Goal: Task Accomplishment & Management: Manage account settings

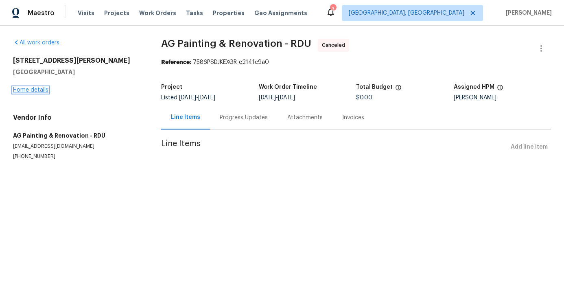
click at [37, 92] on link "Home details" at bounding box center [30, 90] width 35 height 6
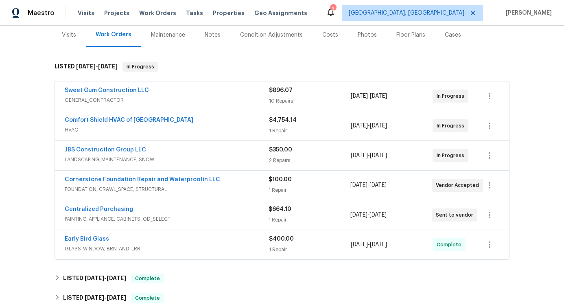
scroll to position [105, 0]
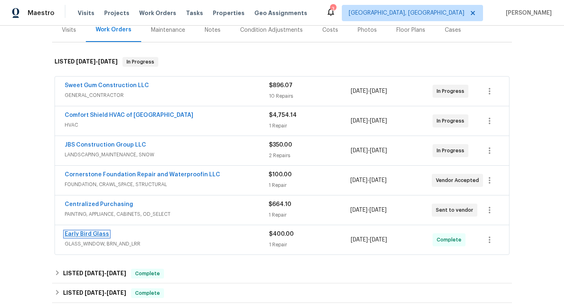
click at [101, 234] on link "Early Bird Glass" at bounding box center [87, 234] width 44 height 6
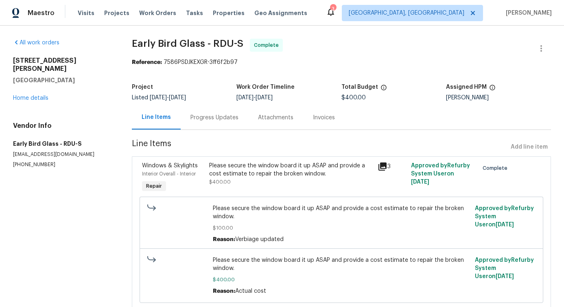
click at [216, 122] on div "Progress Updates" at bounding box center [215, 117] width 68 height 24
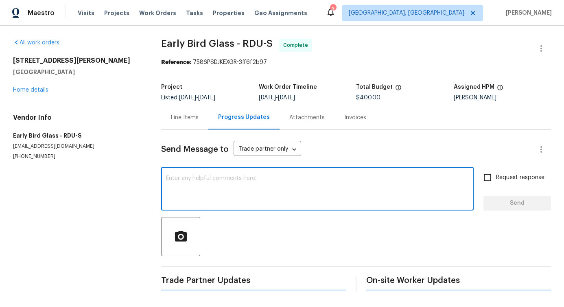
click at [228, 198] on textarea at bounding box center [317, 189] width 303 height 28
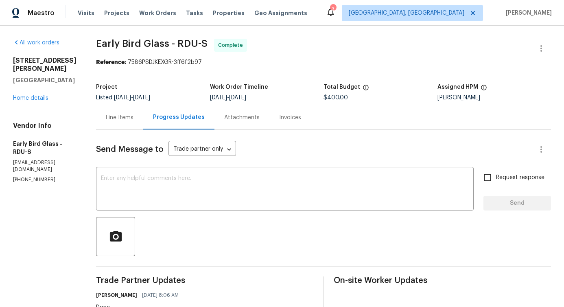
drag, startPoint x: 84, startPoint y: 37, endPoint x: 152, endPoint y: 37, distance: 67.5
drag, startPoint x: 91, startPoint y: 44, endPoint x: 171, endPoint y: 44, distance: 79.7
copy span "Early Bird Glass -"
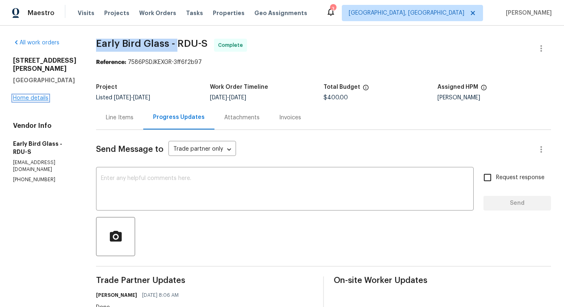
click at [41, 95] on link "Home details" at bounding box center [30, 98] width 35 height 6
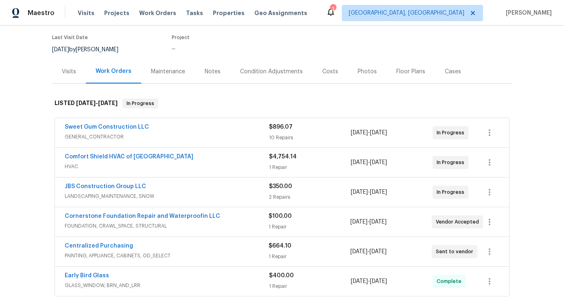
scroll to position [74, 0]
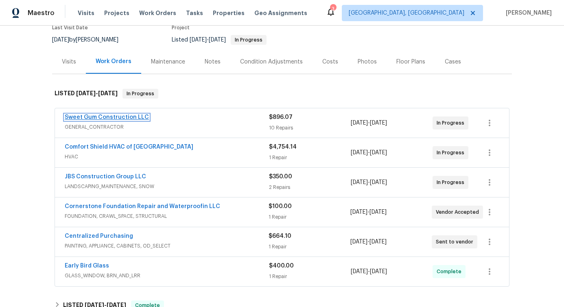
click at [119, 119] on link "Sweet Gum Construction LLC" at bounding box center [107, 117] width 84 height 6
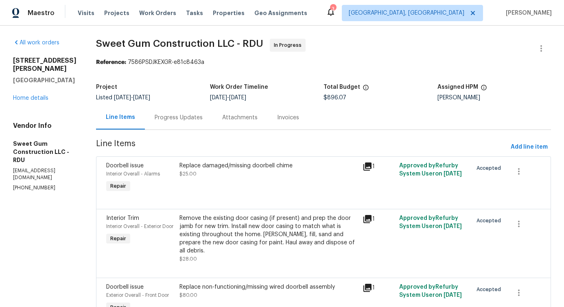
click at [205, 125] on div "Progress Updates" at bounding box center [179, 117] width 68 height 24
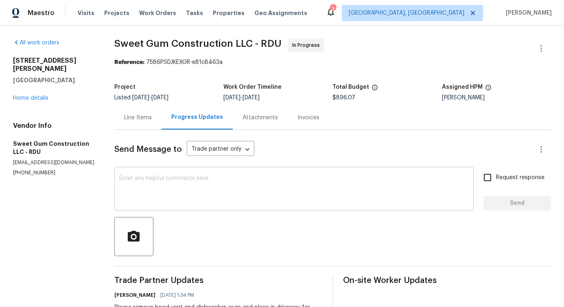
click at [210, 180] on textarea at bounding box center [293, 189] width 349 height 28
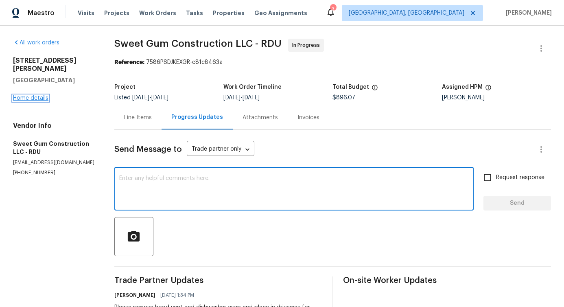
click at [32, 95] on link "Home details" at bounding box center [30, 98] width 35 height 6
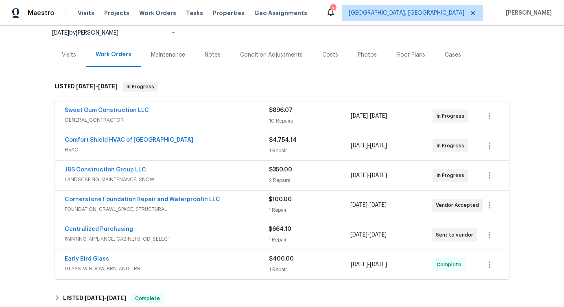
scroll to position [86, 0]
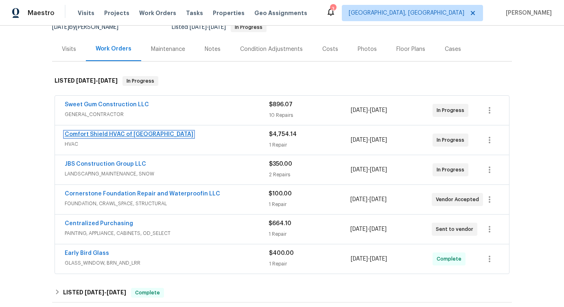
click at [105, 133] on link "Comfort Shield HVAC of [GEOGRAPHIC_DATA]" at bounding box center [129, 134] width 129 height 6
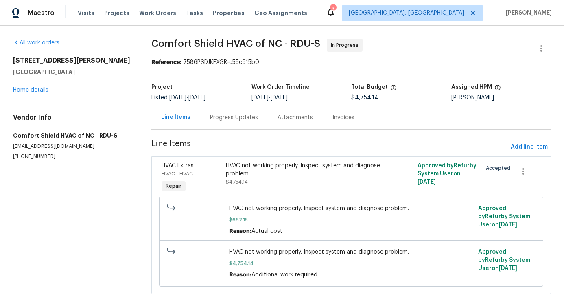
click at [211, 123] on div "Progress Updates" at bounding box center [234, 117] width 68 height 24
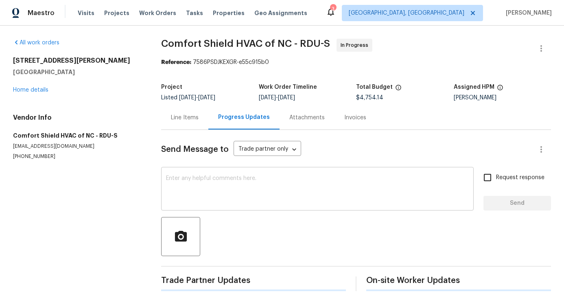
click at [231, 194] on textarea at bounding box center [317, 189] width 303 height 28
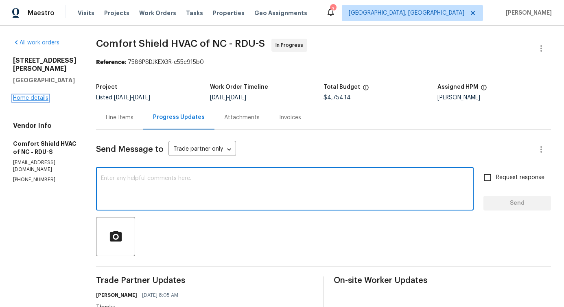
click at [39, 95] on link "Home details" at bounding box center [30, 98] width 35 height 6
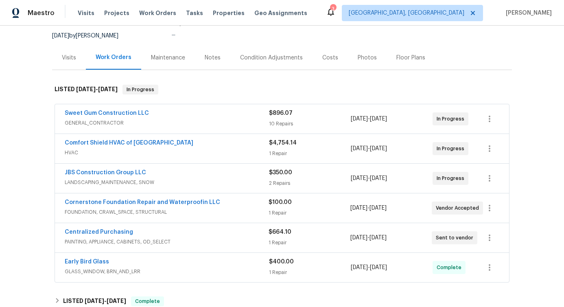
scroll to position [87, 0]
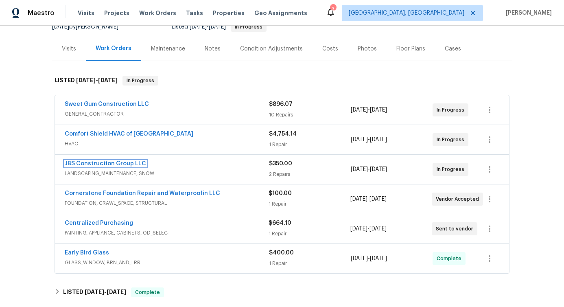
click at [110, 161] on link "JBS Construction Group LLC" at bounding box center [105, 164] width 81 height 6
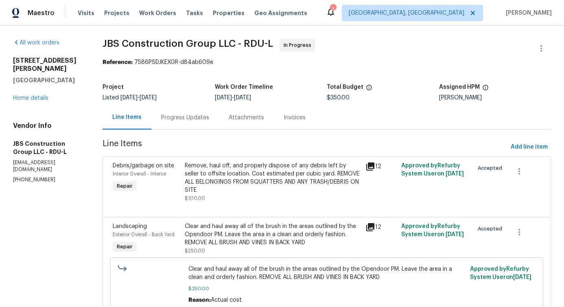
click at [209, 118] on div "Progress Updates" at bounding box center [185, 118] width 48 height 8
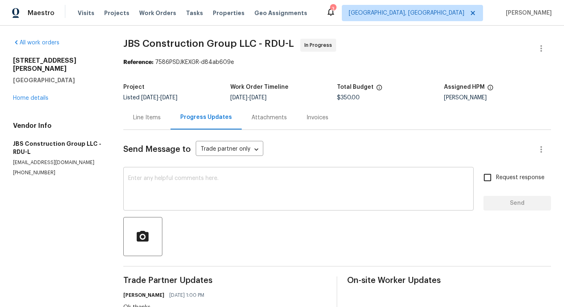
click at [236, 195] on textarea at bounding box center [298, 189] width 341 height 28
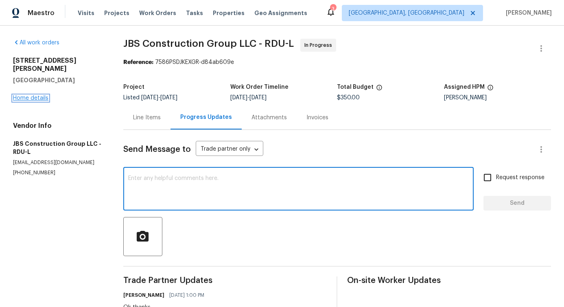
click at [45, 95] on link "Home details" at bounding box center [30, 98] width 35 height 6
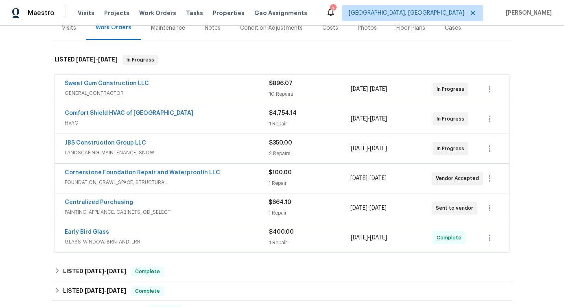
scroll to position [115, 0]
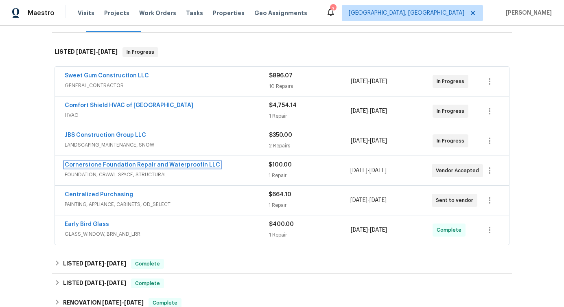
click at [127, 162] on link "Cornerstone Foundation Repair and Waterproofin LLC" at bounding box center [142, 165] width 155 height 6
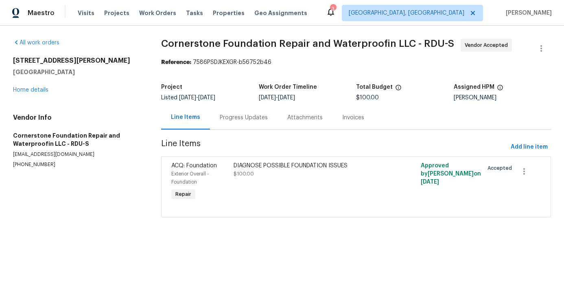
click at [220, 122] on div "Progress Updates" at bounding box center [244, 117] width 68 height 24
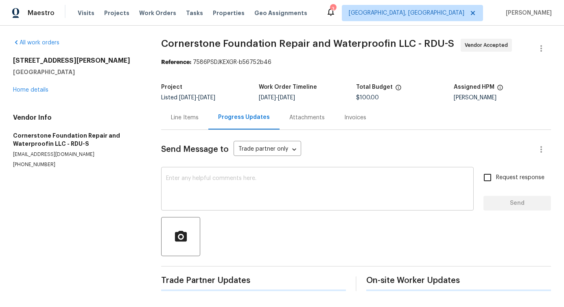
click at [223, 187] on textarea at bounding box center [317, 189] width 303 height 28
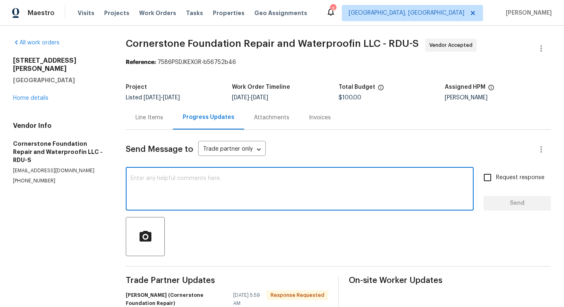
click at [42, 93] on div "311 Burnette St Durham, NC 27707 Home details" at bounding box center [59, 80] width 93 height 46
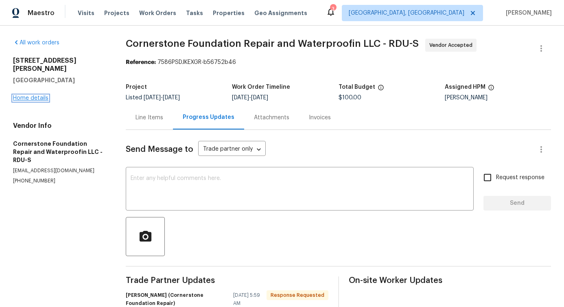
click at [42, 95] on link "Home details" at bounding box center [30, 98] width 35 height 6
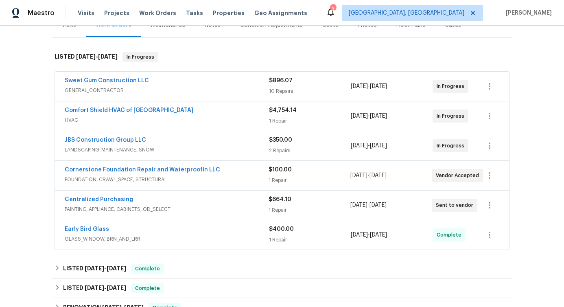
scroll to position [113, 0]
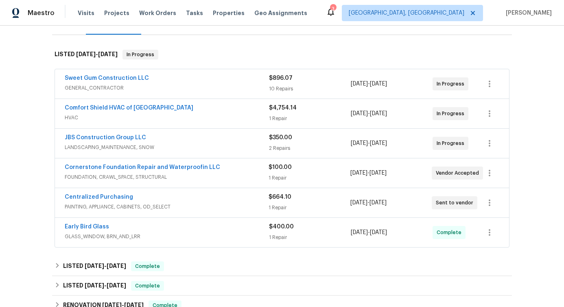
click at [85, 194] on span "Centralized Purchasing" at bounding box center [99, 197] width 68 height 8
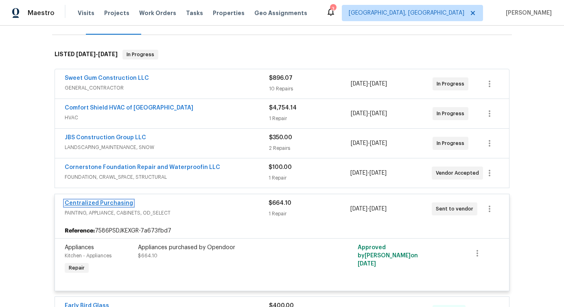
click at [85, 201] on link "Centralized Purchasing" at bounding box center [99, 203] width 68 height 6
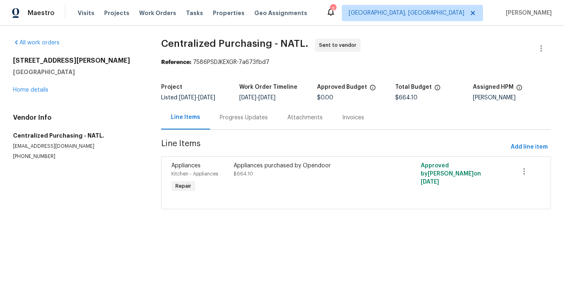
click at [243, 124] on div "Progress Updates" at bounding box center [244, 117] width 68 height 24
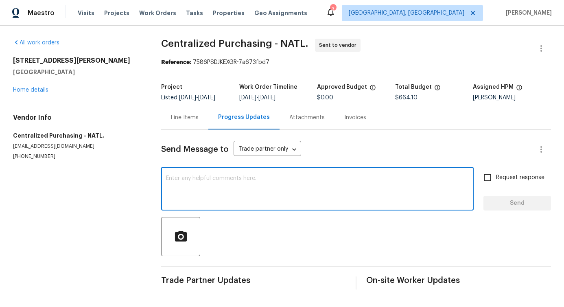
click at [233, 193] on textarea at bounding box center [317, 189] width 303 height 28
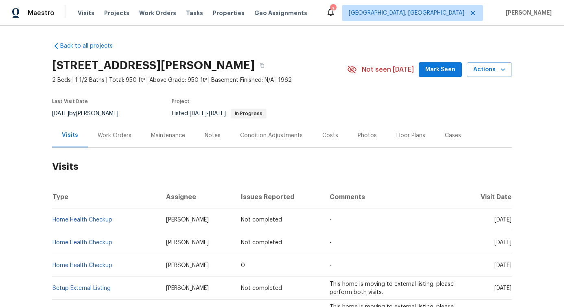
click at [112, 144] on div "Work Orders" at bounding box center [114, 135] width 53 height 24
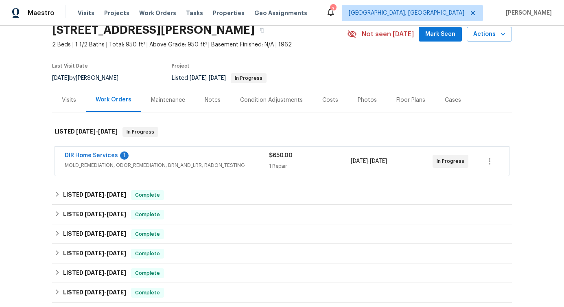
scroll to position [49, 0]
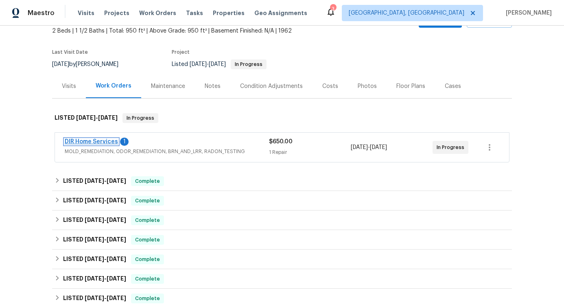
click at [96, 139] on link "DIR Home Services" at bounding box center [91, 142] width 53 height 6
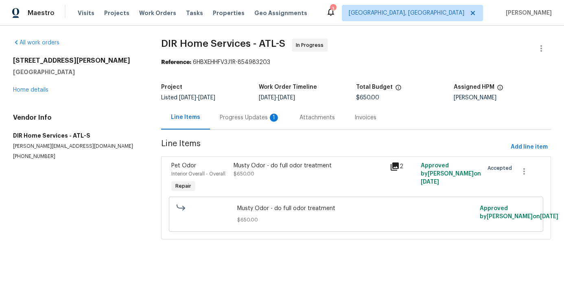
click at [247, 120] on div "Progress Updates 1" at bounding box center [250, 118] width 60 height 8
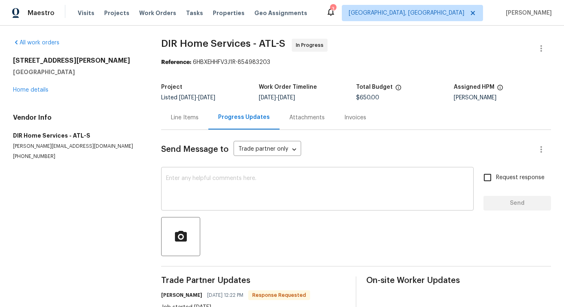
click at [242, 197] on textarea at bounding box center [317, 189] width 303 height 28
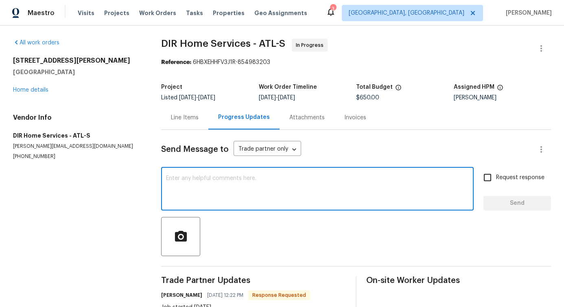
click at [242, 197] on textarea at bounding box center [317, 189] width 303 height 28
click at [37, 89] on link "Home details" at bounding box center [30, 90] width 35 height 6
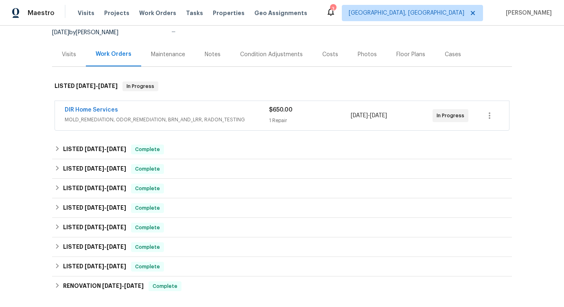
scroll to position [84, 0]
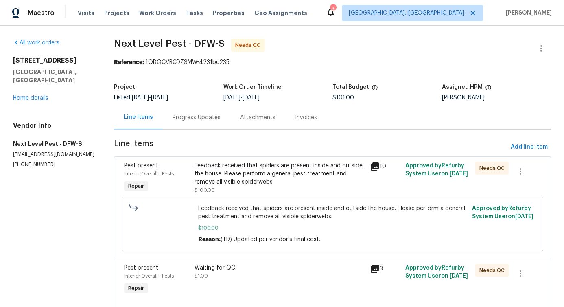
scroll to position [28, 0]
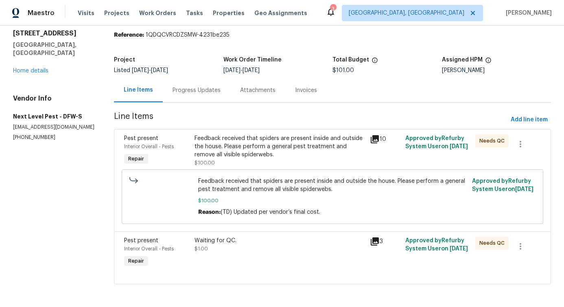
click at [237, 250] on div "Waiting for QC. $1.00" at bounding box center [279, 244] width 171 height 16
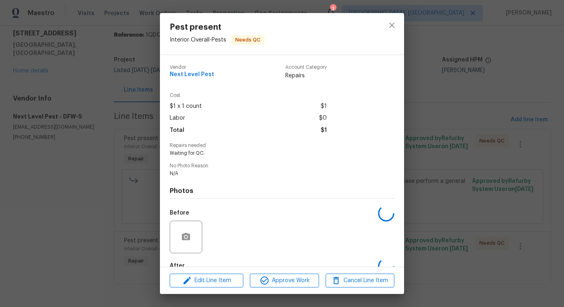
scroll to position [48, 0]
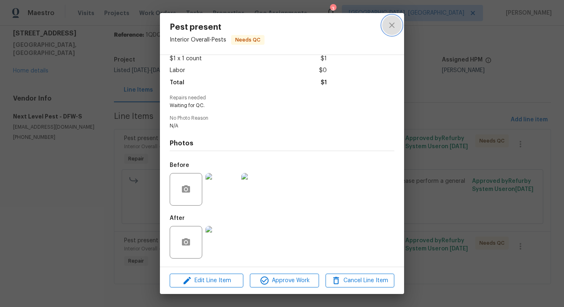
click at [394, 22] on icon "close" at bounding box center [391, 24] width 5 height 5
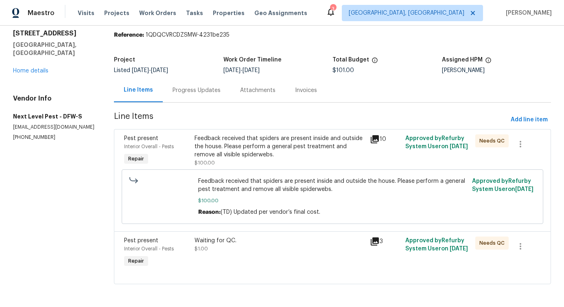
click at [208, 96] on div "Progress Updates" at bounding box center [197, 90] width 68 height 24
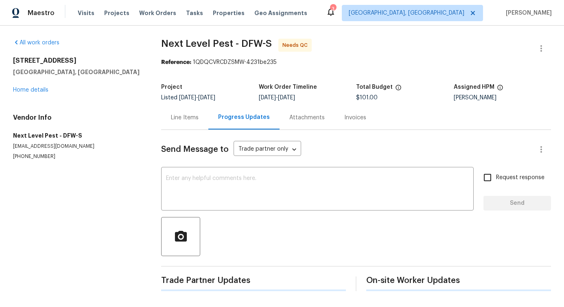
click at [214, 162] on div "Send Message to Trade partner only Trade partner only ​ x ​ Request response Se…" at bounding box center [356, 210] width 390 height 161
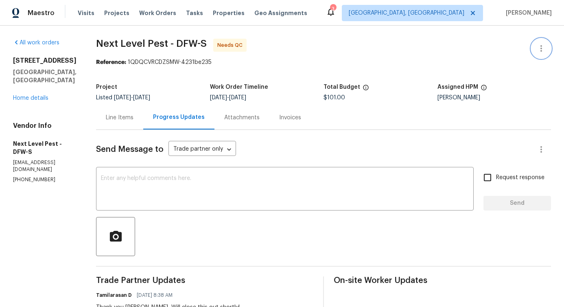
click at [538, 46] on icon "button" at bounding box center [541, 49] width 10 height 10
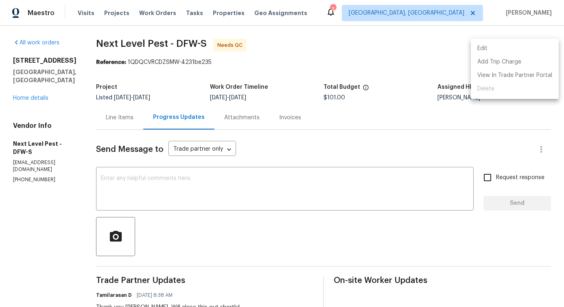
click at [479, 50] on li "Edit" at bounding box center [515, 48] width 88 height 13
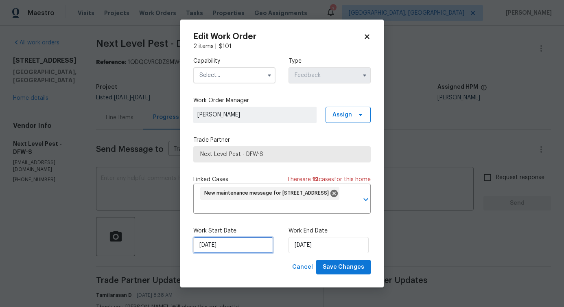
click at [214, 243] on input "8/7/2025" at bounding box center [233, 245] width 80 height 16
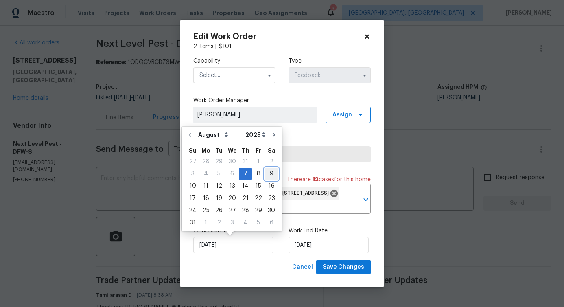
click at [267, 175] on div "9" at bounding box center [271, 173] width 13 height 11
type input "8/9/2025"
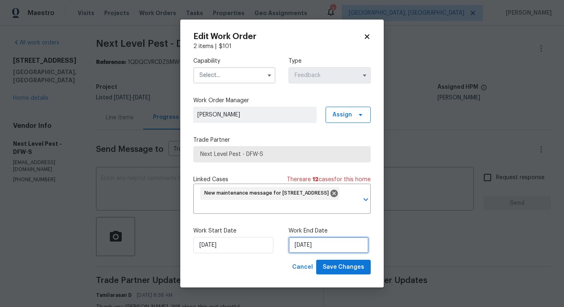
click at [303, 247] on input "8/9/2025" at bounding box center [328, 245] width 80 height 16
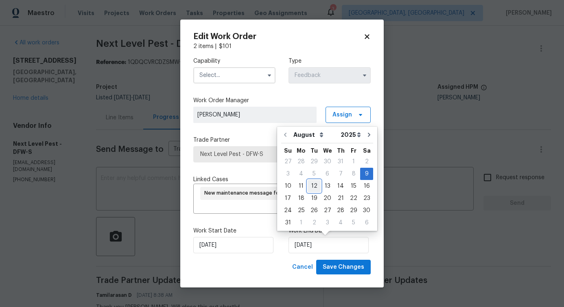
click at [316, 187] on div "12" at bounding box center [314, 185] width 13 height 11
type input "[DATE]"
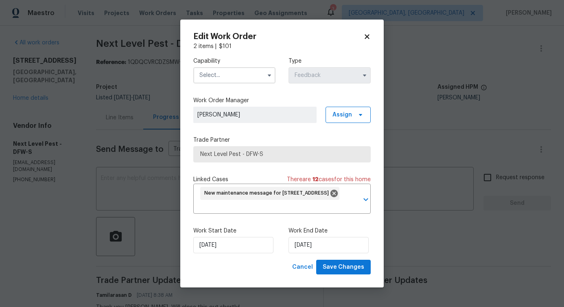
click at [220, 77] on input "text" at bounding box center [234, 75] width 82 height 16
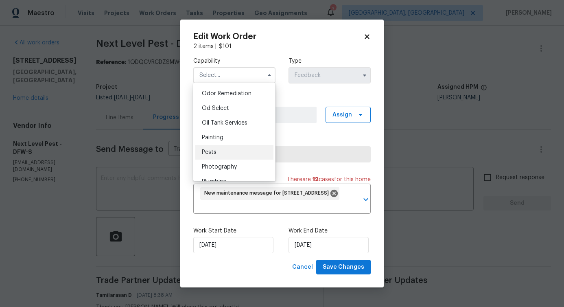
scroll to position [638, 0]
click at [220, 152] on div "Pests" at bounding box center [234, 152] width 78 height 15
type input "Pests"
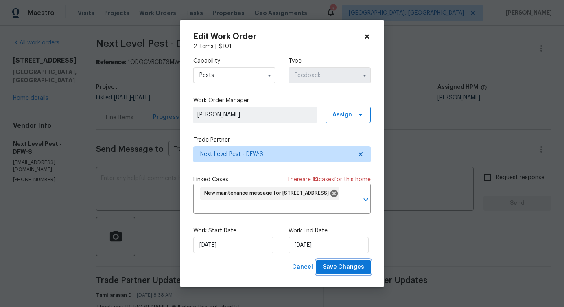
click at [343, 268] on span "Save Changes" at bounding box center [343, 267] width 41 height 10
click at [148, 183] on body "Maestro Visits Projects Work Orders Tasks Properties Geo Assignments 3 Albuquer…" at bounding box center [282, 153] width 564 height 307
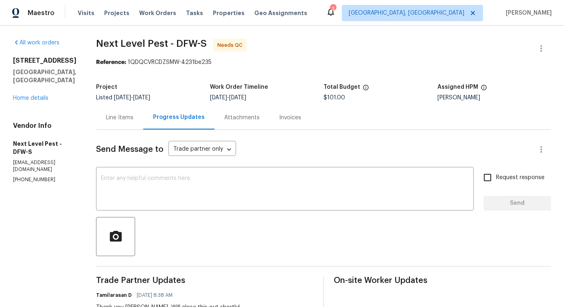
click at [129, 122] on div "Line Items" at bounding box center [119, 117] width 47 height 24
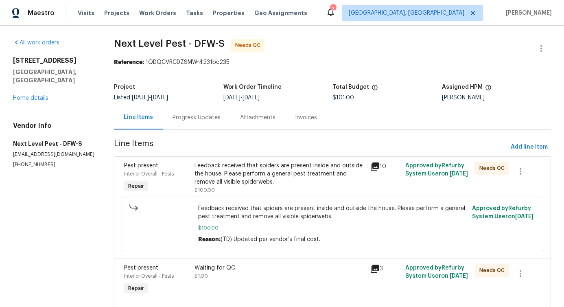
click at [308, 177] on div "Feedback received that spiders are present inside and outside the house. Please…" at bounding box center [279, 174] width 171 height 24
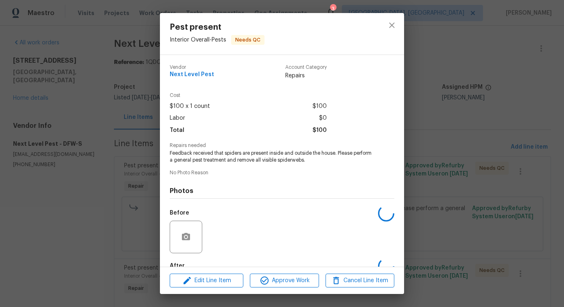
scroll to position [48, 0]
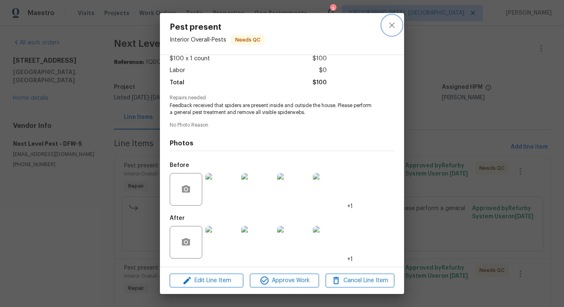
click at [395, 20] on icon "close" at bounding box center [392, 25] width 10 height 10
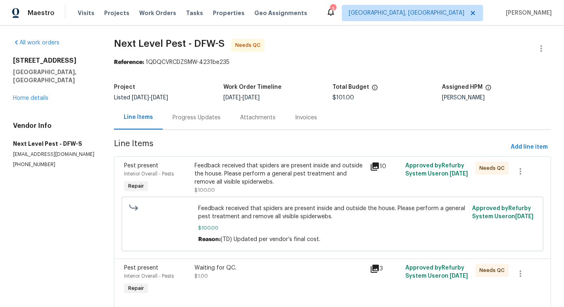
scroll to position [28, 0]
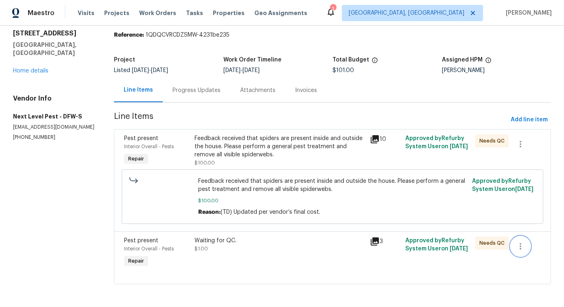
click at [522, 243] on icon "button" at bounding box center [520, 246] width 10 height 10
click at [530, 246] on li "Cancel" at bounding box center [526, 245] width 31 height 13
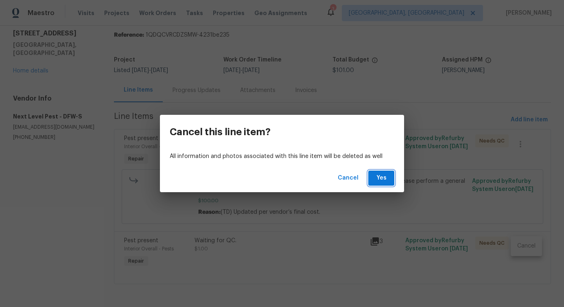
click at [380, 177] on span "Yes" at bounding box center [381, 178] width 13 height 10
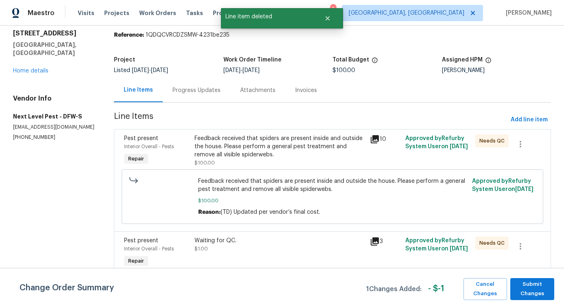
scroll to position [0, 0]
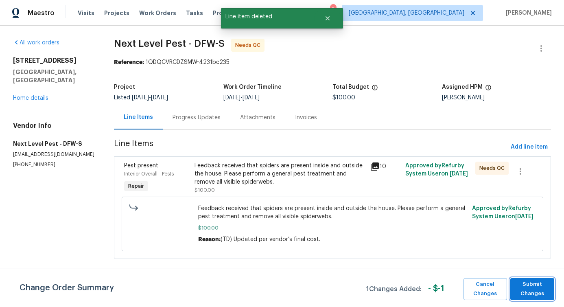
click at [530, 295] on span "Submit Changes" at bounding box center [532, 288] width 36 height 19
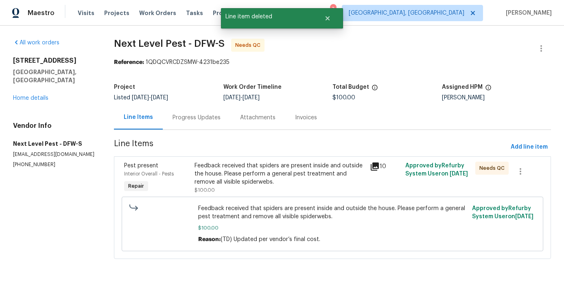
click at [286, 164] on div "Feedback received that spiders are present inside and outside the house. Please…" at bounding box center [279, 174] width 171 height 24
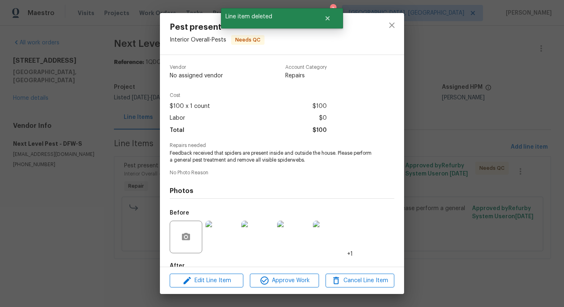
scroll to position [48, 0]
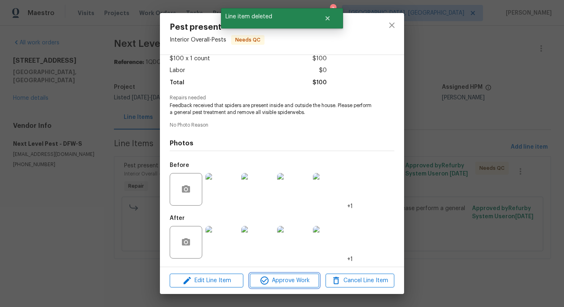
click at [288, 279] on span "Approve Work" at bounding box center [284, 280] width 64 height 10
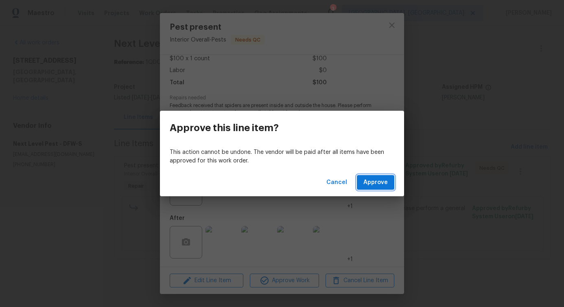
click at [374, 181] on span "Approve" at bounding box center [375, 182] width 24 height 10
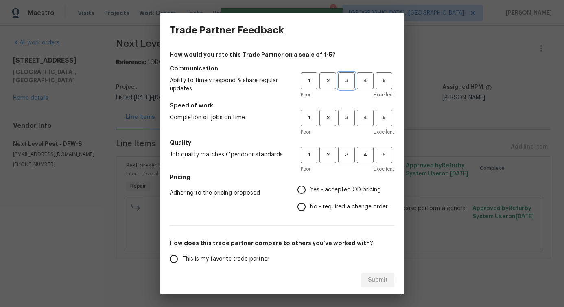
click at [345, 83] on span "3" at bounding box center [346, 80] width 15 height 9
click at [349, 119] on span "3" at bounding box center [346, 117] width 15 height 9
click at [349, 157] on span "3" at bounding box center [346, 154] width 15 height 9
click at [332, 203] on span "No - required a change order" at bounding box center [349, 207] width 78 height 9
click at [310, 203] on input "No - required a change order" at bounding box center [301, 206] width 17 height 17
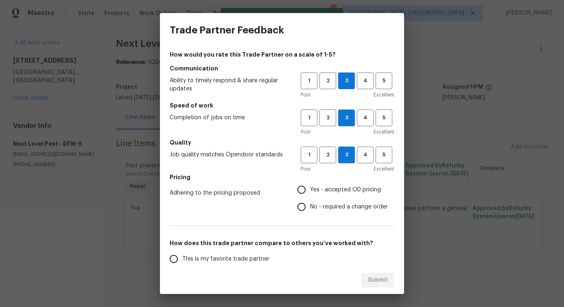
radio input "true"
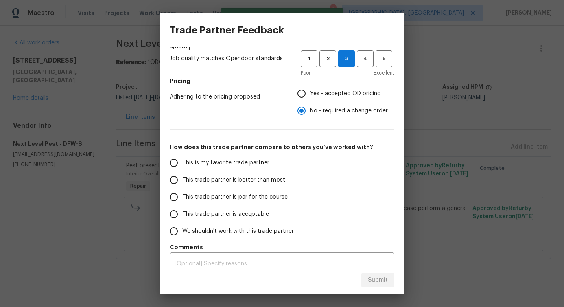
click at [251, 182] on span "This trade partner is better than most" at bounding box center [233, 180] width 103 height 9
click at [182, 182] on input "This trade partner is better than most" at bounding box center [173, 179] width 17 height 17
click at [375, 280] on span "Submit" at bounding box center [378, 280] width 20 height 10
radio input "true"
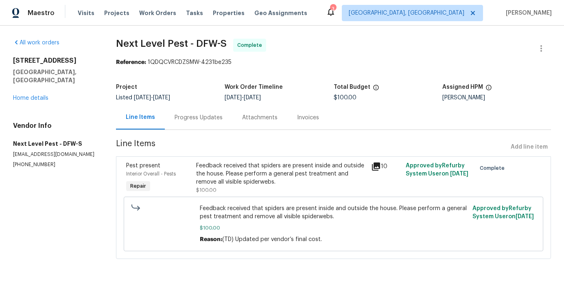
click at [196, 121] on div "Progress Updates" at bounding box center [199, 118] width 48 height 8
click at [155, 121] on div "Line Items" at bounding box center [140, 117] width 29 height 8
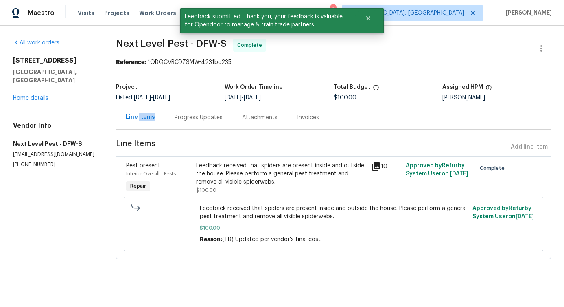
click at [213, 116] on div "Progress Updates" at bounding box center [199, 118] width 48 height 8
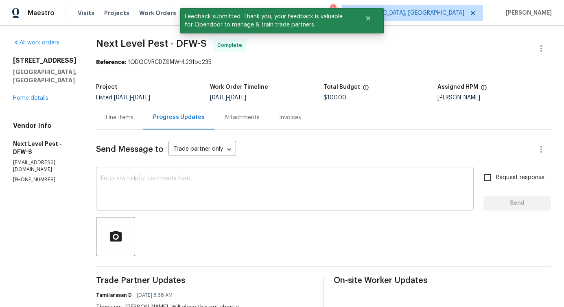
click at [225, 174] on div "x ​" at bounding box center [285, 189] width 378 height 41
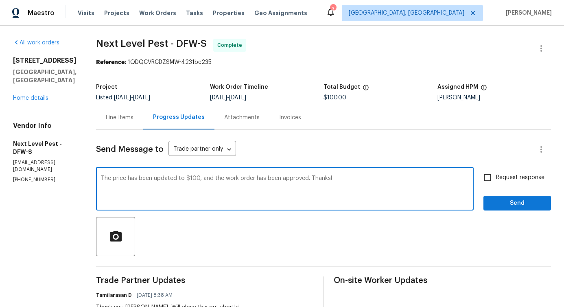
type textarea "The price has been updated to $100, and the work order has been approved. Thank…"
click at [529, 200] on span "Send" at bounding box center [517, 203] width 55 height 10
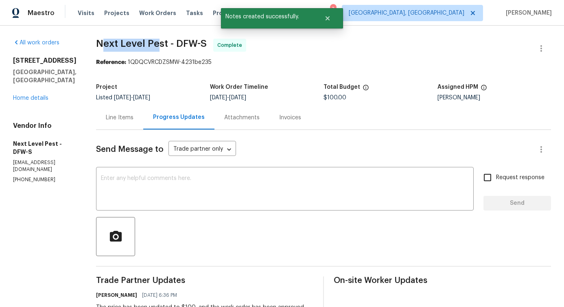
drag, startPoint x: 96, startPoint y: 46, endPoint x: 155, endPoint y: 46, distance: 59.4
click at [155, 46] on span "Next Level Pest - DFW-S" at bounding box center [151, 44] width 111 height 10
click at [90, 39] on div "All work orders 103 County Road 4223 Decatur, TX 76234 Home details Vendor Info…" at bounding box center [282, 284] width 564 height 516
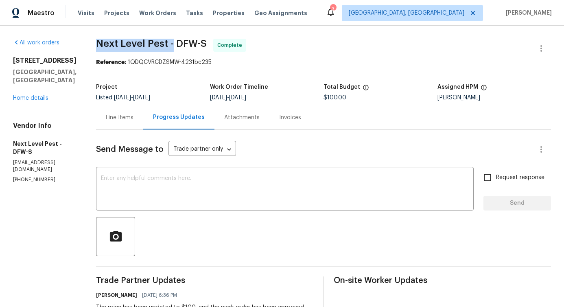
drag, startPoint x: 92, startPoint y: 43, endPoint x: 167, endPoint y: 49, distance: 75.5
click at [167, 49] on span "Next Level Pest - DFW-S Complete" at bounding box center [313, 49] width 435 height 20
copy span "Next Level Pest -"
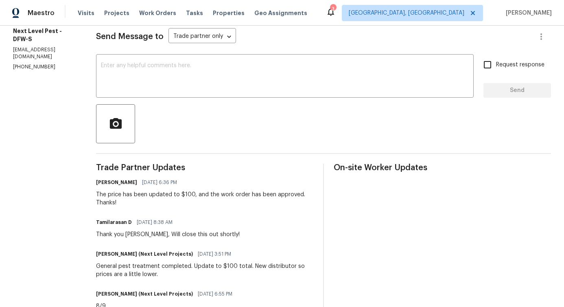
scroll to position [120, 0]
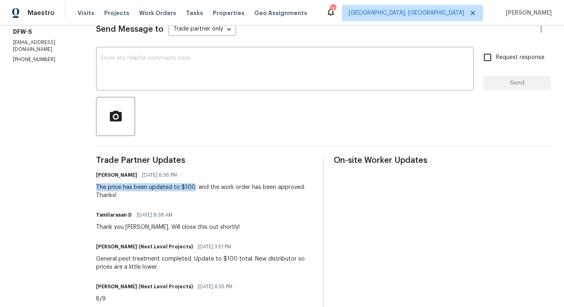
drag, startPoint x: 90, startPoint y: 186, endPoint x: 188, endPoint y: 189, distance: 98.1
click at [188, 189] on div "All work orders 103 County Road 4223 Decatur, TX 76234 Home details Vendor Info…" at bounding box center [282, 164] width 564 height 516
copy div "The price has been updated to $100"
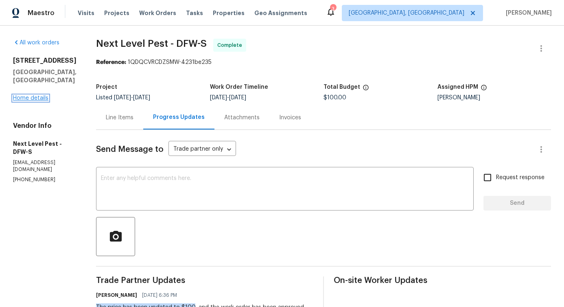
click at [44, 98] on link "Home details" at bounding box center [30, 98] width 35 height 6
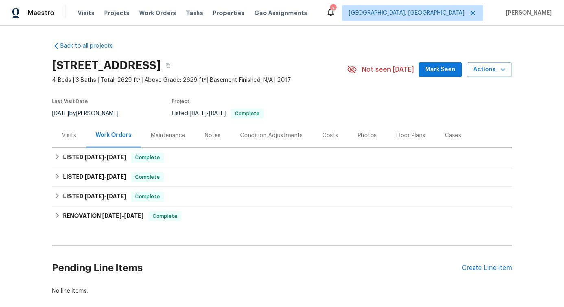
scroll to position [44, 0]
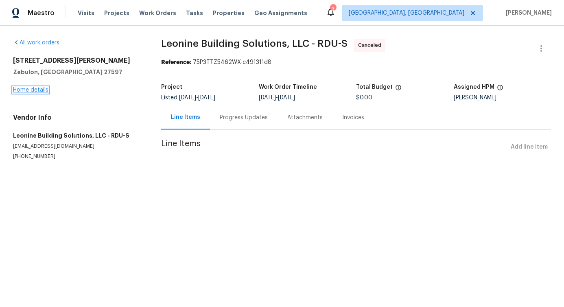
click at [30, 88] on link "Home details" at bounding box center [30, 90] width 35 height 6
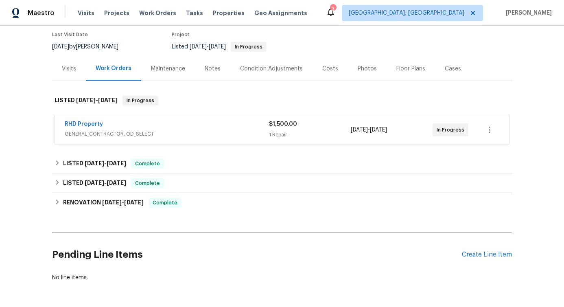
scroll to position [88, 0]
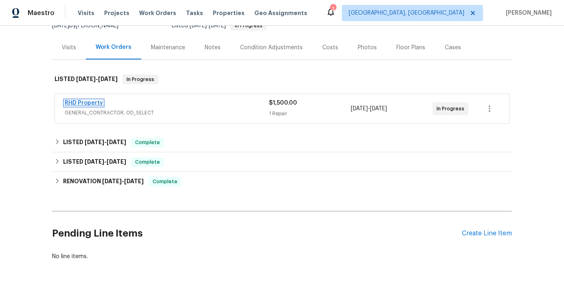
click at [76, 100] on link "RHD Property" at bounding box center [84, 103] width 38 height 6
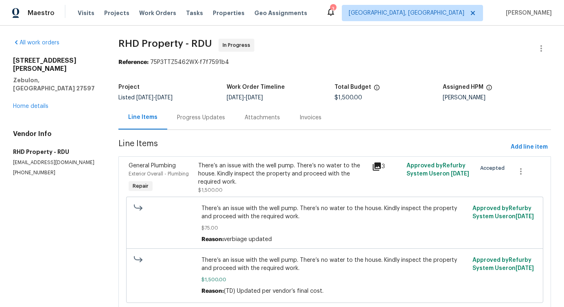
click at [205, 124] on div "Progress Updates" at bounding box center [201, 117] width 68 height 24
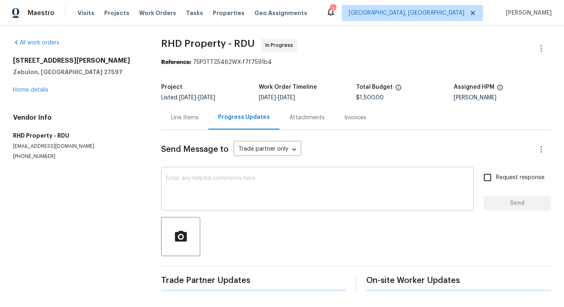
click at [215, 209] on div "x ​" at bounding box center [317, 189] width 312 height 41
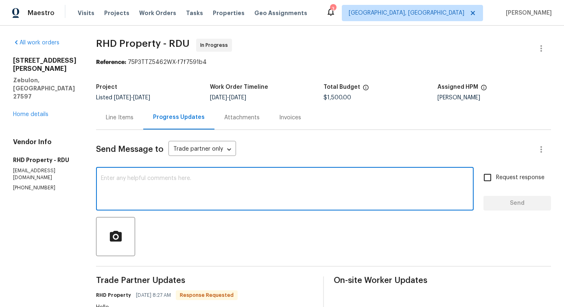
click at [133, 118] on div "Line Items" at bounding box center [120, 118] width 28 height 8
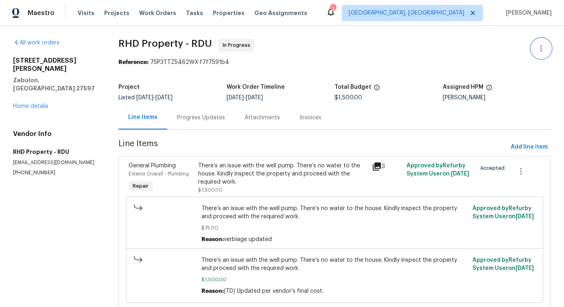
click at [538, 45] on icon "button" at bounding box center [541, 49] width 10 height 10
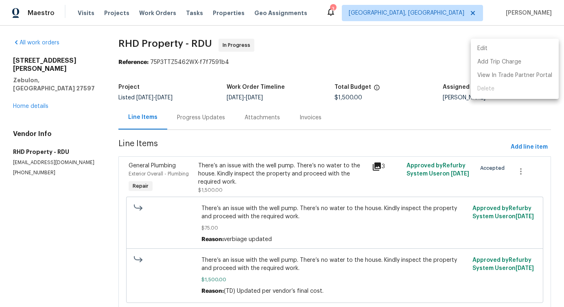
click at [507, 46] on li "Edit" at bounding box center [515, 48] width 88 height 13
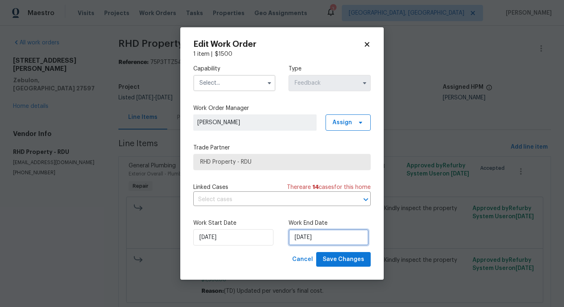
click at [312, 230] on input "8/12/2025" at bounding box center [328, 237] width 80 height 16
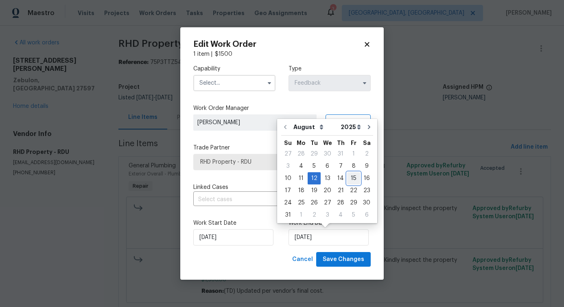
click at [350, 178] on div "15" at bounding box center [353, 177] width 13 height 11
type input "8/15/2025"
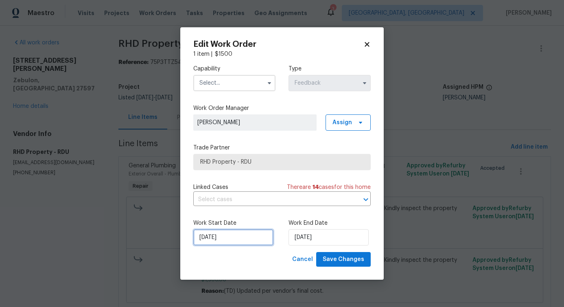
click at [222, 238] on input "8/4/2025" at bounding box center [233, 237] width 80 height 16
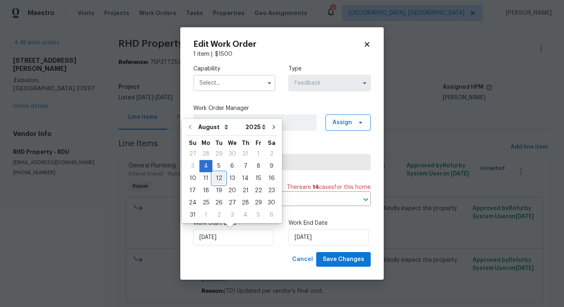
click at [215, 179] on div "12" at bounding box center [218, 177] width 13 height 11
type input "8/12/2025"
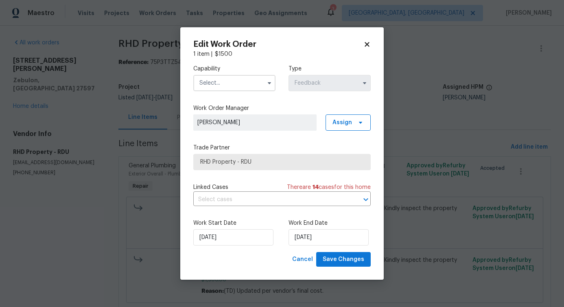
click at [248, 85] on input "text" at bounding box center [234, 83] width 82 height 16
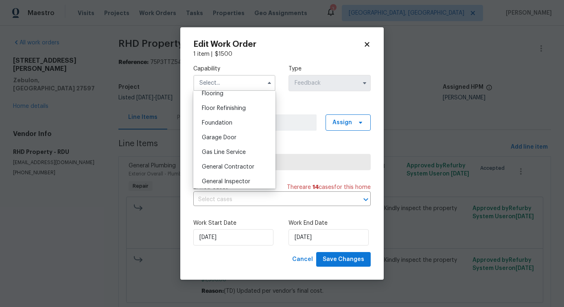
scroll to position [328, 0]
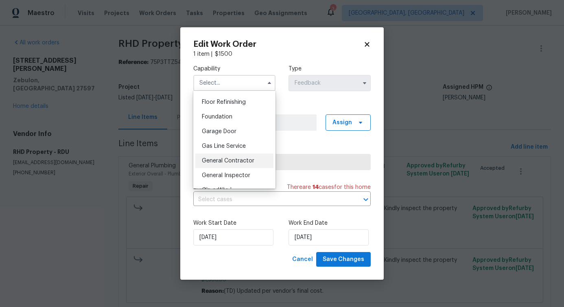
click at [248, 157] on div "General Contractor" at bounding box center [234, 160] width 78 height 15
type input "General Contractor"
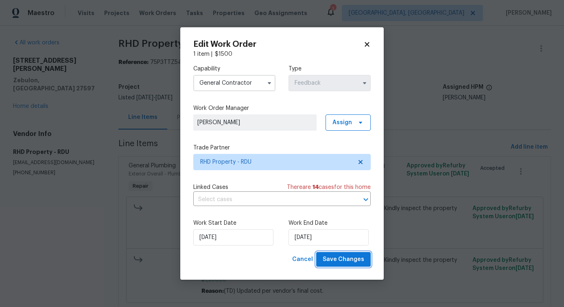
click at [330, 266] on button "Save Changes" at bounding box center [343, 259] width 55 height 15
click at [53, 189] on body "Maestro Visits Projects Work Orders Tasks Properties Geo Assignments 3 Albuquer…" at bounding box center [282, 153] width 564 height 307
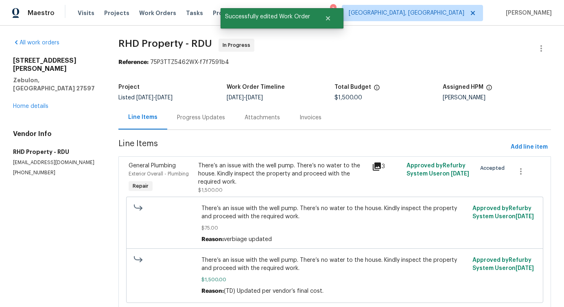
click at [206, 121] on div "Progress Updates" at bounding box center [201, 118] width 48 height 8
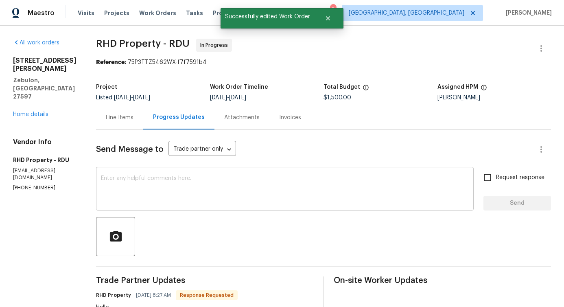
click at [204, 191] on textarea at bounding box center [285, 189] width 368 height 28
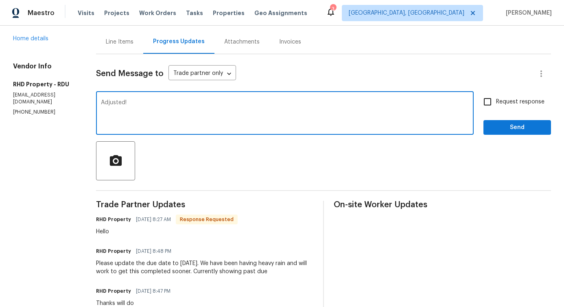
scroll to position [76, 0]
type textarea "Adjusted!"
click at [508, 125] on span "Send" at bounding box center [517, 127] width 55 height 10
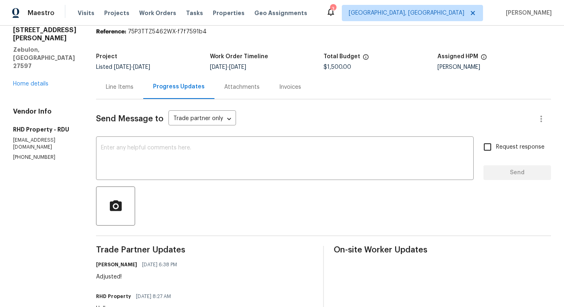
scroll to position [0, 0]
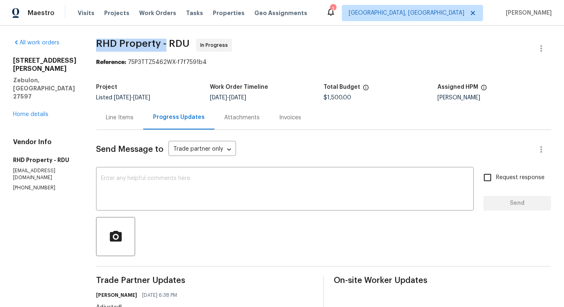
drag, startPoint x: 107, startPoint y: 46, endPoint x: 177, endPoint y: 48, distance: 69.6
click at [177, 48] on span "RHD Property - RDU" at bounding box center [143, 44] width 94 height 10
copy span "RHD Property -"
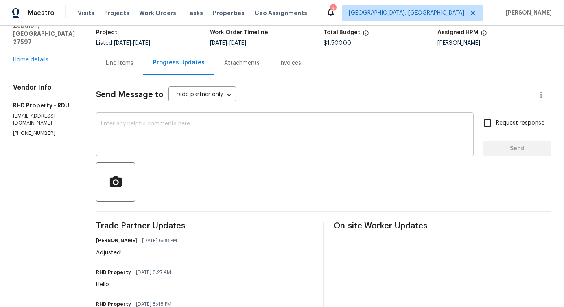
scroll to position [148, 0]
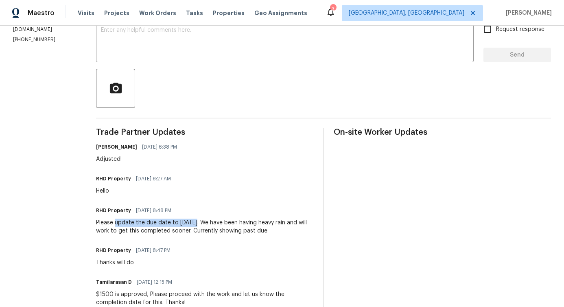
drag, startPoint x: 127, startPoint y: 222, endPoint x: 203, endPoint y: 223, distance: 76.9
click at [203, 223] on div "Please update the due date to Friday. We have been having heavy rain and will w…" at bounding box center [204, 226] width 217 height 16
copy div "update the due date to Friday"
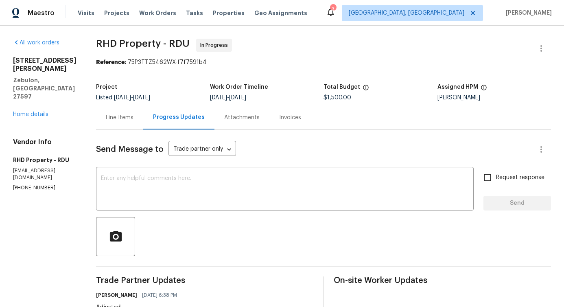
click at [27, 86] on div "1413 Chamblee Rd Zebulon, NC 27597 Home details" at bounding box center [44, 88] width 63 height 62
click at [28, 111] on link "Home details" at bounding box center [30, 114] width 35 height 6
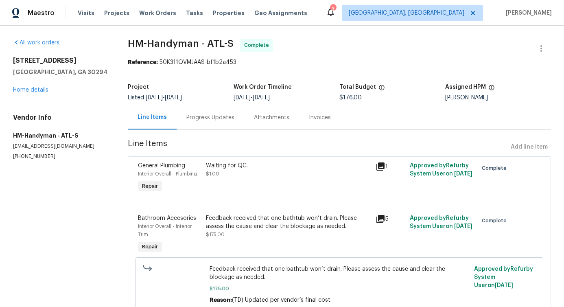
click at [211, 118] on div "Progress Updates" at bounding box center [210, 118] width 48 height 8
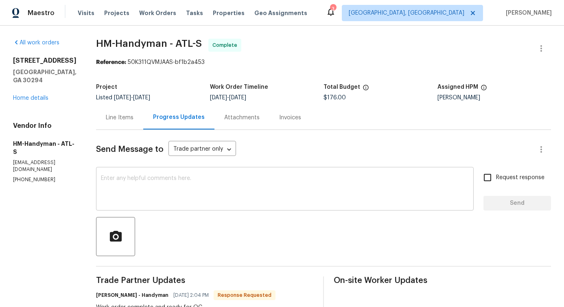
click at [226, 191] on textarea at bounding box center [285, 189] width 368 height 28
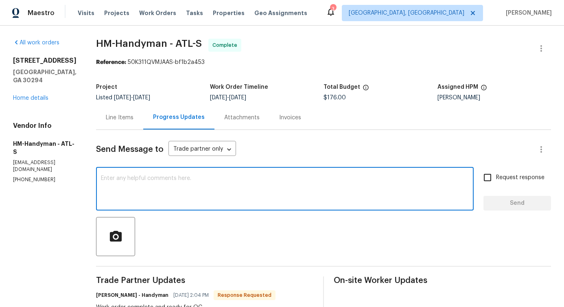
scroll to position [55, 0]
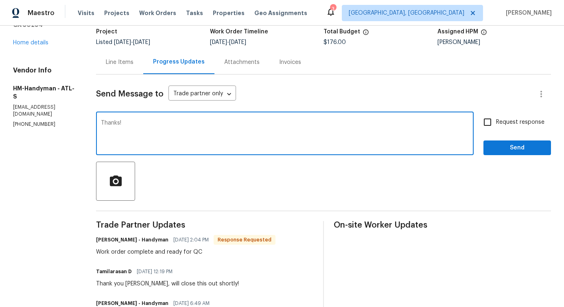
type textarea "Thanks!"
click at [497, 140] on div "Request response Send" at bounding box center [517, 134] width 68 height 41
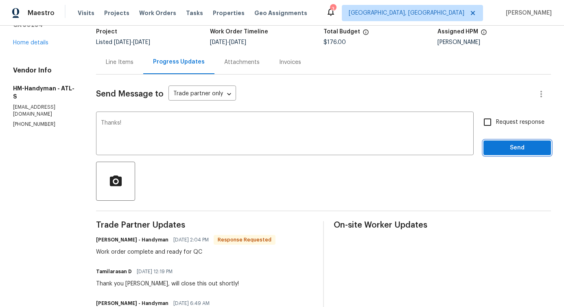
click at [511, 150] on span "Send" at bounding box center [517, 148] width 55 height 10
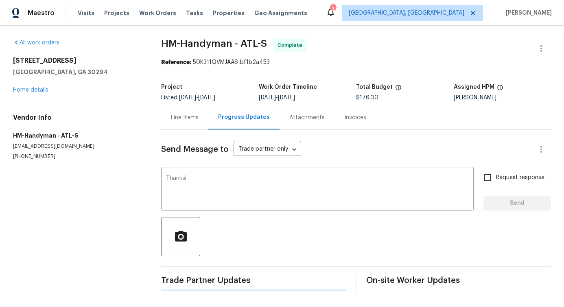
scroll to position [0, 0]
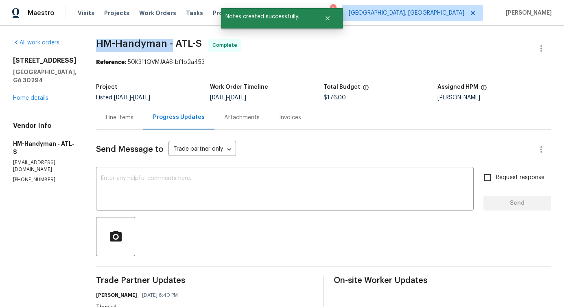
drag, startPoint x: 103, startPoint y: 40, endPoint x: 179, endPoint y: 44, distance: 76.6
click at [179, 44] on div "All work orders [STREET_ADDRESS][PERSON_NAME] Home details Vendor Info HM-Handy…" at bounding box center [282, 280] width 564 height 508
copy span "HM-Handyman -"
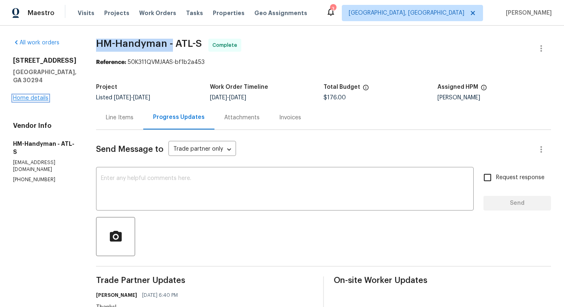
click at [39, 95] on link "Home details" at bounding box center [30, 98] width 35 height 6
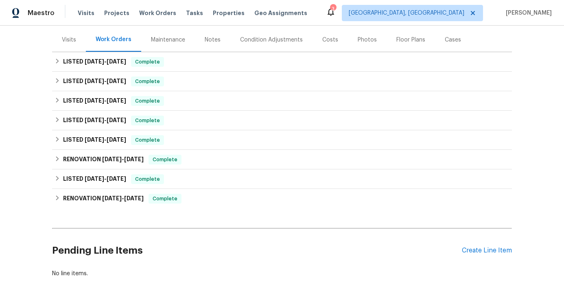
scroll to position [109, 0]
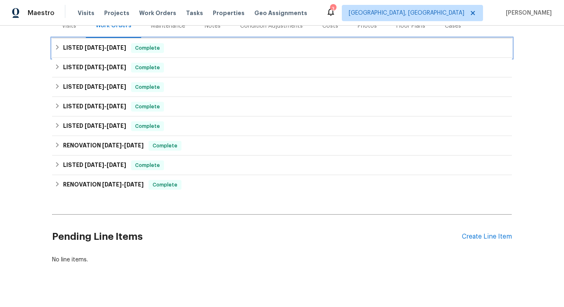
click at [209, 55] on div "LISTED [DATE] - [DATE] Complete" at bounding box center [282, 48] width 460 height 20
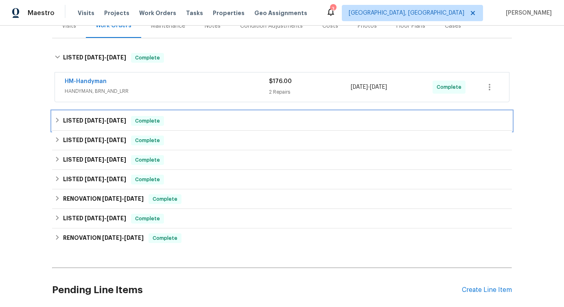
click at [186, 120] on div "LISTED [DATE] - [DATE] Complete" at bounding box center [282, 121] width 455 height 10
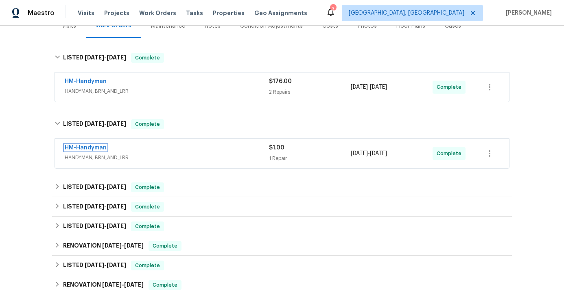
click at [96, 146] on link "HM-Handyman" at bounding box center [86, 148] width 42 height 6
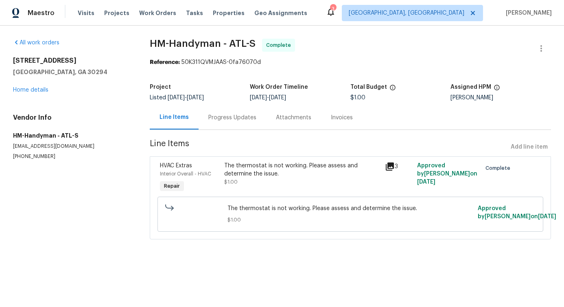
click at [210, 123] on div "Progress Updates" at bounding box center [233, 117] width 68 height 24
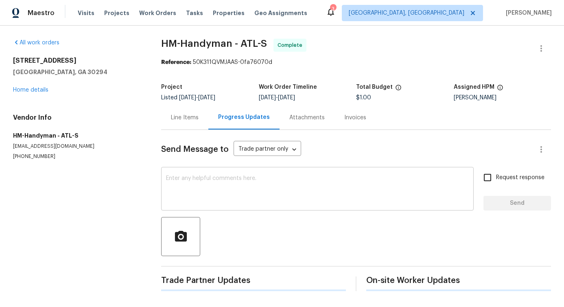
click at [229, 180] on textarea at bounding box center [317, 189] width 303 height 28
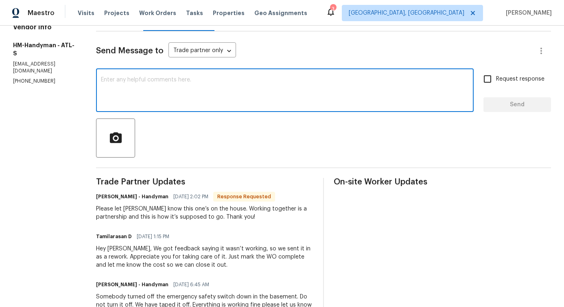
scroll to position [99, 0]
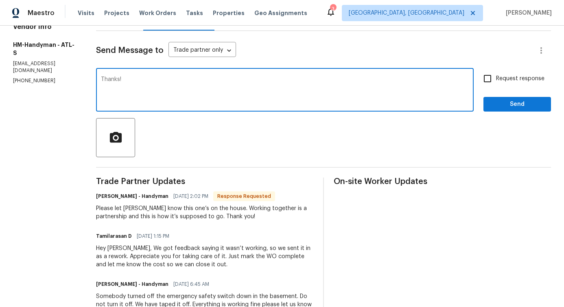
type textarea "Thanks!"
click at [497, 106] on span "Send" at bounding box center [517, 104] width 55 height 10
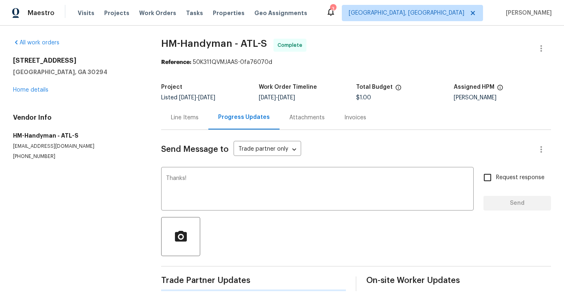
scroll to position [0, 0]
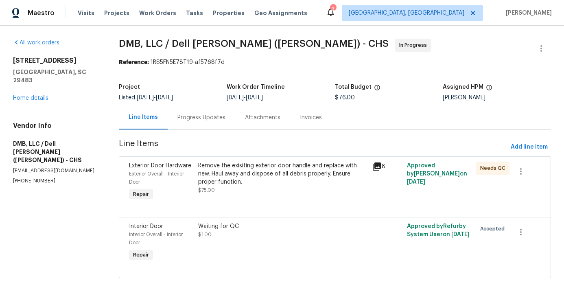
click at [219, 129] on div "Line Items Progress Updates Attachments Invoices" at bounding box center [335, 117] width 432 height 24
click at [206, 121] on div "Progress Updates" at bounding box center [201, 118] width 48 height 8
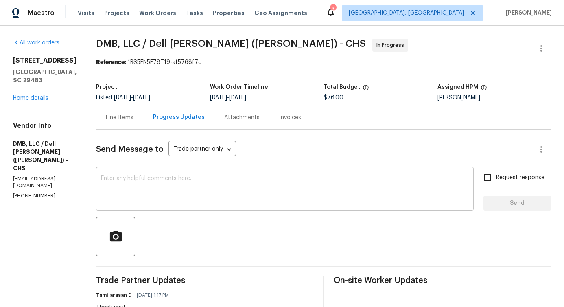
click at [217, 201] on textarea at bounding box center [285, 189] width 368 height 28
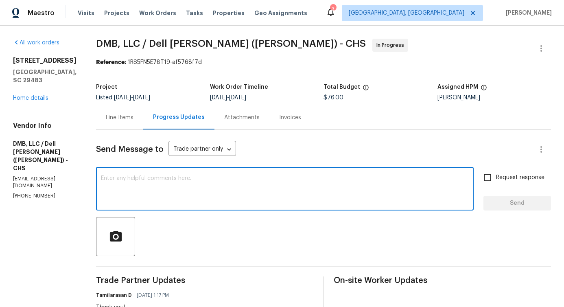
click at [111, 115] on div "Line Items" at bounding box center [120, 118] width 28 height 8
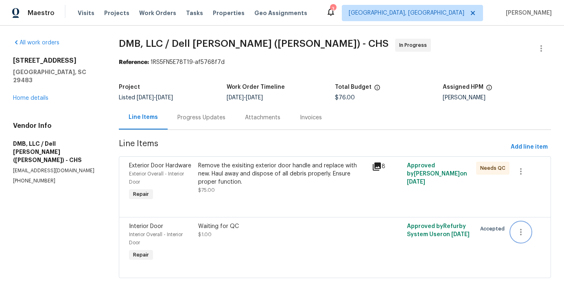
click at [519, 230] on icon "button" at bounding box center [521, 232] width 10 height 10
click at [522, 235] on li "Cancel" at bounding box center [526, 232] width 31 height 13
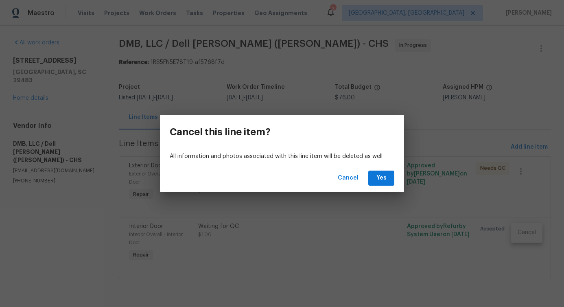
click at [380, 187] on div "Cancel Yes" at bounding box center [282, 178] width 244 height 28
click at [380, 177] on span "Yes" at bounding box center [381, 178] width 13 height 10
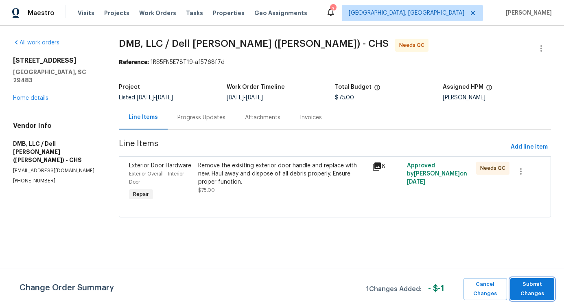
click at [543, 289] on span "Submit Changes" at bounding box center [532, 288] width 36 height 19
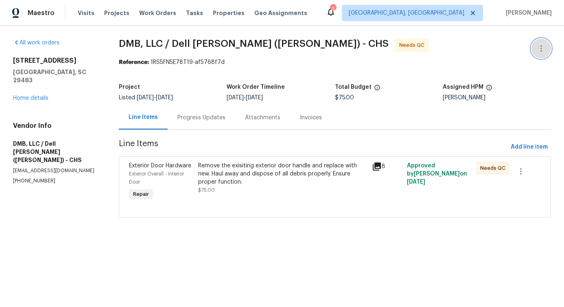
click at [541, 50] on icon "button" at bounding box center [541, 48] width 2 height 7
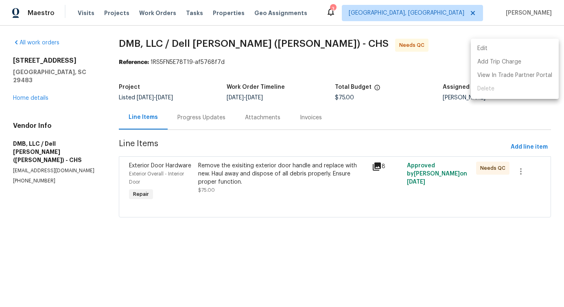
click at [510, 48] on li "Edit" at bounding box center [515, 48] width 88 height 13
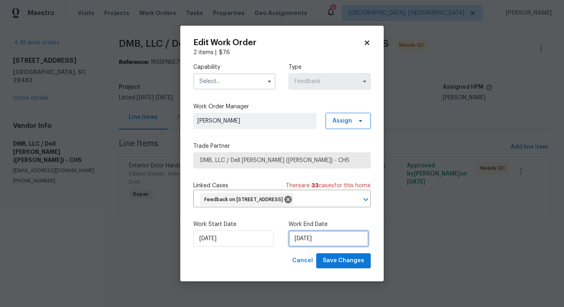
click at [307, 247] on input "8/9/2025" at bounding box center [328, 238] width 80 height 16
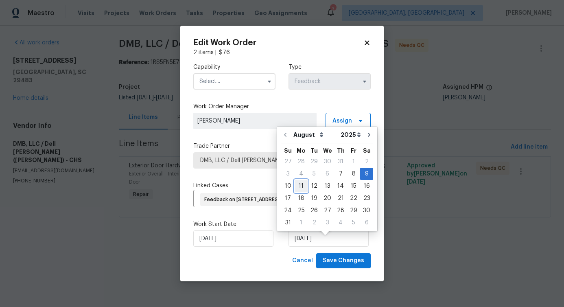
click at [300, 185] on div "11" at bounding box center [301, 185] width 13 height 11
type input "8/11/2025"
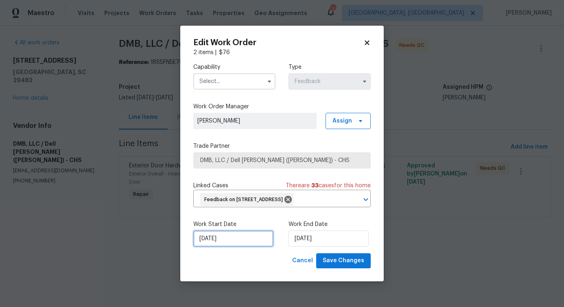
click at [219, 245] on input "8/7/2025" at bounding box center [233, 238] width 80 height 16
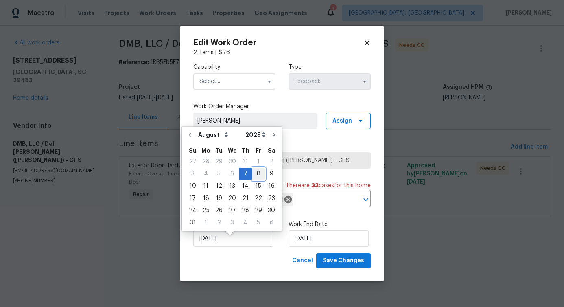
click at [255, 177] on div "8" at bounding box center [258, 173] width 13 height 11
type input "[DATE]"
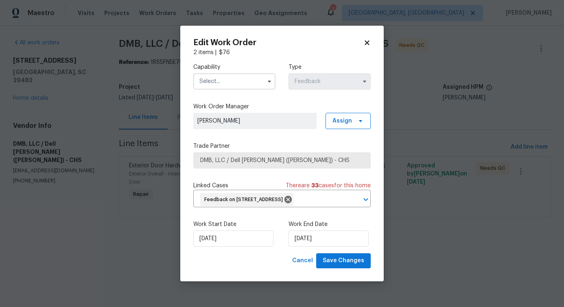
click at [238, 73] on input "text" at bounding box center [234, 81] width 82 height 16
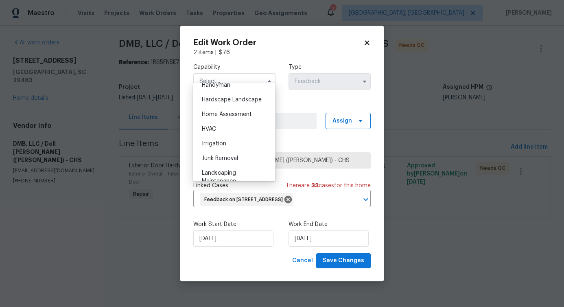
scroll to position [421, 0]
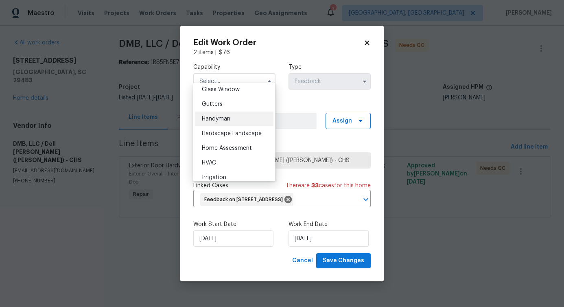
click at [227, 122] on div "Handyman" at bounding box center [234, 118] width 78 height 15
type input "Handyman"
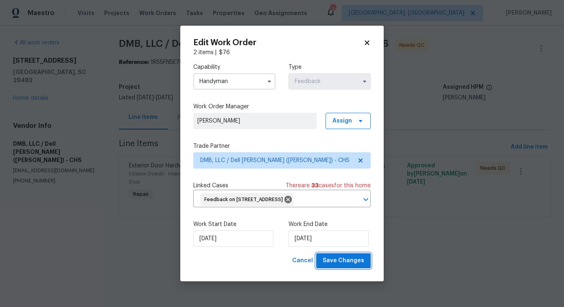
click at [335, 266] on span "Save Changes" at bounding box center [343, 260] width 41 height 10
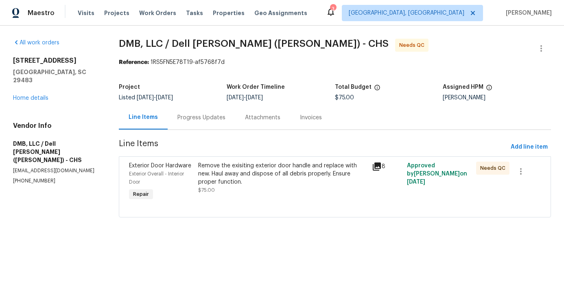
click at [452, 162] on div "Approved by Pavithra Sekar on 8/7/2025" at bounding box center [439, 182] width 70 height 46
click at [543, 49] on icon "button" at bounding box center [541, 49] width 10 height 10
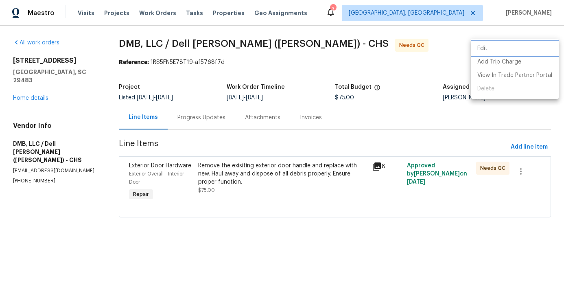
click at [489, 42] on li "Edit" at bounding box center [515, 48] width 88 height 13
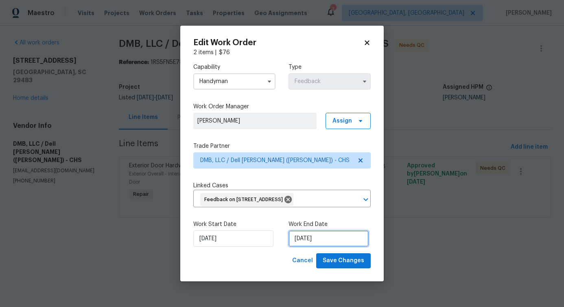
click at [314, 247] on input "[DATE]" at bounding box center [328, 238] width 80 height 16
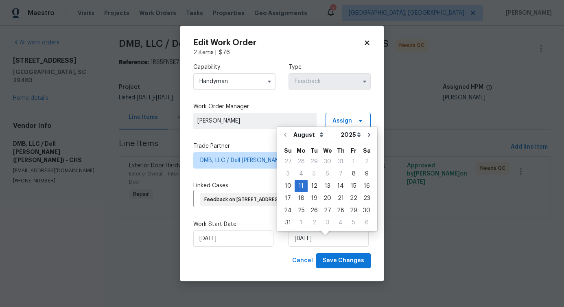
click at [228, 77] on input "Handyman" at bounding box center [234, 81] width 82 height 16
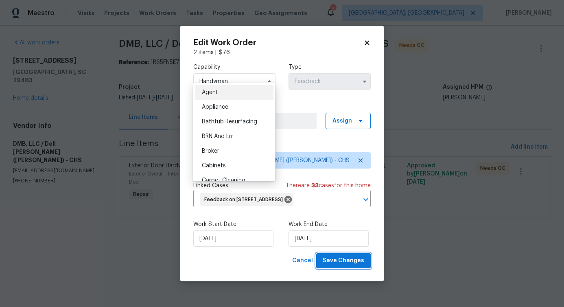
click at [354, 266] on span "Save Changes" at bounding box center [343, 260] width 41 height 10
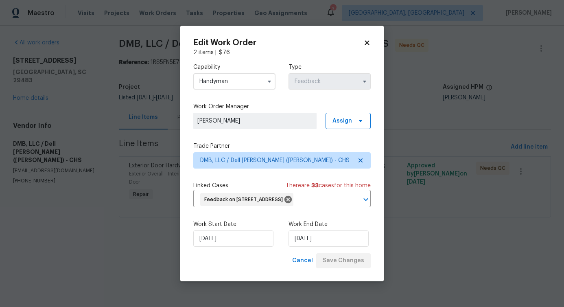
click at [111, 215] on body "Maestro Visits Projects Work Orders Tasks Properties Geo Assignments 3 Albuquer…" at bounding box center [282, 120] width 564 height 240
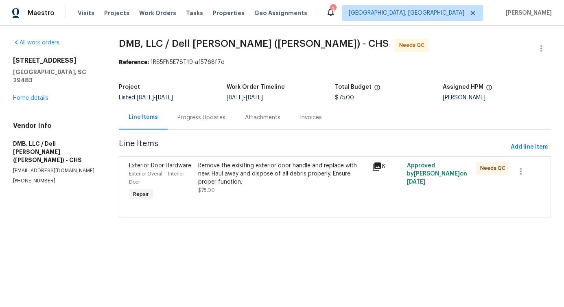
click at [263, 179] on div "Remove the exisiting exterior door handle and replace with new. Haul away and d…" at bounding box center [282, 174] width 169 height 24
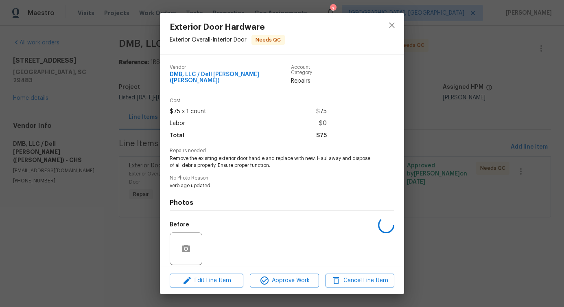
scroll to position [54, 0]
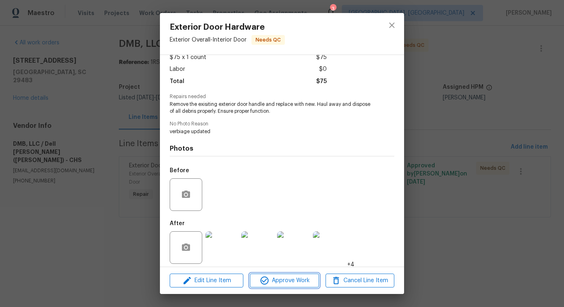
click at [293, 280] on span "Approve Work" at bounding box center [284, 280] width 64 height 10
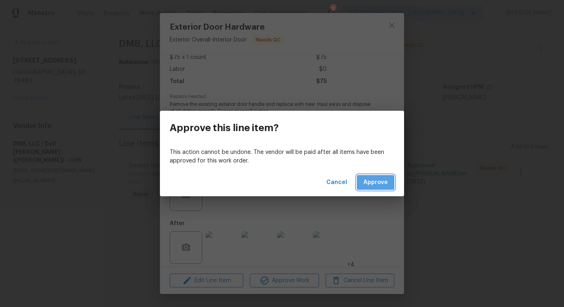
click at [378, 179] on span "Approve" at bounding box center [375, 182] width 24 height 10
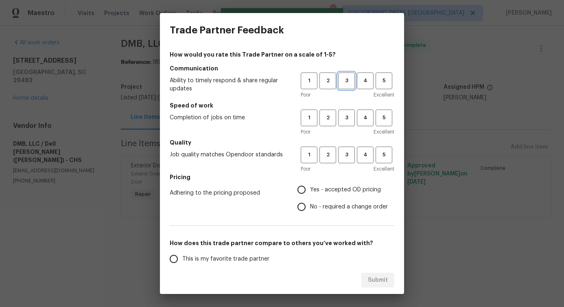
click at [342, 79] on span "3" at bounding box center [346, 80] width 15 height 9
click at [351, 119] on span "3" at bounding box center [346, 117] width 15 height 9
click at [349, 150] on span "3" at bounding box center [346, 154] width 15 height 9
click at [336, 208] on span "No - required a change order" at bounding box center [349, 207] width 78 height 9
click at [310, 208] on input "No - required a change order" at bounding box center [301, 206] width 17 height 17
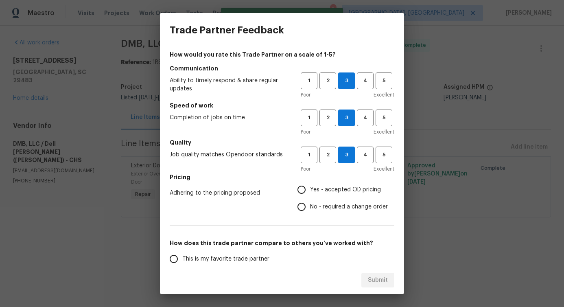
radio input "true"
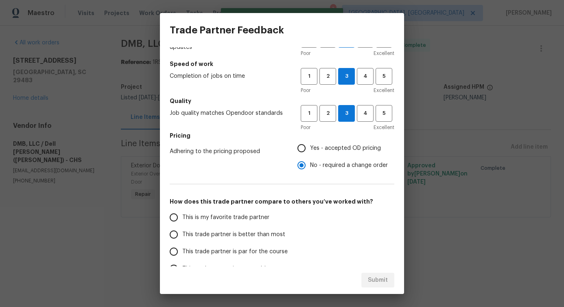
scroll to position [94, 0]
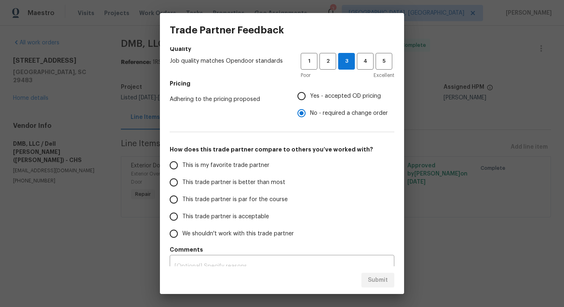
click at [327, 98] on span "Yes - accepted OD pricing" at bounding box center [345, 96] width 71 height 9
click at [310, 98] on input "Yes - accepted OD pricing" at bounding box center [301, 95] width 17 height 17
radio input "true"
click at [262, 175] on label "This trade partner is better than most" at bounding box center [229, 182] width 129 height 17
click at [182, 175] on input "This trade partner is better than most" at bounding box center [173, 182] width 17 height 17
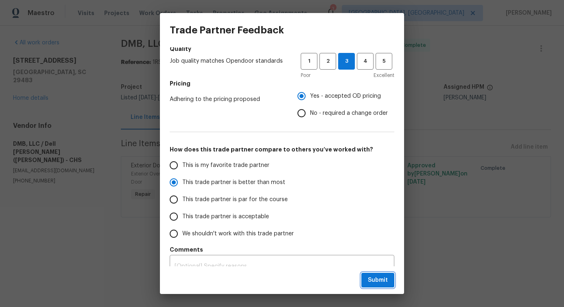
click at [380, 279] on span "Submit" at bounding box center [378, 280] width 20 height 10
radio input "true"
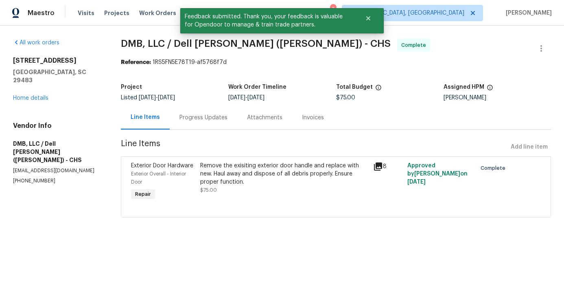
click at [198, 109] on div "Progress Updates" at bounding box center [204, 117] width 68 height 24
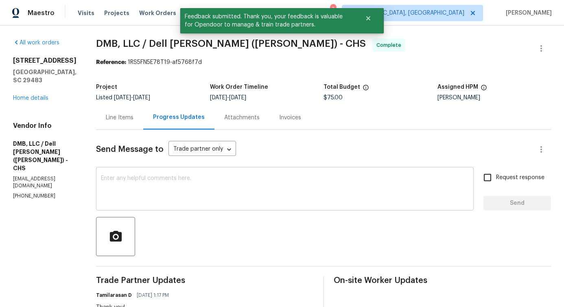
click at [233, 178] on textarea at bounding box center [285, 189] width 368 height 28
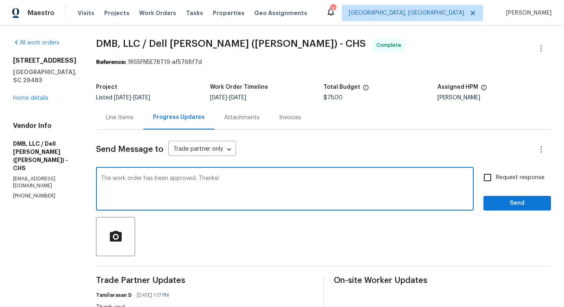
type textarea "The work order has been approved. Thanks!"
click at [509, 203] on span "Send" at bounding box center [517, 203] width 55 height 10
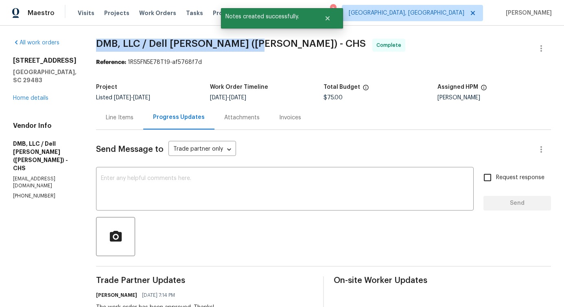
drag, startPoint x: 89, startPoint y: 46, endPoint x: 238, endPoint y: 46, distance: 148.9
click at [238, 46] on span "DMB, LLC / Dell Bryson (Heise) - CHS Complete" at bounding box center [313, 49] width 435 height 20
copy span "DMB, LLC / Dell Bryson (Heise) -"
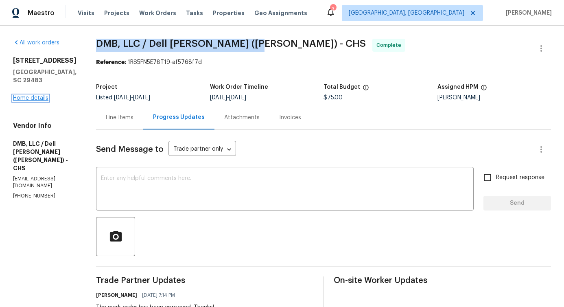
click at [36, 101] on link "Home details" at bounding box center [30, 98] width 35 height 6
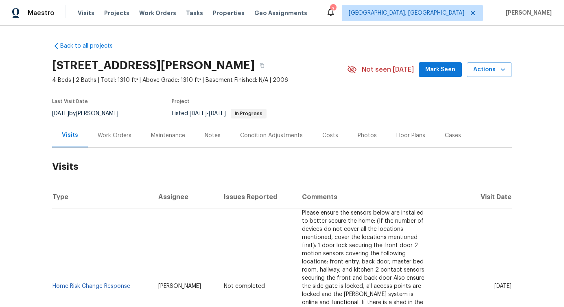
click at [108, 133] on div "Work Orders" at bounding box center [115, 135] width 34 height 8
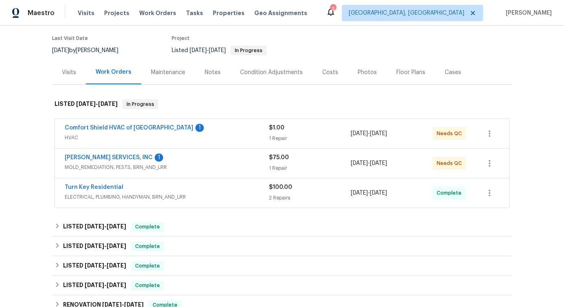
scroll to position [64, 0]
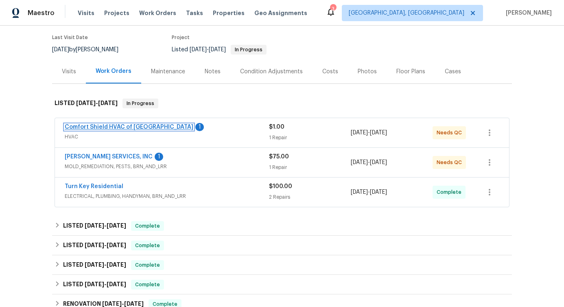
click at [96, 125] on link "Comfort Shield HVAC of [GEOGRAPHIC_DATA]" at bounding box center [129, 127] width 129 height 6
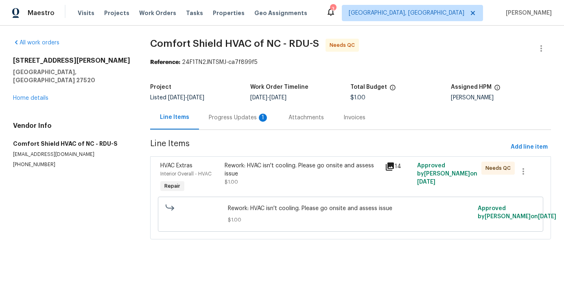
click at [217, 123] on div "Progress Updates 1" at bounding box center [239, 117] width 80 height 24
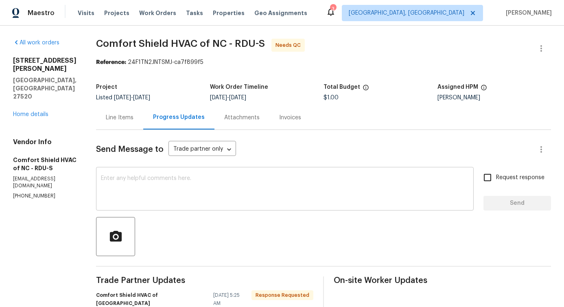
click at [224, 184] on textarea at bounding box center [285, 189] width 368 height 28
click at [133, 120] on div "Line Items" at bounding box center [120, 118] width 28 height 8
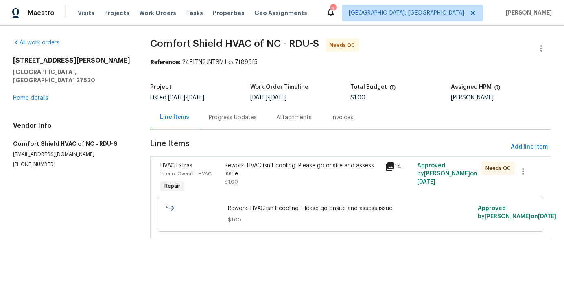
click at [249, 181] on div "Rework: HVAC isn't cooling. Please go onsite and assess issue $1.00" at bounding box center [303, 174] width 156 height 24
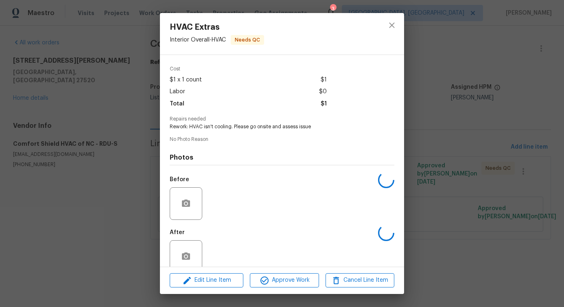
scroll to position [41, 0]
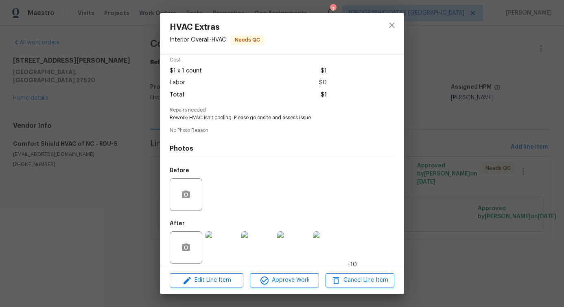
click at [224, 242] on img at bounding box center [221, 247] width 33 height 33
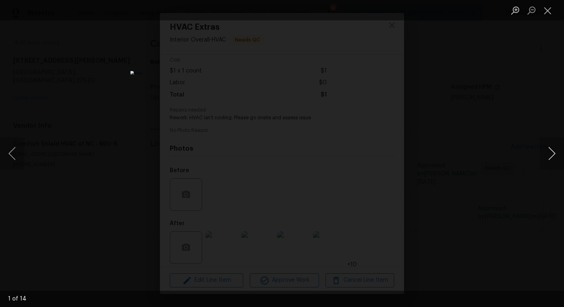
click at [548, 155] on button "Next image" at bounding box center [551, 153] width 24 height 33
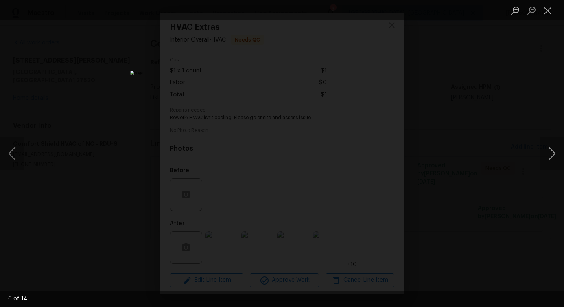
click at [548, 155] on button "Next image" at bounding box center [551, 153] width 24 height 33
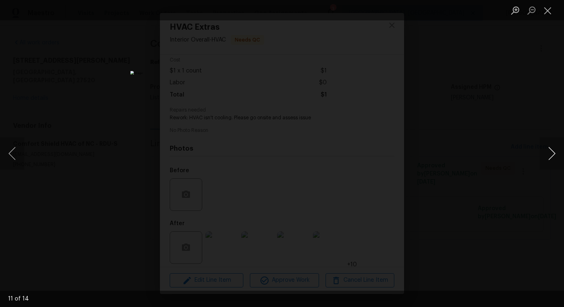
click at [548, 155] on button "Next image" at bounding box center [551, 153] width 24 height 33
click at [550, 155] on button "Next image" at bounding box center [551, 153] width 24 height 33
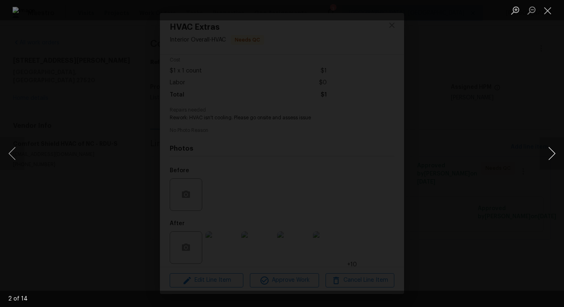
click at [550, 155] on button "Next image" at bounding box center [551, 153] width 24 height 33
click at [544, 10] on button "Close lightbox" at bounding box center [547, 10] width 16 height 14
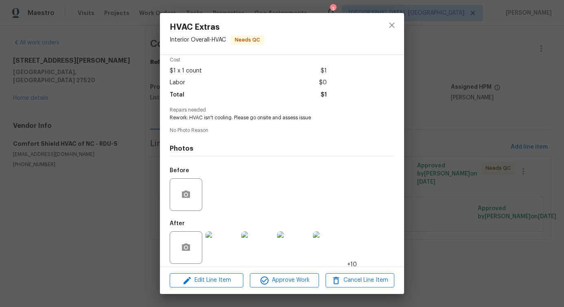
click at [218, 242] on img at bounding box center [221, 247] width 33 height 33
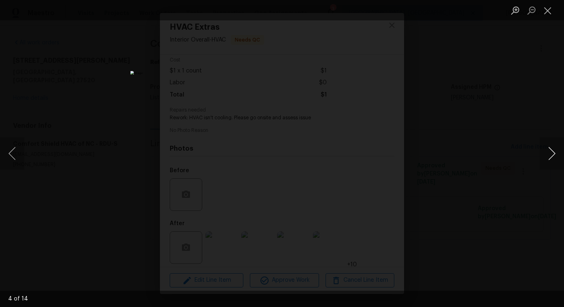
click at [552, 155] on button "Next image" at bounding box center [551, 153] width 24 height 33
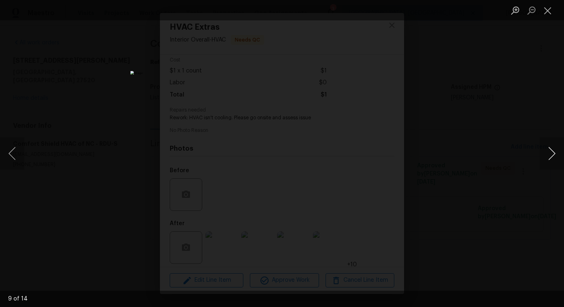
click at [552, 155] on button "Next image" at bounding box center [551, 153] width 24 height 33
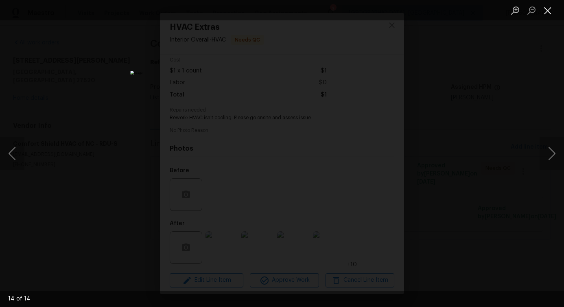
click at [546, 7] on button "Close lightbox" at bounding box center [547, 10] width 16 height 14
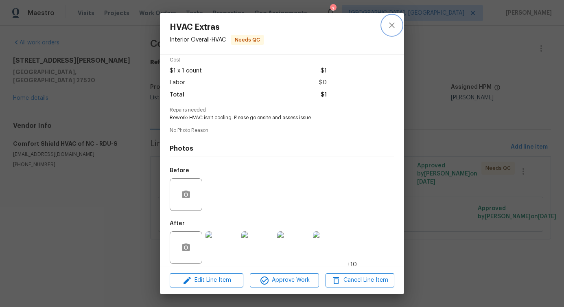
click at [393, 27] on icon "close" at bounding box center [392, 25] width 10 height 10
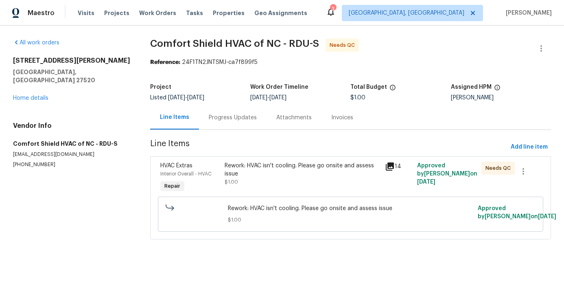
click at [229, 118] on div "Progress Updates" at bounding box center [233, 118] width 48 height 8
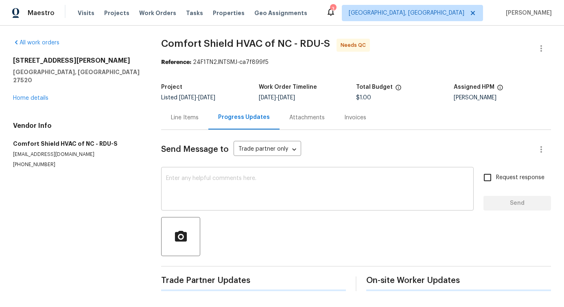
click at [225, 191] on textarea at bounding box center [317, 189] width 303 height 28
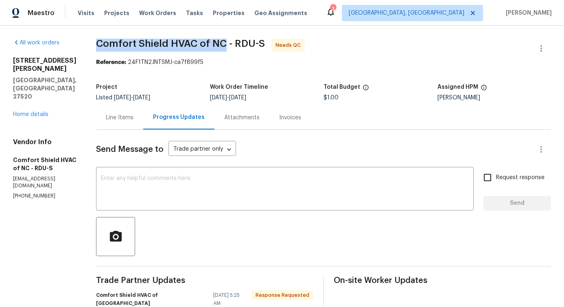
drag, startPoint x: 117, startPoint y: 42, endPoint x: 245, endPoint y: 41, distance: 128.6
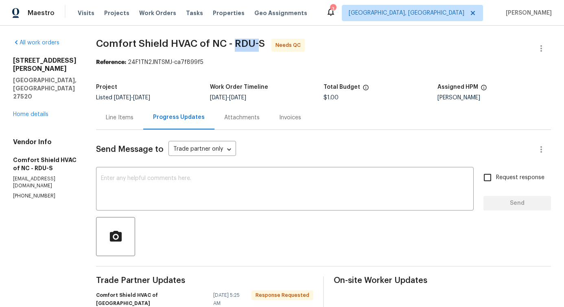
drag, startPoint x: 254, startPoint y: 41, endPoint x: 277, endPoint y: 42, distance: 22.8
click at [265, 42] on span "Comfort Shield HVAC of NC - RDU-S" at bounding box center [180, 44] width 169 height 10
click at [187, 182] on textarea at bounding box center [285, 189] width 368 height 28
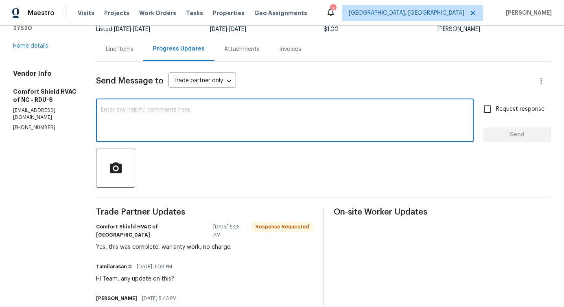
scroll to position [71, 0]
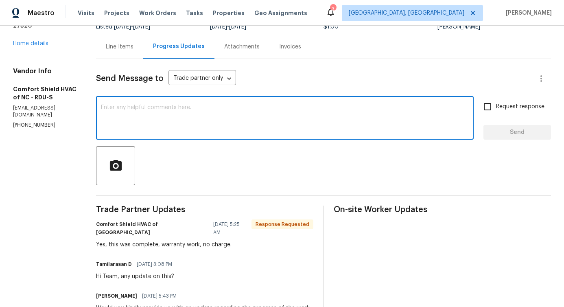
click at [186, 135] on div "x ​" at bounding box center [285, 118] width 378 height 41
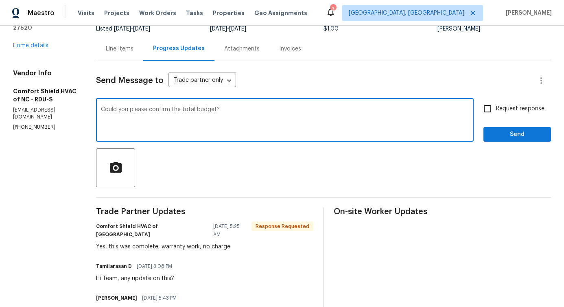
type textarea "Could you please confirm the total budget?"
drag, startPoint x: 122, startPoint y: 109, endPoint x: 295, endPoint y: 110, distance: 173.3
click at [295, 110] on div "Could you please confirm the total budget? x ​" at bounding box center [285, 120] width 378 height 41
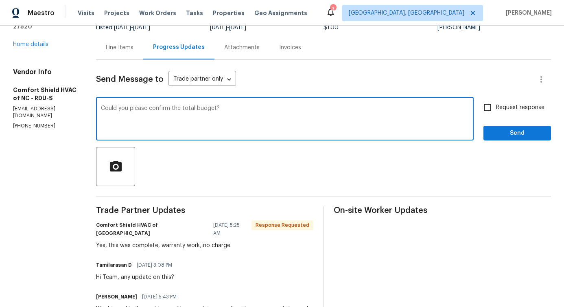
click at [218, 112] on textarea "Could you please confirm the total budget?" at bounding box center [285, 119] width 368 height 28
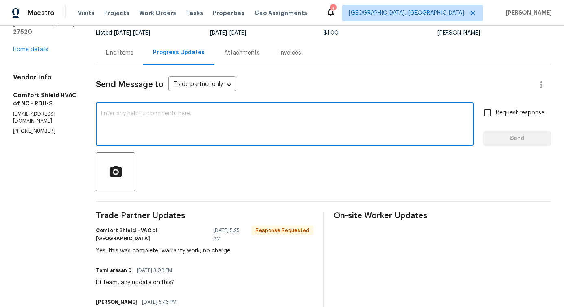
scroll to position [0, 0]
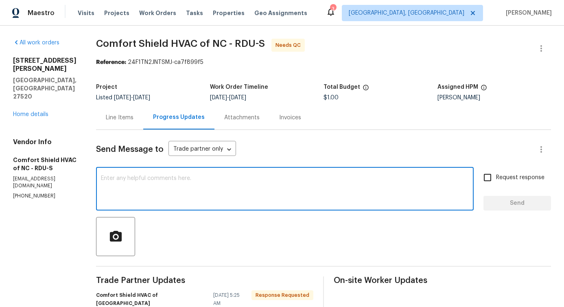
click at [133, 116] on div "Line Items" at bounding box center [120, 118] width 28 height 8
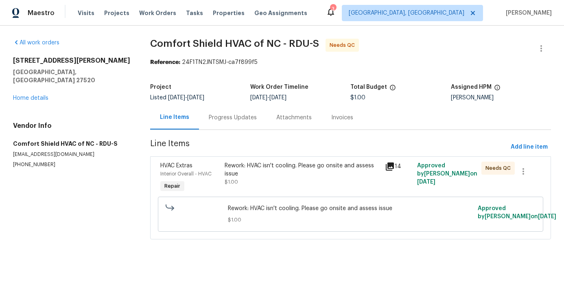
click at [267, 187] on div "Rework: HVAC isn't cooling. Please go onsite and assess issue $1.00" at bounding box center [302, 177] width 161 height 37
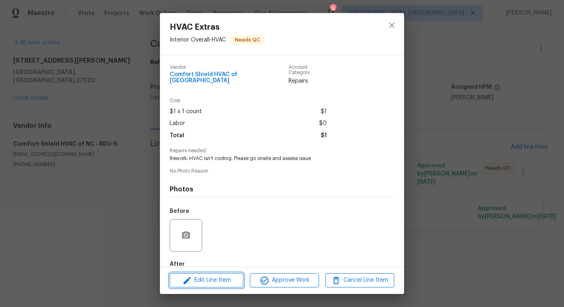
click at [227, 281] on span "Edit Line Item" at bounding box center [206, 280] width 69 height 10
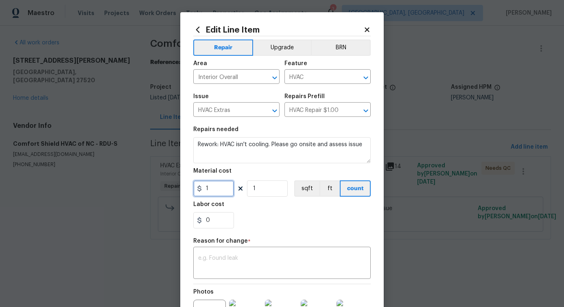
click at [214, 192] on input "1" at bounding box center [213, 188] width 41 height 16
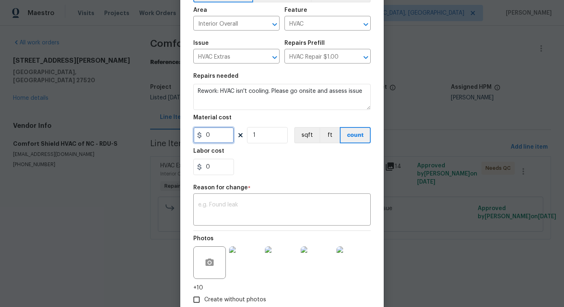
scroll to position [103, 0]
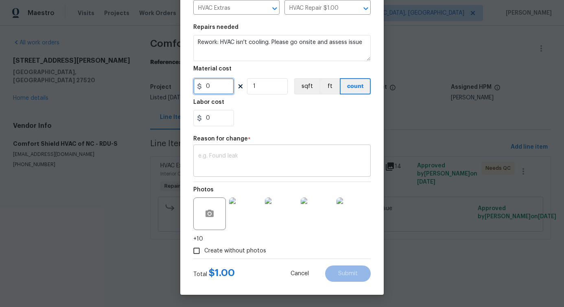
type input "0"
click at [242, 170] on textarea at bounding box center [282, 161] width 168 height 17
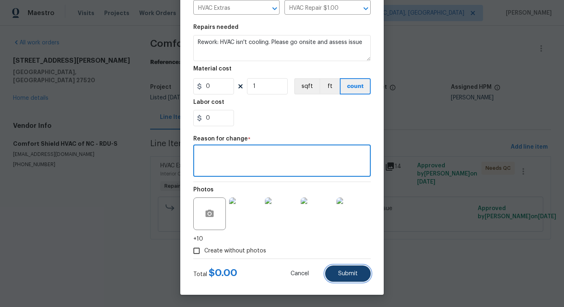
click at [344, 277] on button "Submit" at bounding box center [348, 273] width 46 height 16
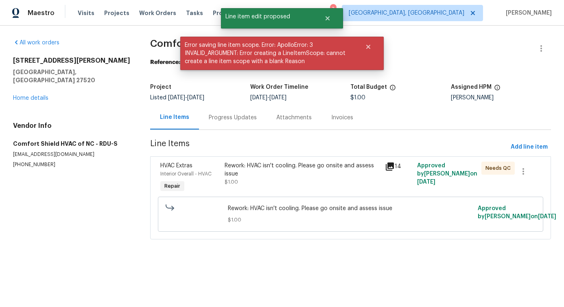
scroll to position [0, 0]
click at [322, 177] on div "Rework: HVAC isn't cooling. Please go onsite and assess issue $1.00" at bounding box center [303, 174] width 156 height 24
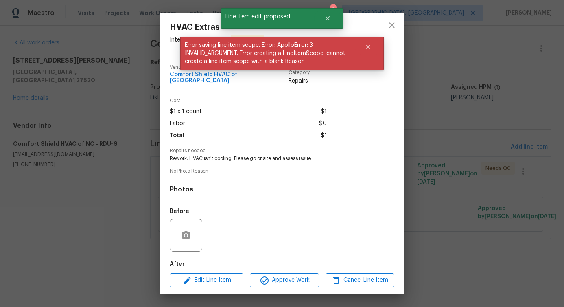
click at [231, 273] on div "Edit Line Item Approve Work Cancel Line Item" at bounding box center [282, 279] width 244 height 27
click at [213, 282] on span "Edit Line Item" at bounding box center [206, 280] width 69 height 10
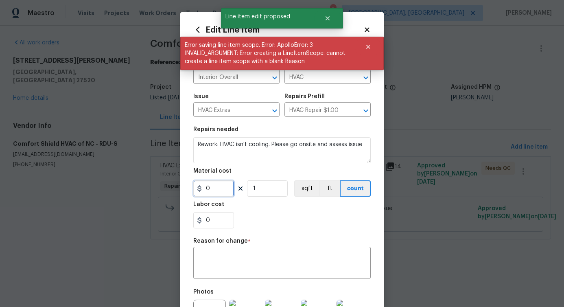
click at [216, 189] on input "0" at bounding box center [213, 188] width 41 height 16
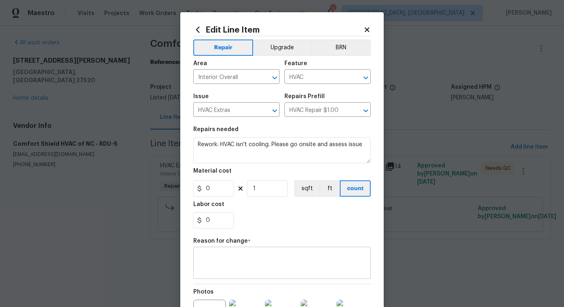
click at [229, 262] on textarea at bounding box center [282, 263] width 168 height 17
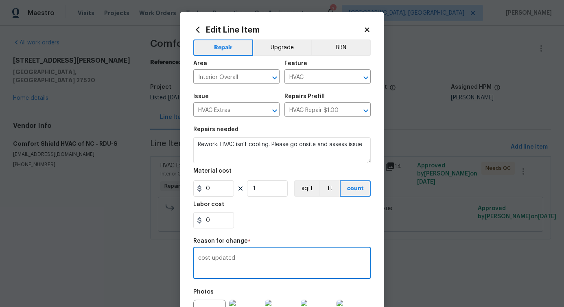
scroll to position [103, 0]
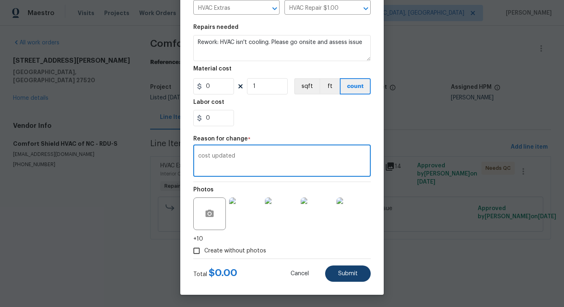
type textarea "cost updated"
click at [355, 276] on span "Submit" at bounding box center [348, 274] width 20 height 6
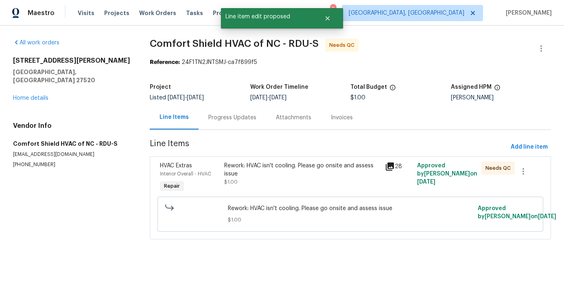
scroll to position [0, 0]
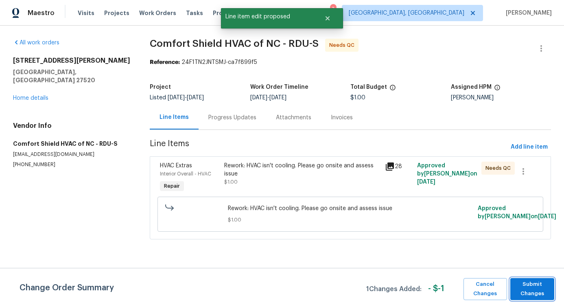
click at [537, 290] on span "Submit Changes" at bounding box center [532, 288] width 36 height 19
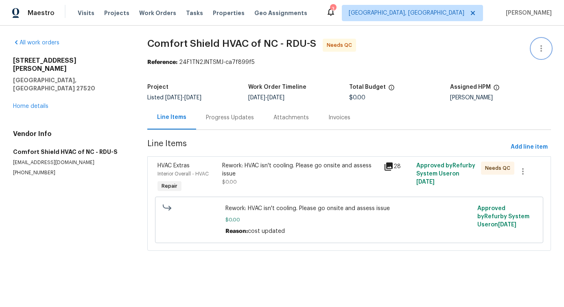
click at [542, 46] on icon "button" at bounding box center [541, 49] width 10 height 10
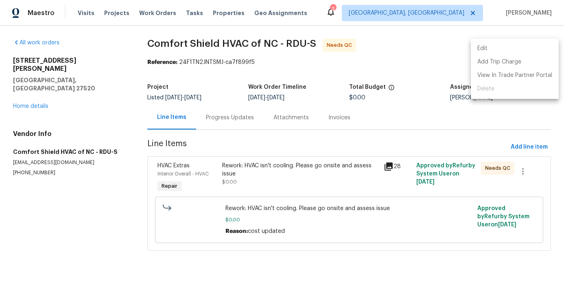
click at [509, 46] on li "Edit" at bounding box center [515, 48] width 88 height 13
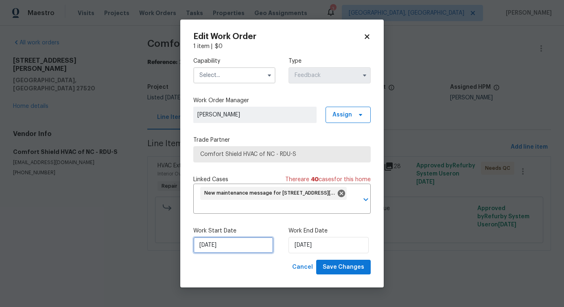
click at [227, 249] on input "[DATE]" at bounding box center [233, 245] width 80 height 16
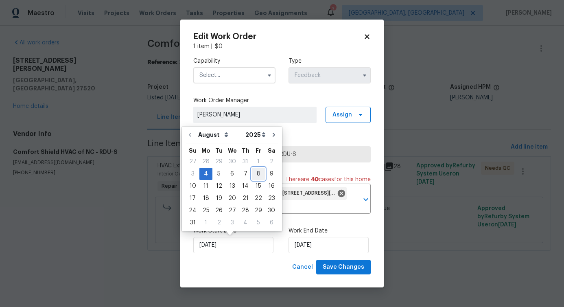
click at [256, 176] on div "8" at bounding box center [258, 173] width 13 height 11
type input "[DATE]"
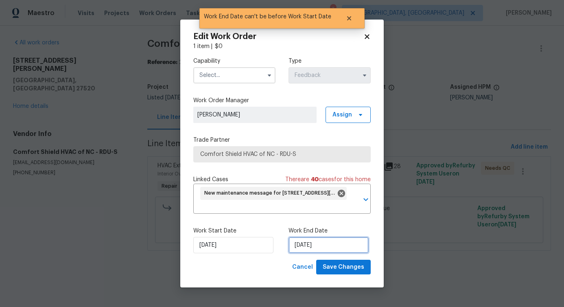
click at [309, 246] on input "[DATE]" at bounding box center [328, 245] width 80 height 16
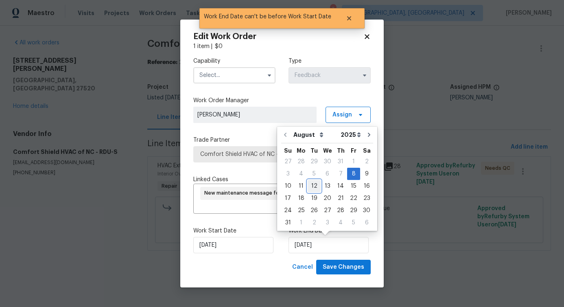
click at [310, 186] on div "12" at bounding box center [314, 185] width 13 height 11
type input "[DATE]"
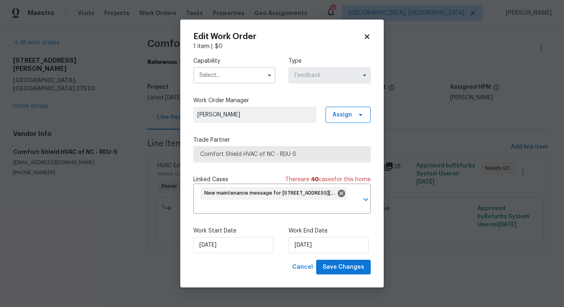
click at [234, 81] on input "text" at bounding box center [234, 75] width 82 height 16
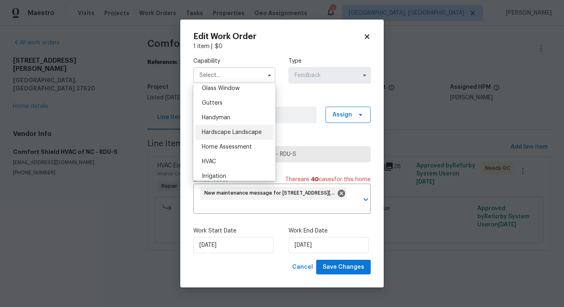
scroll to position [417, 0]
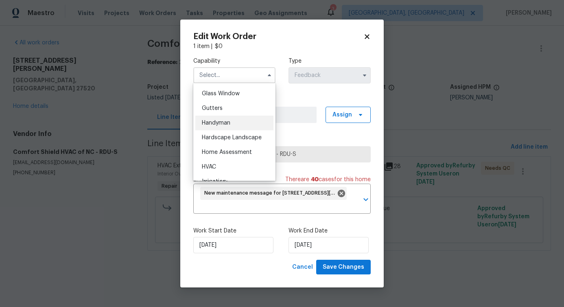
click at [225, 124] on span "Handyman" at bounding box center [216, 123] width 28 height 6
type input "Handyman"
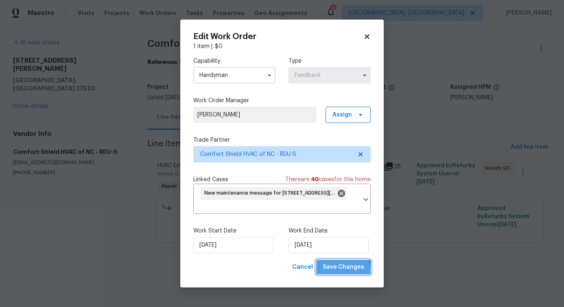
click at [339, 271] on span "Save Changes" at bounding box center [343, 267] width 41 height 10
click at [86, 270] on body "Maestro Visits Projects Work Orders Tasks Properties Geo Assignments 3 [GEOGRAP…" at bounding box center [282, 136] width 564 height 273
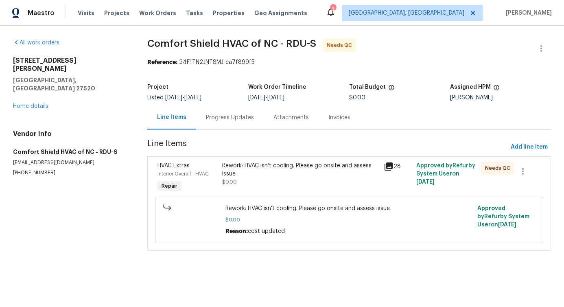
click at [272, 178] on div "Rework: HVAC isn't cooling. Please go onsite and assess issue $0.00" at bounding box center [300, 174] width 157 height 24
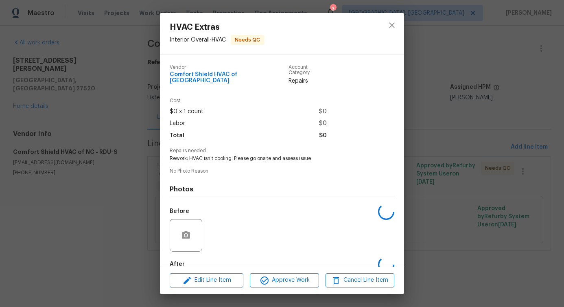
scroll to position [41, 0]
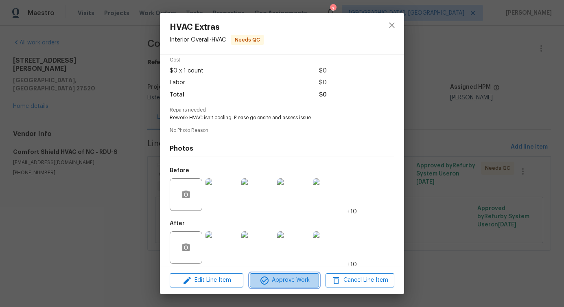
click at [290, 280] on span "Approve Work" at bounding box center [284, 280] width 64 height 10
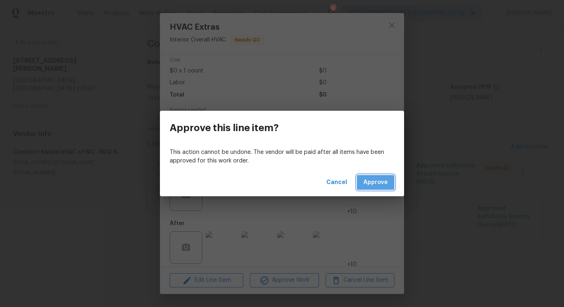
click at [381, 187] on span "Approve" at bounding box center [375, 182] width 24 height 10
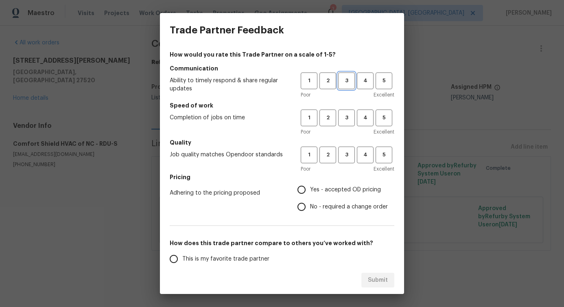
click at [349, 79] on span "3" at bounding box center [346, 80] width 15 height 9
click at [345, 114] on span "3" at bounding box center [346, 117] width 15 height 9
click at [347, 157] on span "3" at bounding box center [346, 154] width 15 height 9
click at [330, 187] on span "Yes - accepted OD pricing" at bounding box center [345, 190] width 71 height 9
click at [310, 187] on input "Yes - accepted OD pricing" at bounding box center [301, 189] width 17 height 17
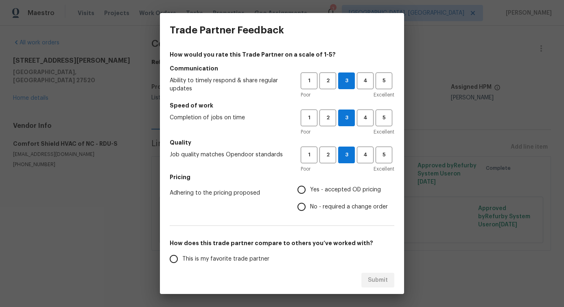
radio input "true"
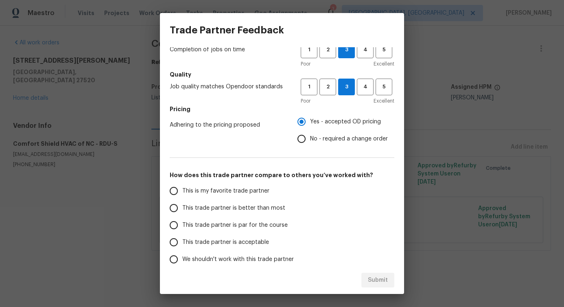
scroll to position [106, 0]
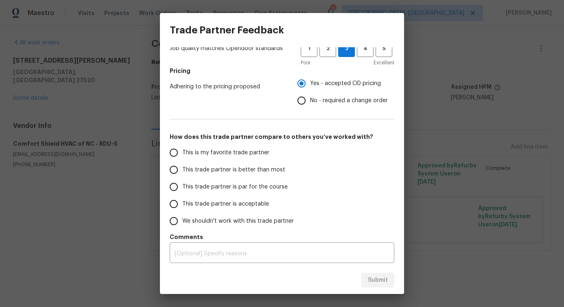
click at [257, 169] on span "This trade partner is better than most" at bounding box center [233, 170] width 103 height 9
click at [182, 169] on input "This trade partner is better than most" at bounding box center [173, 169] width 17 height 17
click at [373, 282] on span "Submit" at bounding box center [378, 280] width 20 height 10
radio input "true"
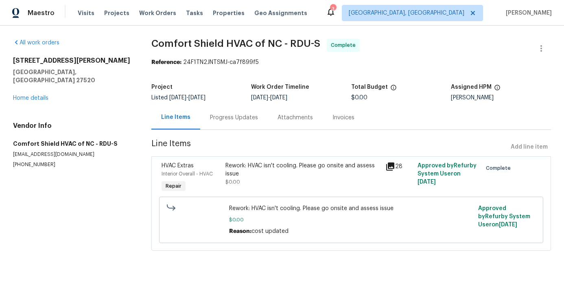
click at [225, 126] on div "Progress Updates" at bounding box center [234, 117] width 68 height 24
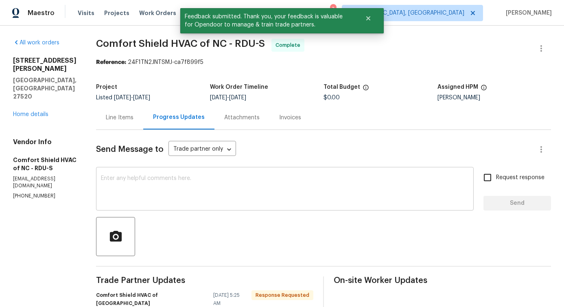
click at [220, 207] on div "x ​" at bounding box center [285, 189] width 378 height 41
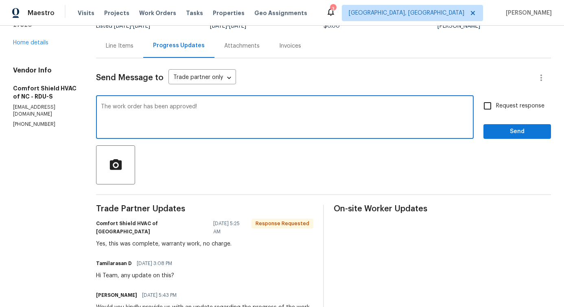
scroll to position [70, 0]
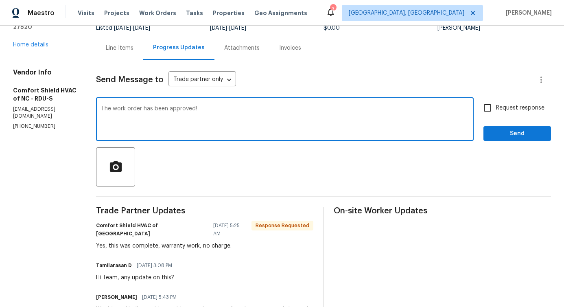
type textarea "The work order has been approved!"
click at [501, 139] on button "Send" at bounding box center [517, 133] width 68 height 15
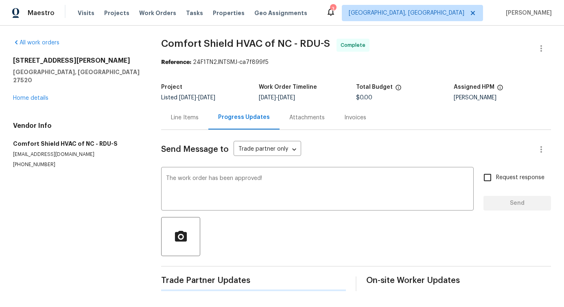
scroll to position [0, 0]
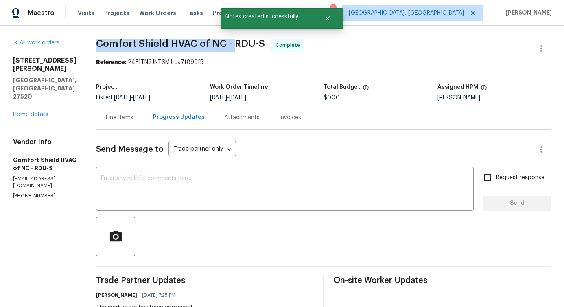
drag, startPoint x: 117, startPoint y: 43, endPoint x: 255, endPoint y: 45, distance: 138.3
copy span "Comfort Shield HVAC of NC -"
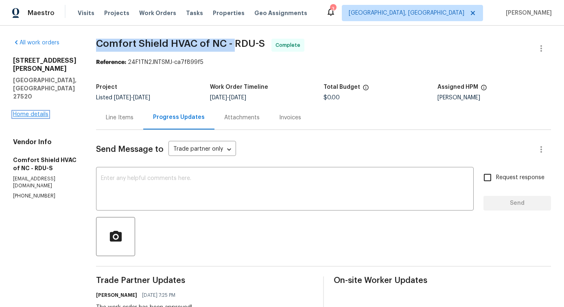
click at [42, 111] on link "Home details" at bounding box center [30, 114] width 35 height 6
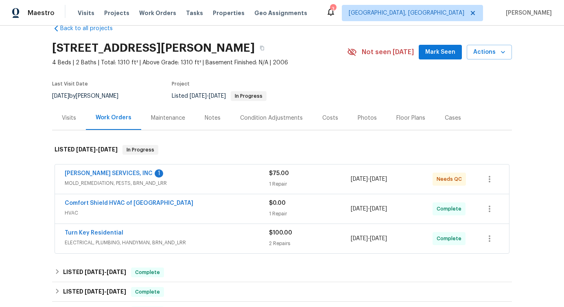
scroll to position [22, 0]
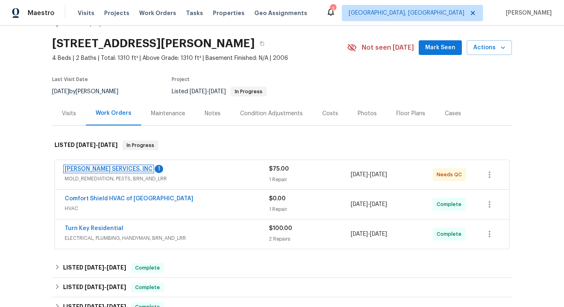
click at [92, 169] on link "[PERSON_NAME] SERVICES, INC" at bounding box center [109, 169] width 88 height 6
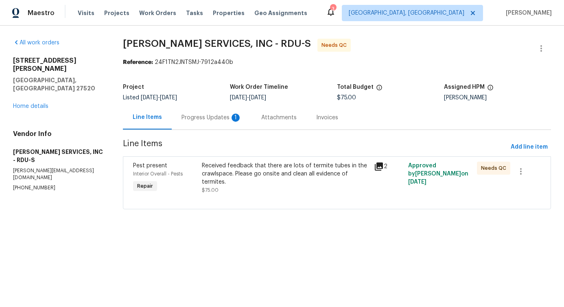
click at [214, 126] on div "Progress Updates 1" at bounding box center [212, 117] width 80 height 24
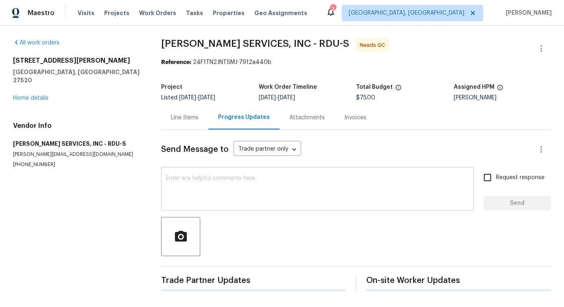
click at [220, 192] on textarea at bounding box center [317, 189] width 303 height 28
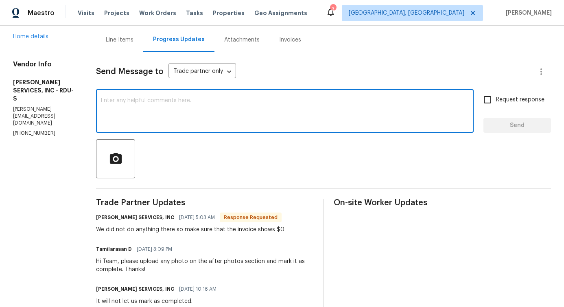
scroll to position [80, 0]
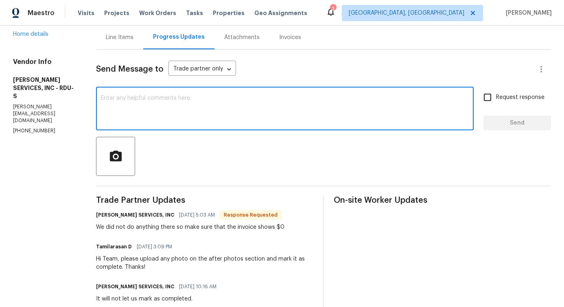
click at [225, 107] on textarea at bounding box center [285, 109] width 368 height 28
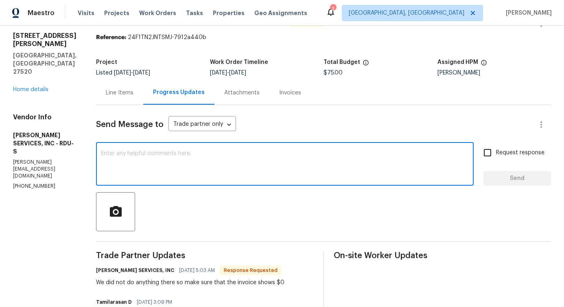
scroll to position [0, 0]
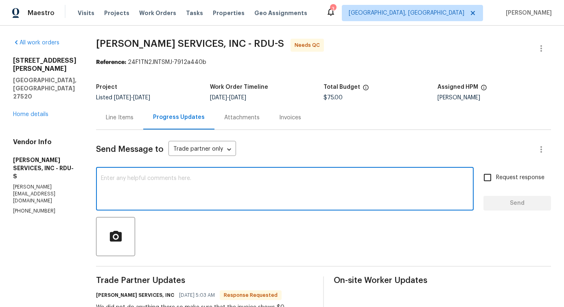
click at [218, 173] on div "x ​" at bounding box center [285, 189] width 378 height 41
click at [127, 120] on div "Line Items" at bounding box center [120, 118] width 28 height 8
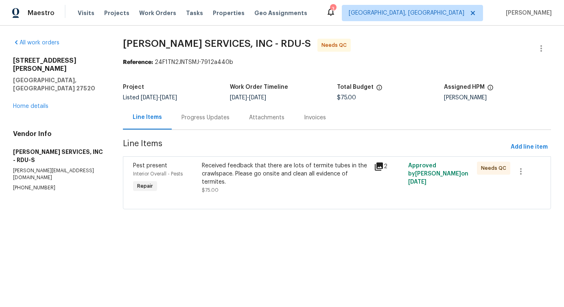
click at [228, 171] on div "Received feedback that there are lots of termite tubes in the crawlspace. Pleas…" at bounding box center [285, 174] width 167 height 24
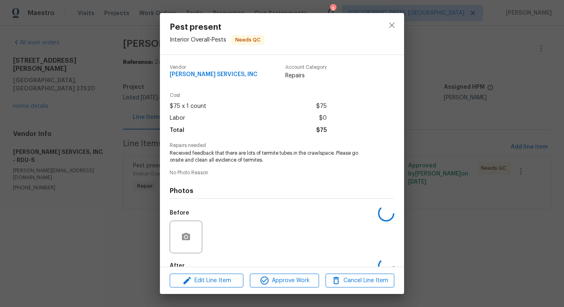
scroll to position [48, 0]
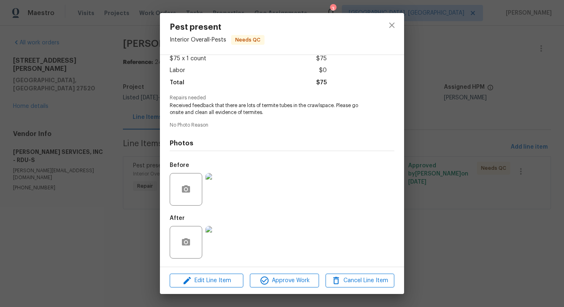
click at [223, 186] on img at bounding box center [221, 189] width 33 height 33
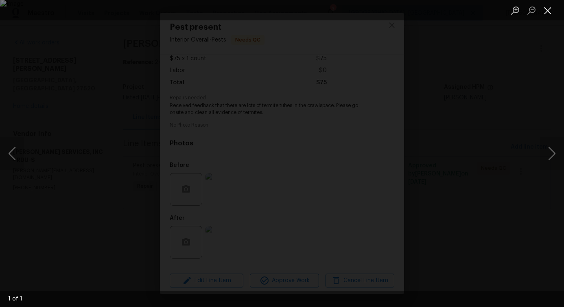
click at [544, 16] on button "Close lightbox" at bounding box center [547, 10] width 16 height 14
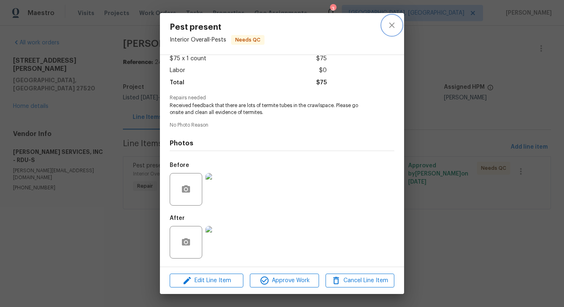
click at [390, 24] on icon "close" at bounding box center [391, 24] width 5 height 5
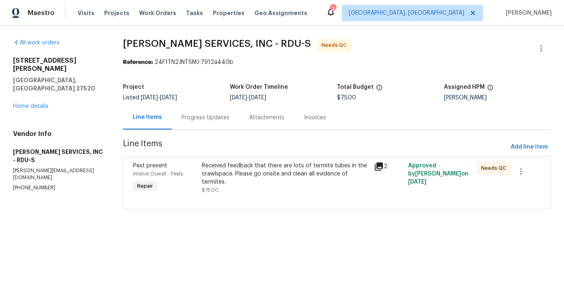
click at [196, 118] on div "Progress Updates" at bounding box center [205, 118] width 48 height 8
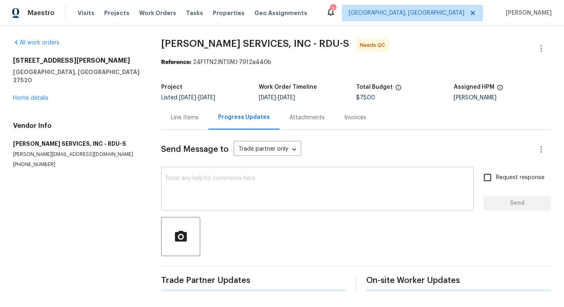
click at [220, 190] on textarea at bounding box center [317, 189] width 303 height 28
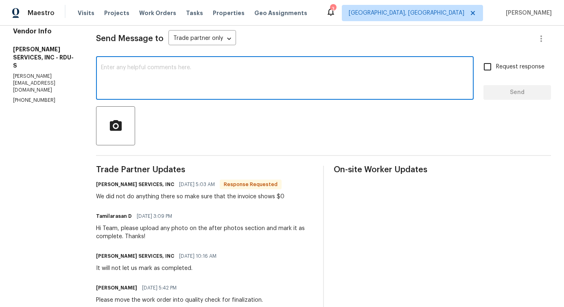
scroll to position [61, 0]
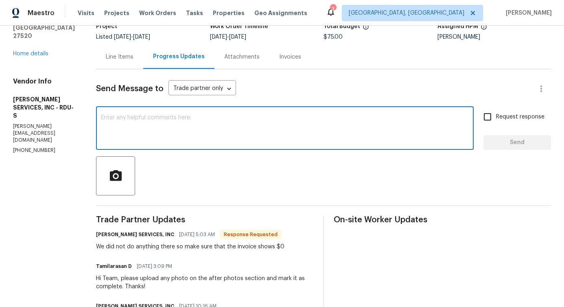
click at [178, 131] on textarea at bounding box center [285, 129] width 368 height 28
type textarea "Total budget is $0 ?"
click at [490, 119] on input "Request response" at bounding box center [487, 116] width 17 height 17
checkbox input "true"
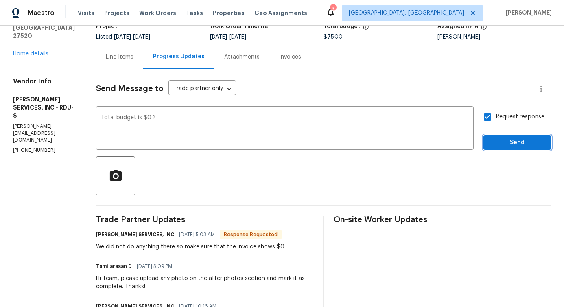
click at [513, 141] on span "Send" at bounding box center [517, 143] width 55 height 10
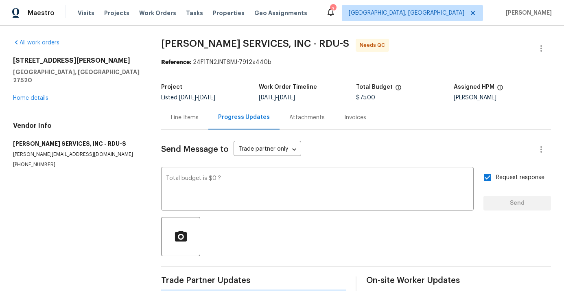
scroll to position [0, 0]
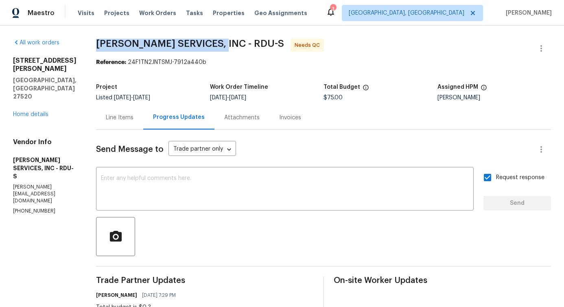
drag, startPoint x: 107, startPoint y: 39, endPoint x: 232, endPoint y: 45, distance: 124.6
click at [232, 45] on span "CANADY'S SERVICES, INC - RDU-S" at bounding box center [190, 44] width 188 height 10
copy span "CANADY'S SERVICES, INC -"
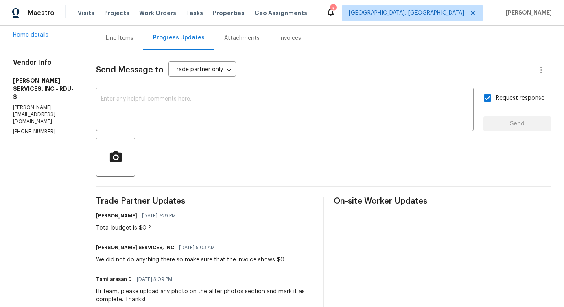
scroll to position [80, 0]
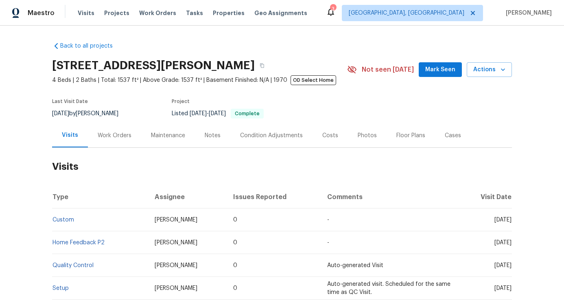
click at [114, 148] on h2 "Visits" at bounding box center [282, 167] width 460 height 38
click at [114, 139] on div "Work Orders" at bounding box center [115, 135] width 34 height 8
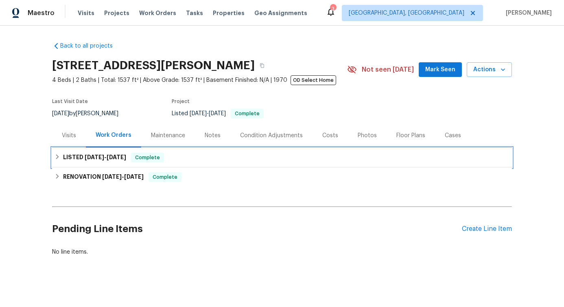
click at [198, 161] on div "LISTED [DATE] - [DATE] Complete" at bounding box center [282, 158] width 455 height 10
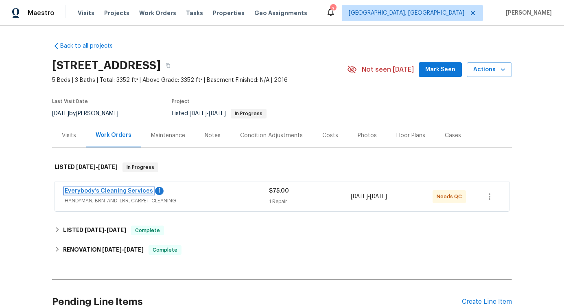
click at [102, 192] on link "Everybody’s Cleaning Services" at bounding box center [109, 191] width 88 height 6
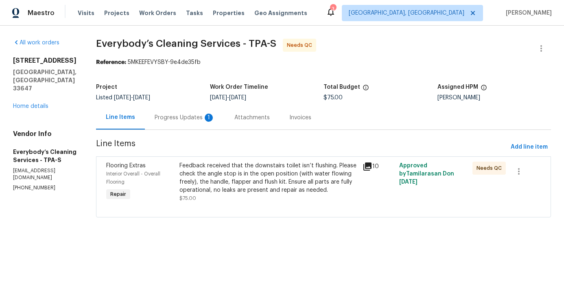
click at [223, 125] on div "Progress Updates 1" at bounding box center [185, 117] width 80 height 24
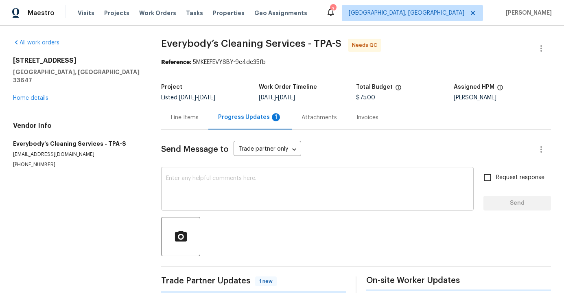
click at [226, 186] on textarea at bounding box center [317, 189] width 303 height 28
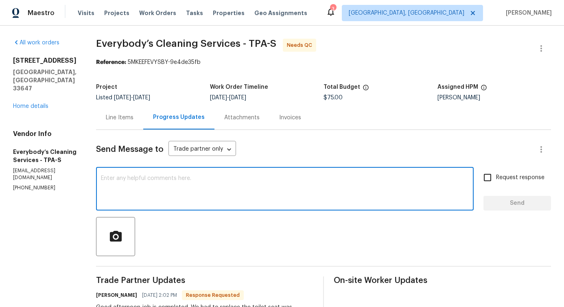
click at [143, 122] on div "Line Items" at bounding box center [119, 117] width 47 height 24
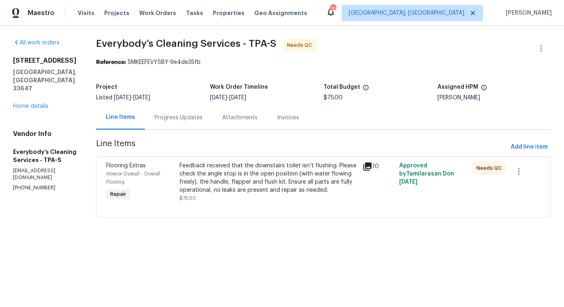
click at [276, 182] on div "Feedback received that the downstairs toilet isn’t flushing. Please check the a…" at bounding box center [268, 178] width 178 height 33
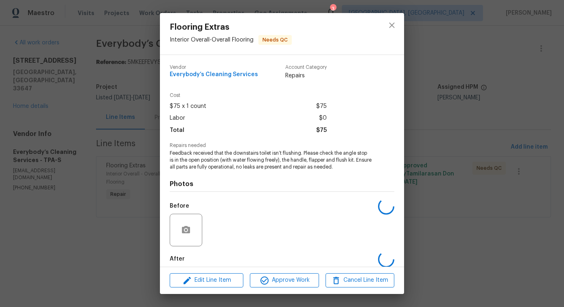
scroll to position [41, 0]
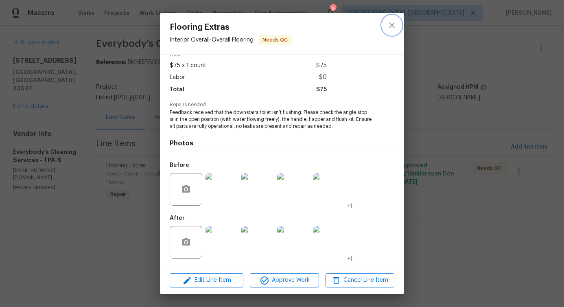
click at [385, 24] on button "close" at bounding box center [392, 25] width 20 height 20
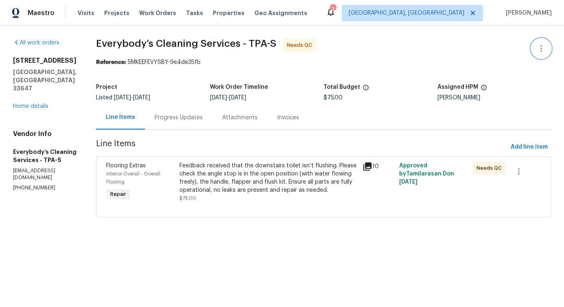
click at [539, 50] on icon "button" at bounding box center [541, 49] width 10 height 10
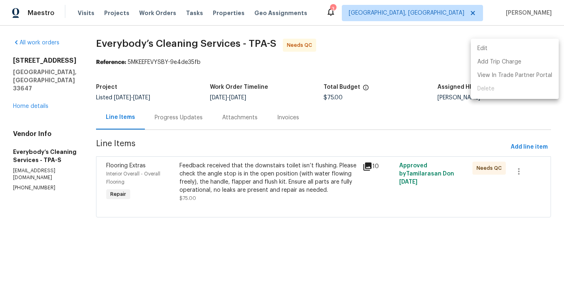
click at [513, 48] on li "Edit" at bounding box center [515, 48] width 88 height 13
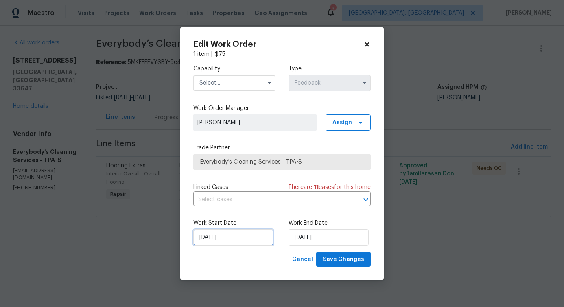
click at [231, 238] on input "[DATE]" at bounding box center [233, 237] width 80 height 16
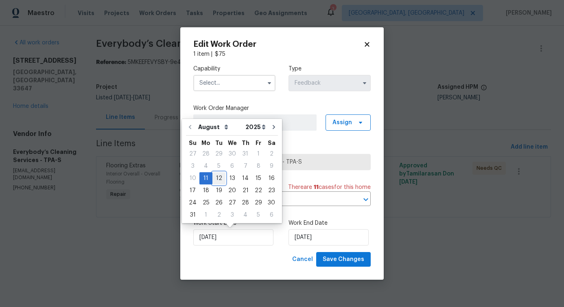
click at [216, 179] on div "12" at bounding box center [218, 177] width 13 height 11
type input "[DATE]"
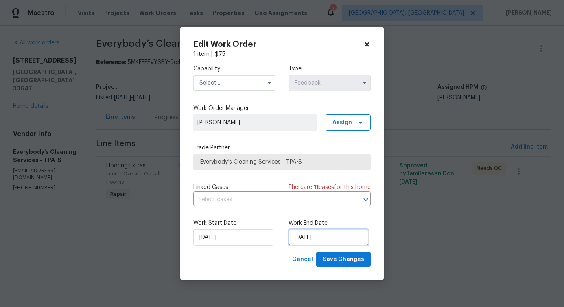
click at [314, 240] on input "[DATE]" at bounding box center [328, 237] width 80 height 16
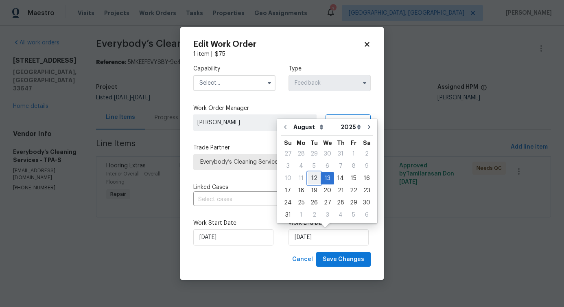
click at [310, 179] on div "12" at bounding box center [314, 177] width 13 height 11
type input "[DATE]"
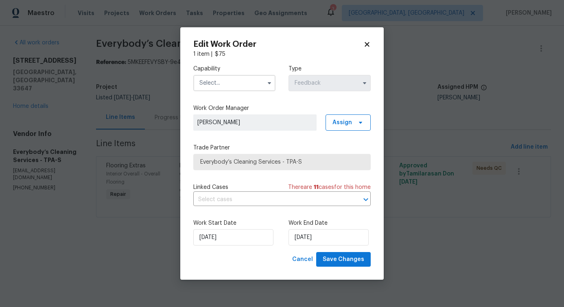
click at [247, 85] on input "text" at bounding box center [234, 83] width 82 height 16
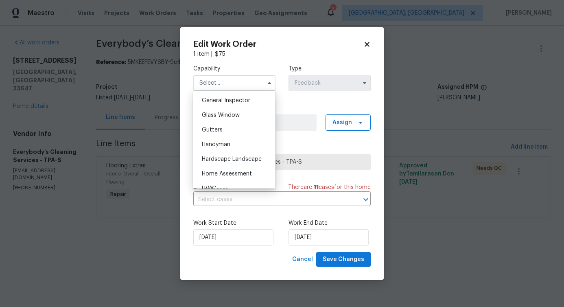
scroll to position [409, 0]
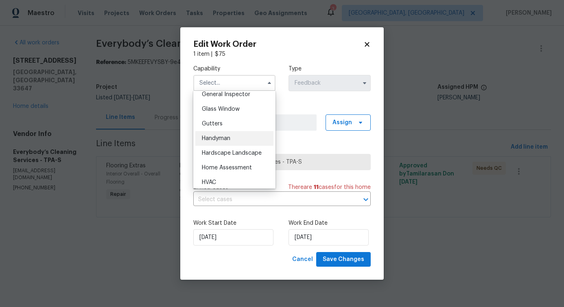
click at [242, 140] on div "Handyman" at bounding box center [234, 138] width 78 height 15
type input "Handyman"
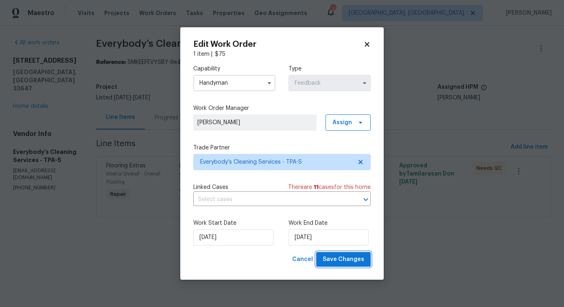
click at [336, 257] on span "Save Changes" at bounding box center [343, 259] width 41 height 10
click at [67, 238] on body "Maestro Visits Projects Work Orders Tasks Properties Geo Assignments 3 Albuquer…" at bounding box center [282, 120] width 564 height 240
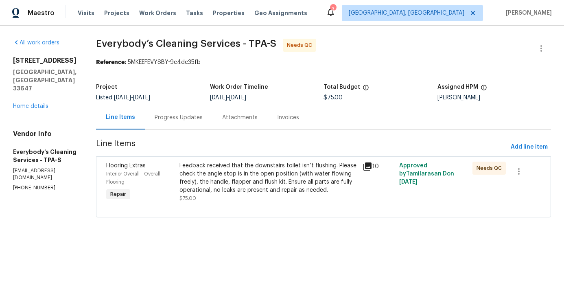
click at [265, 192] on div "Feedback received that the downstairs toilet isn’t flushing. Please check the a…" at bounding box center [268, 178] width 178 height 33
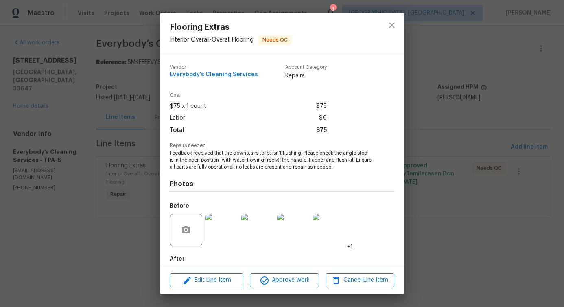
scroll to position [41, 0]
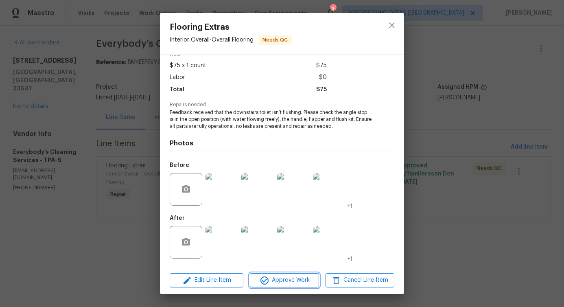
click at [288, 284] on span "Approve Work" at bounding box center [284, 280] width 64 height 10
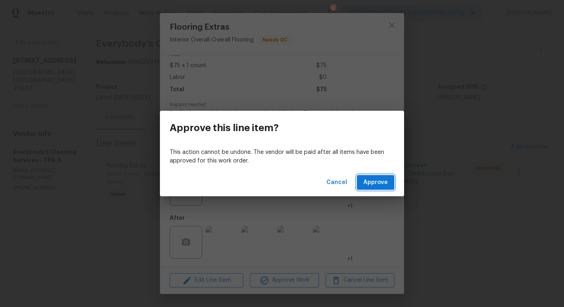
click at [377, 180] on span "Approve" at bounding box center [375, 182] width 24 height 10
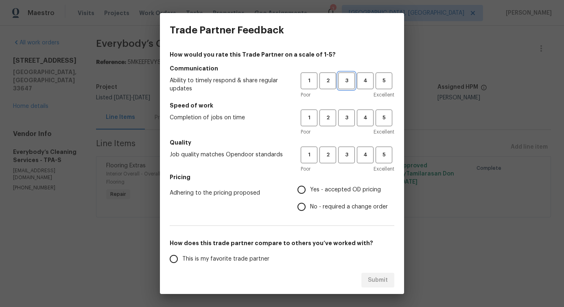
click at [350, 79] on span "3" at bounding box center [346, 80] width 15 height 9
click at [348, 120] on span "3" at bounding box center [346, 117] width 15 height 9
click at [345, 155] on span "3" at bounding box center [346, 154] width 15 height 9
click at [318, 188] on span "Yes - accepted OD pricing" at bounding box center [345, 190] width 71 height 9
click at [310, 188] on input "Yes - accepted OD pricing" at bounding box center [301, 189] width 17 height 17
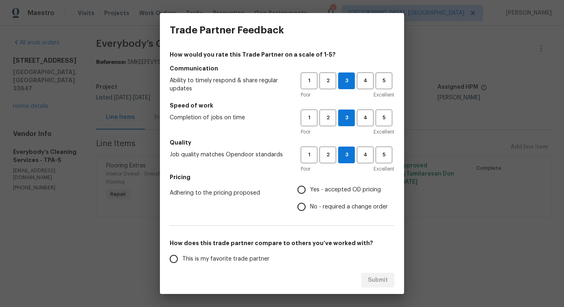
radio input "true"
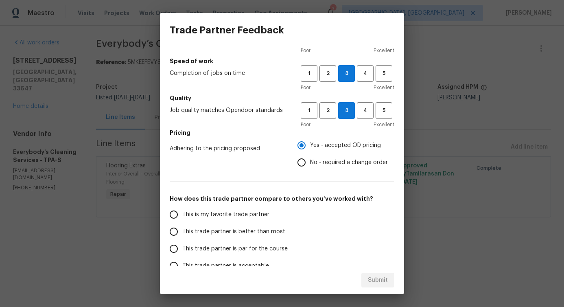
scroll to position [106, 0]
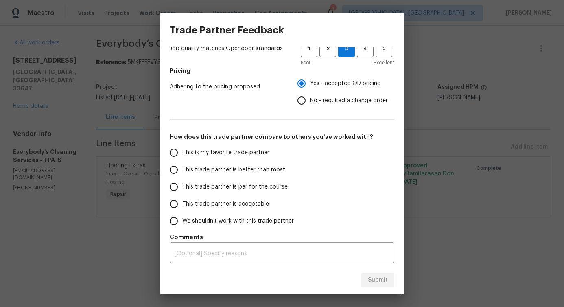
click at [273, 178] on label "This trade partner is par for the course" at bounding box center [229, 186] width 129 height 17
click at [182, 178] on input "This trade partner is par for the course" at bounding box center [173, 186] width 17 height 17
radio input "false"
click at [276, 166] on span "This trade partner is better than most" at bounding box center [233, 170] width 103 height 9
click at [182, 165] on input "This trade partner is better than most" at bounding box center [173, 169] width 17 height 17
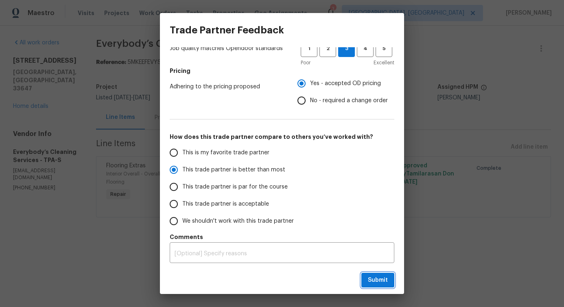
click at [377, 284] on span "Submit" at bounding box center [378, 280] width 20 height 10
radio input "true"
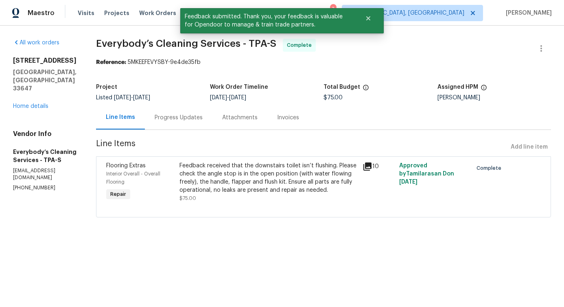
click at [203, 119] on div "Progress Updates" at bounding box center [179, 118] width 48 height 8
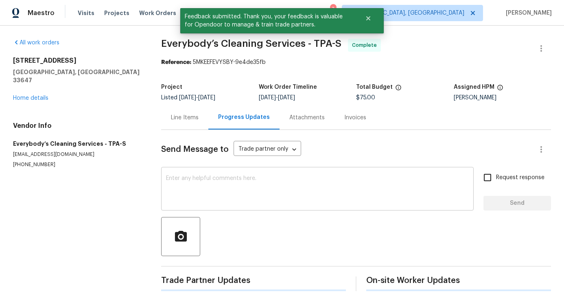
click at [219, 176] on textarea at bounding box center [317, 189] width 303 height 28
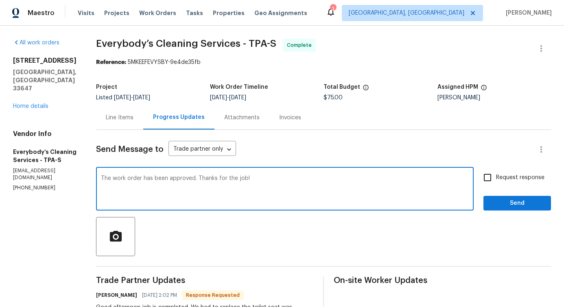
type textarea "The work order has been approved. Thanks for the job!"
click at [512, 201] on span "Send" at bounding box center [517, 203] width 55 height 10
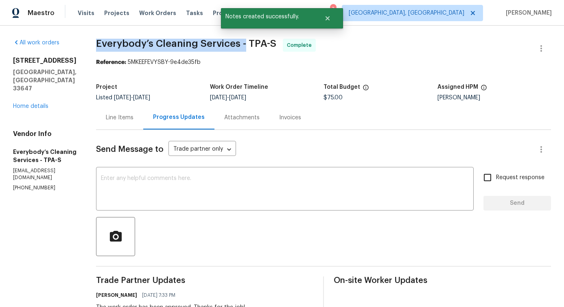
drag, startPoint x: 128, startPoint y: 44, endPoint x: 275, endPoint y: 48, distance: 147.3
click at [275, 48] on span "Everybody’s Cleaning Services - TPA-S" at bounding box center [186, 44] width 180 height 10
copy span "Everybody’s Cleaning Services -"
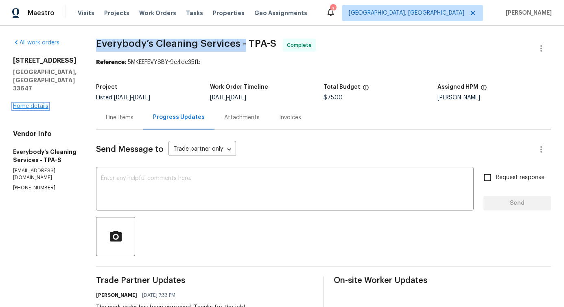
click at [34, 103] on link "Home details" at bounding box center [30, 106] width 35 height 6
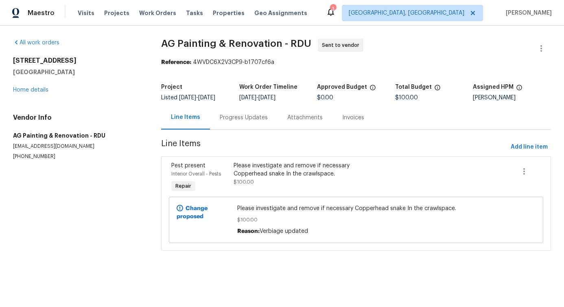
click at [253, 120] on div "Progress Updates" at bounding box center [244, 118] width 48 height 8
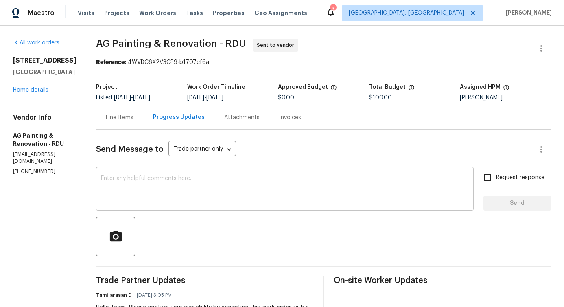
click at [244, 188] on textarea at bounding box center [285, 189] width 368 height 28
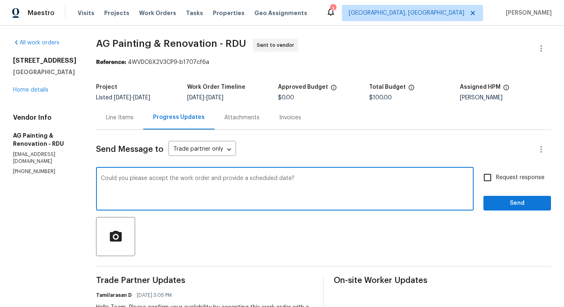
click at [297, 179] on textarea "Could you please accept the work order and provide a scheduled date?" at bounding box center [285, 189] width 368 height 28
type textarea "Could you please accept the work order and provide a schedule date?"
click at [489, 178] on input "Request response" at bounding box center [487, 177] width 17 height 17
checkbox input "true"
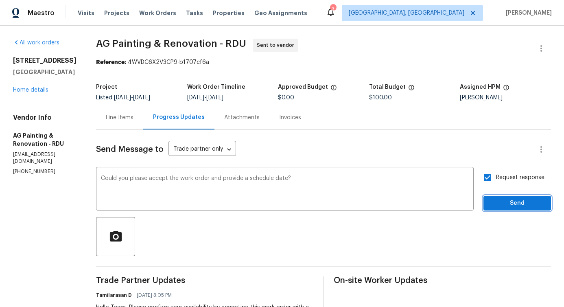
click at [502, 209] on button "Send" at bounding box center [517, 203] width 68 height 15
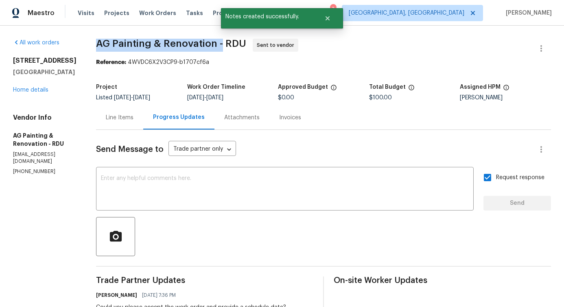
drag, startPoint x: 118, startPoint y: 46, endPoint x: 243, endPoint y: 46, distance: 124.9
click at [243, 46] on span "AG Painting & Renovation - RDU" at bounding box center [171, 44] width 150 height 10
copy span "AG Painting & Renovation -"
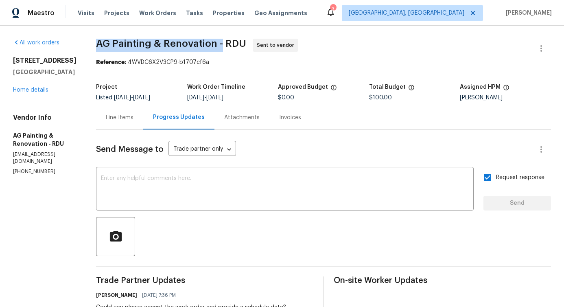
click at [142, 107] on div "Line Items" at bounding box center [119, 117] width 47 height 24
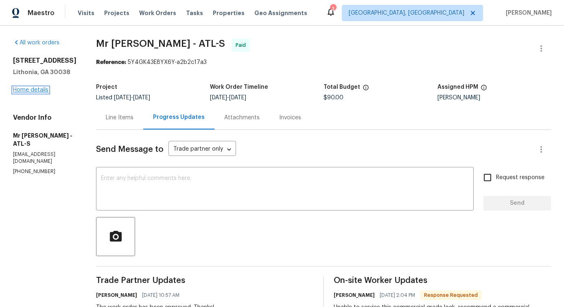
click at [39, 93] on link "Home details" at bounding box center [30, 90] width 35 height 6
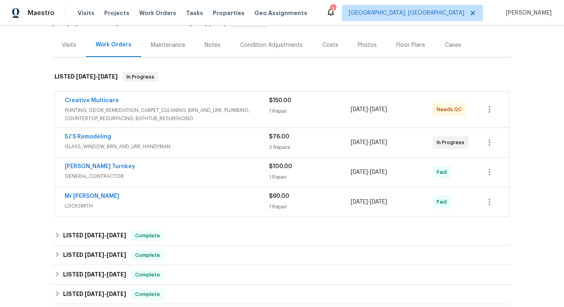
scroll to position [93, 0]
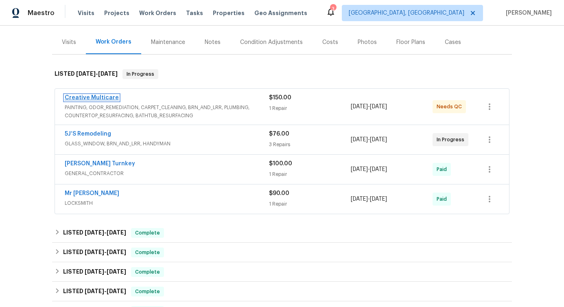
click at [104, 98] on link "Creative Multicare" at bounding box center [92, 98] width 54 height 6
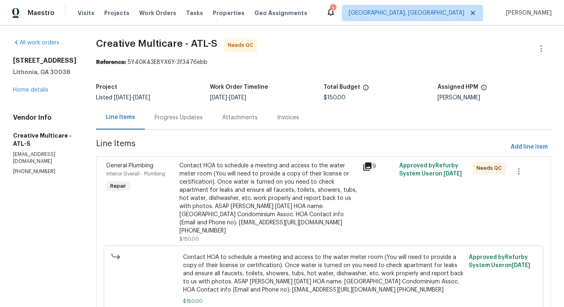
click at [212, 118] on div "Progress Updates" at bounding box center [179, 117] width 68 height 24
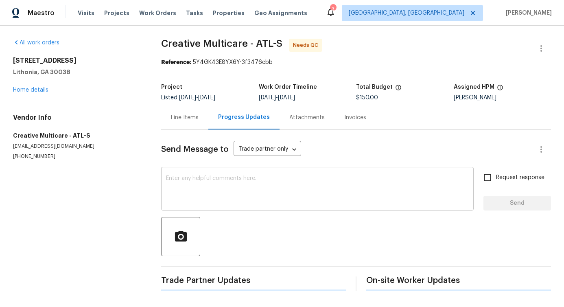
click at [241, 191] on textarea at bounding box center [317, 189] width 303 height 28
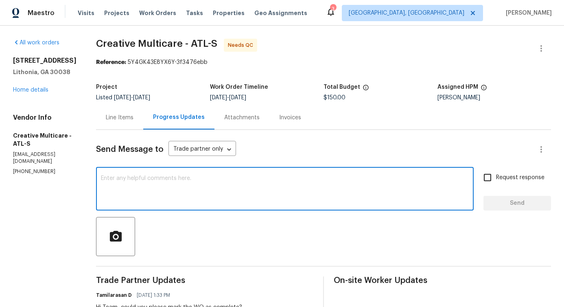
click at [140, 122] on div "Line Items" at bounding box center [119, 117] width 47 height 24
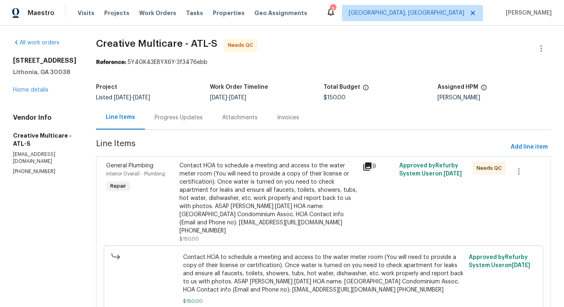
scroll to position [40, 0]
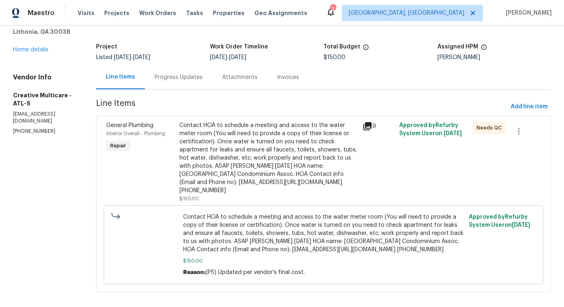
click at [276, 176] on div "Contact HOA to schedule a meeting and access to the water meter room (You will …" at bounding box center [268, 157] width 178 height 73
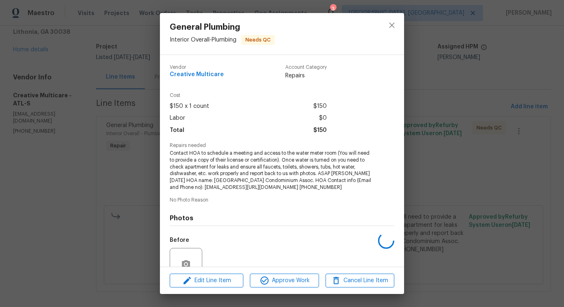
scroll to position [74, 0]
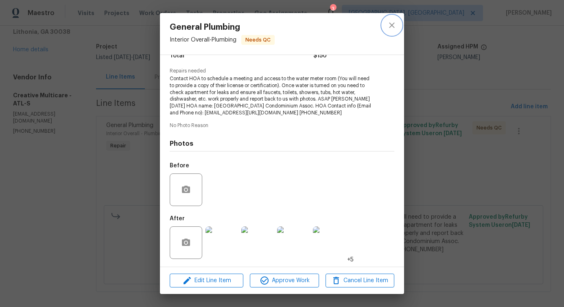
click at [388, 24] on icon "close" at bounding box center [392, 25] width 10 height 10
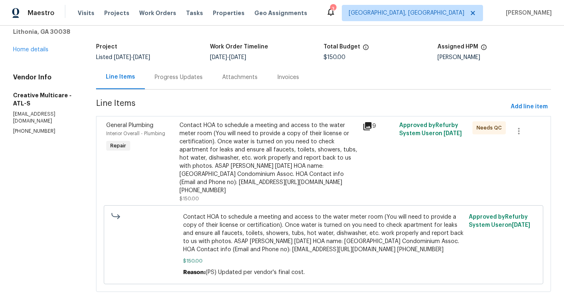
scroll to position [0, 0]
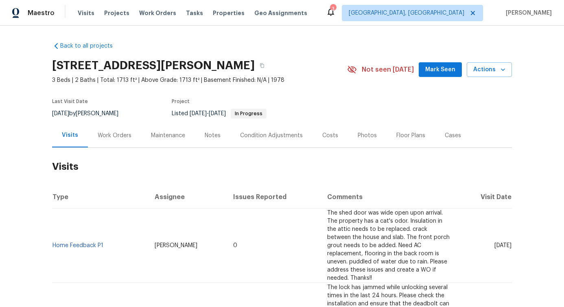
click at [124, 132] on div "Work Orders" at bounding box center [115, 135] width 34 height 8
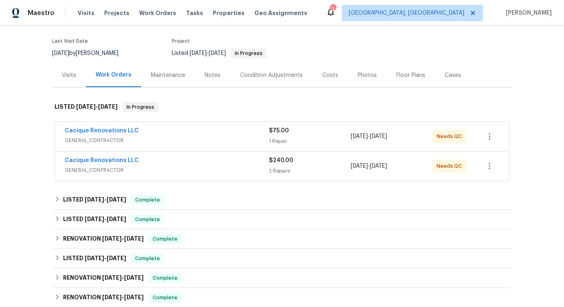
scroll to position [61, 0]
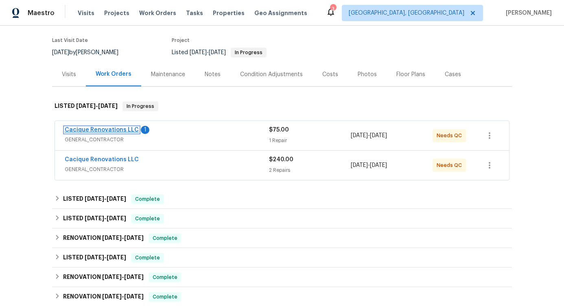
click at [101, 128] on link "Cacique Renovations LLC" at bounding box center [102, 130] width 74 height 6
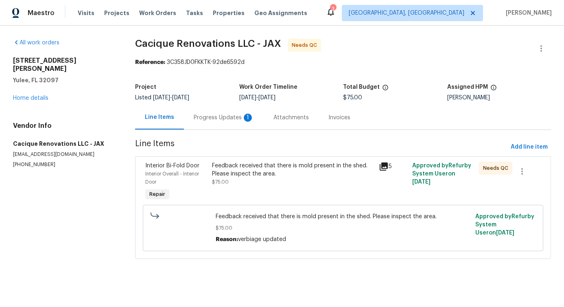
click at [234, 122] on div "Progress Updates 1" at bounding box center [224, 117] width 80 height 24
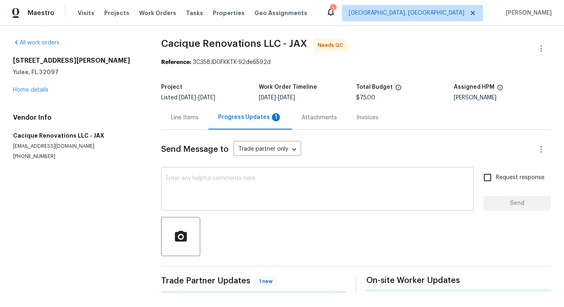
click at [238, 191] on textarea at bounding box center [317, 189] width 303 height 28
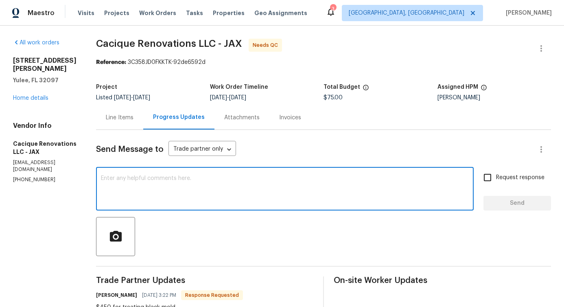
click at [133, 120] on div "Line Items" at bounding box center [120, 118] width 28 height 8
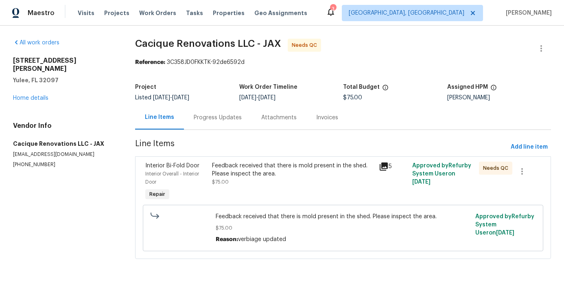
click at [259, 183] on div "Feedback received that there is mold present in the shed. Please inspect the ar…" at bounding box center [293, 174] width 162 height 24
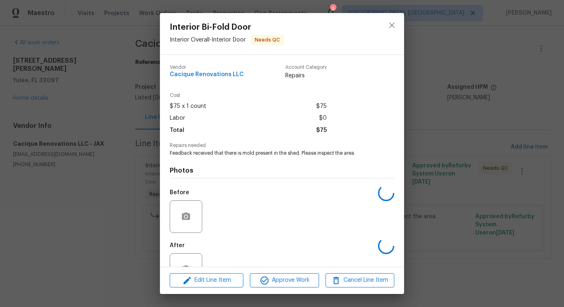
scroll to position [27, 0]
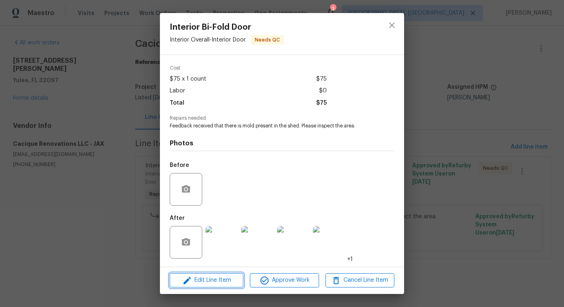
click at [210, 281] on span "Edit Line Item" at bounding box center [206, 280] width 69 height 10
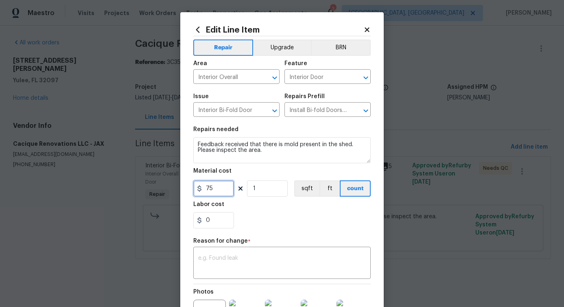
click at [209, 190] on input "75" at bounding box center [213, 188] width 41 height 16
type input "450"
click at [270, 247] on div "Reason for change *" at bounding box center [281, 243] width 177 height 11
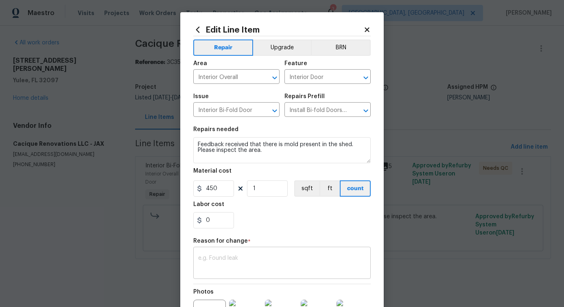
click at [260, 255] on div "x ​" at bounding box center [281, 264] width 177 height 30
paste textarea "(PS) Updated per vendor's final cost."
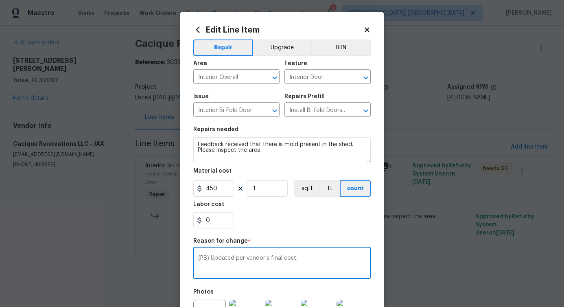
scroll to position [103, 0]
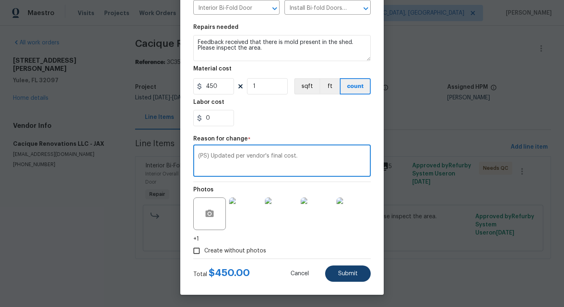
type textarea "(PS) Updated per vendor's final cost."
click at [349, 275] on span "Submit" at bounding box center [348, 274] width 20 height 6
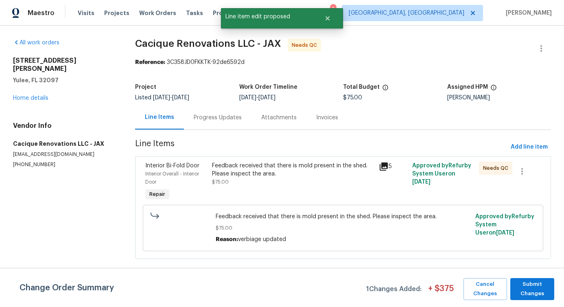
scroll to position [0, 0]
click at [535, 287] on span "Submit Changes" at bounding box center [532, 288] width 36 height 19
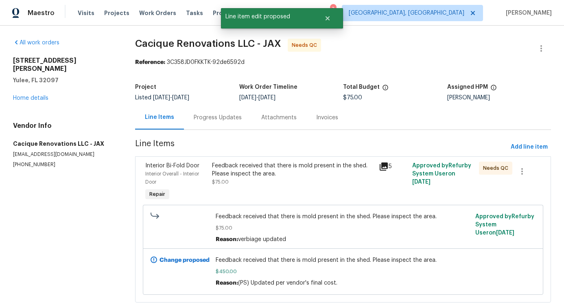
click at [215, 124] on div "Progress Updates" at bounding box center [218, 117] width 68 height 24
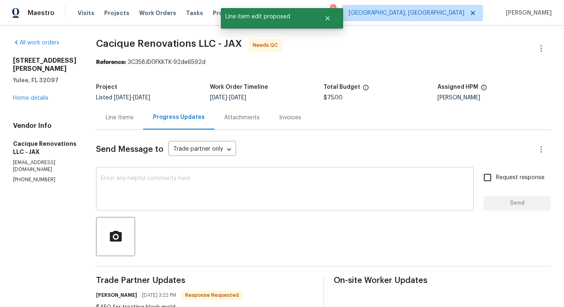
click at [209, 199] on textarea at bounding box center [285, 189] width 368 height 28
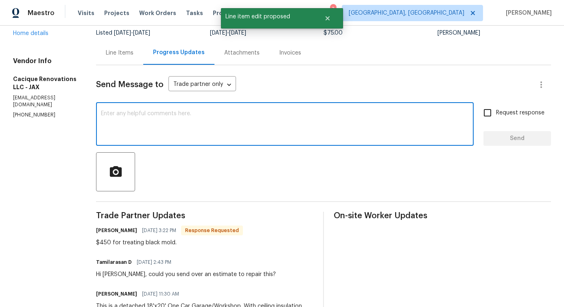
scroll to position [163, 0]
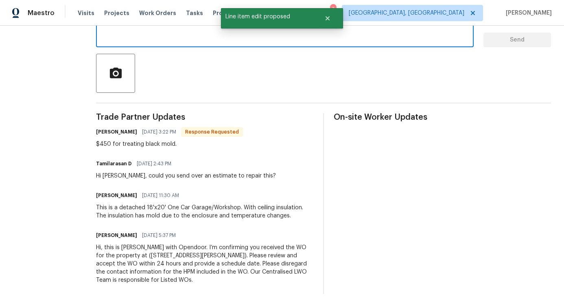
click at [209, 199] on div "Giselle M Chirino 08/10/2025 11:30 AM" at bounding box center [204, 195] width 217 height 11
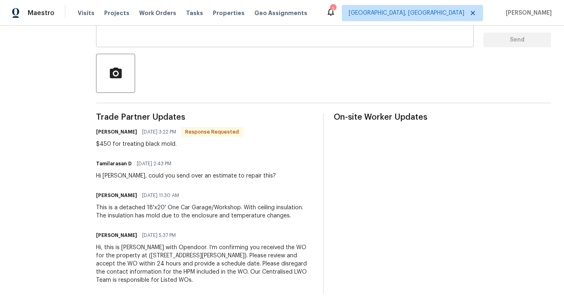
scroll to position [0, 0]
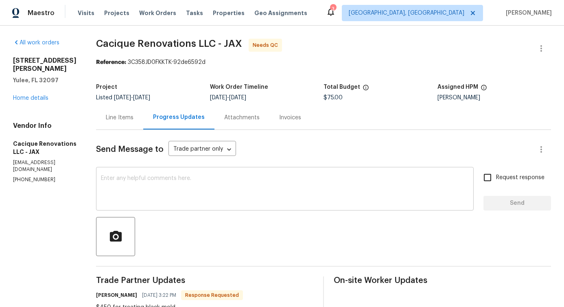
click at [187, 187] on textarea at bounding box center [285, 189] width 368 height 28
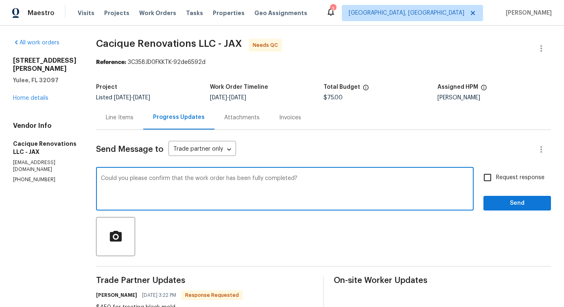
type textarea "Could you please confirm that the work order has been fully completed?"
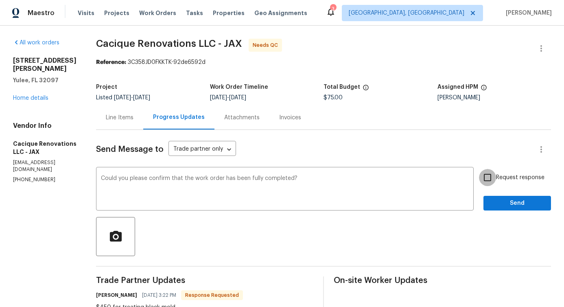
click at [496, 176] on input "Request response" at bounding box center [487, 177] width 17 height 17
checkbox input "true"
click at [503, 205] on span "Send" at bounding box center [517, 203] width 55 height 10
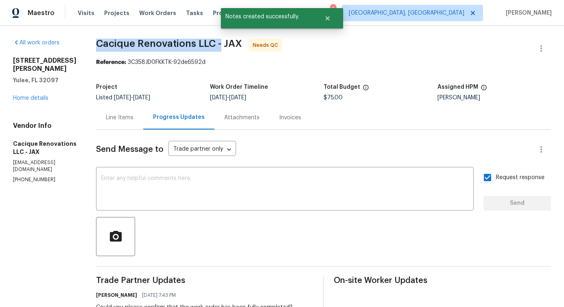
drag, startPoint x: 109, startPoint y: 42, endPoint x: 234, endPoint y: 48, distance: 125.0
click at [234, 48] on div "All work orders 85735 Wilson Neck Rd Yulee, FL 32097 Home details Vendor Info C…" at bounding box center [282, 264] width 564 height 476
copy span "Cacique Renovations LLC -"
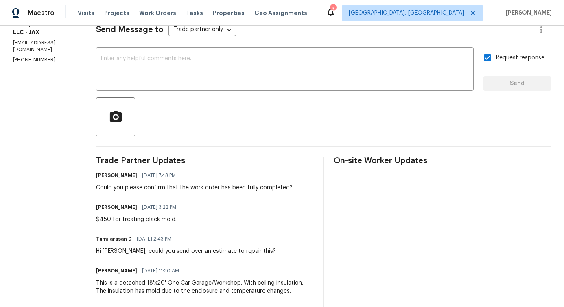
scroll to position [124, 0]
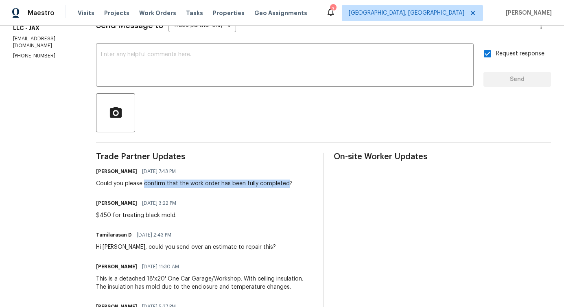
drag, startPoint x: 158, startPoint y: 186, endPoint x: 302, endPoint y: 182, distance: 143.6
click at [293, 182] on div "Could you please confirm that the work order has been fully completed?" at bounding box center [194, 183] width 196 height 8
copy div "confirm that the work order has been fully completed"
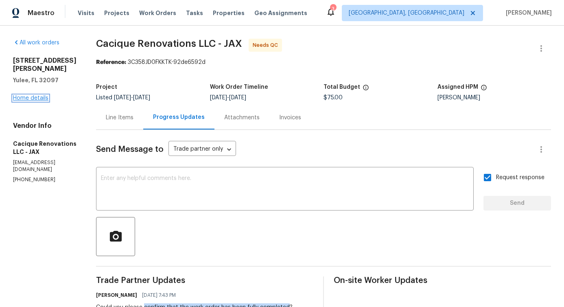
click at [29, 95] on link "Home details" at bounding box center [30, 98] width 35 height 6
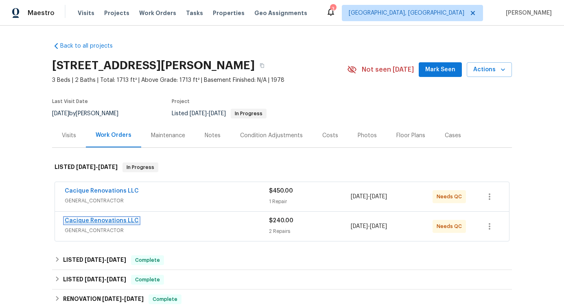
click at [96, 219] on link "Cacique Renovations LLC" at bounding box center [102, 221] width 74 height 6
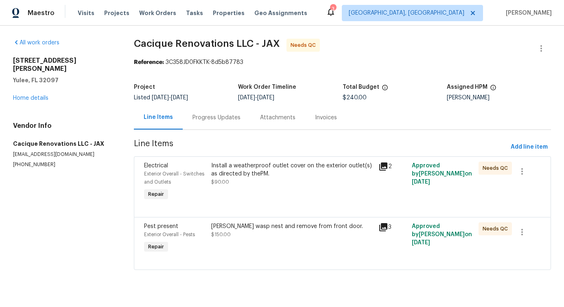
click at [229, 119] on div "Progress Updates" at bounding box center [216, 118] width 48 height 8
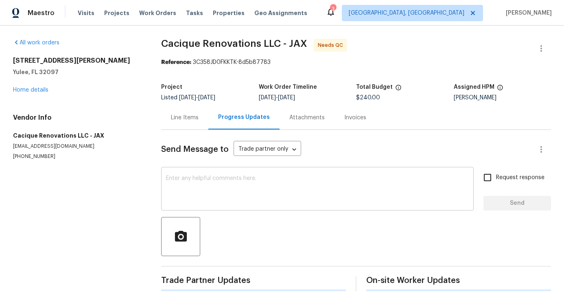
click at [239, 204] on div "x ​" at bounding box center [317, 189] width 312 height 41
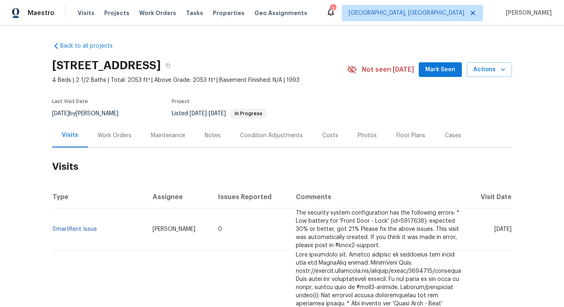
click at [120, 138] on div "Work Orders" at bounding box center [115, 135] width 34 height 8
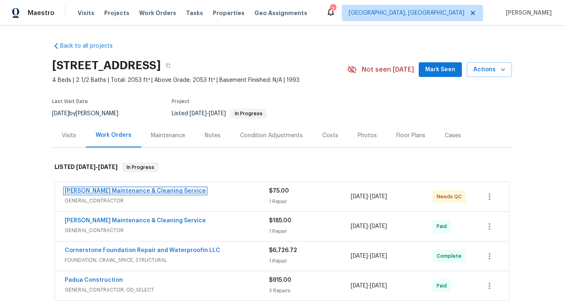
click at [104, 192] on link "[PERSON_NAME] Maintenance & Cleaning Service" at bounding box center [135, 191] width 141 height 6
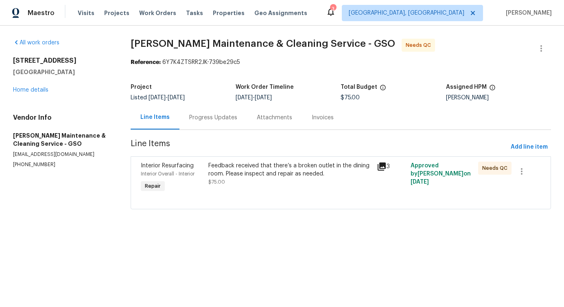
click at [197, 133] on section "[PERSON_NAME] Maintenance & Cleaning Service - GSO Needs QC Reference: 6Y7K4ZTS…" at bounding box center [341, 129] width 420 height 180
click at [201, 124] on div "Progress Updates" at bounding box center [213, 117] width 68 height 24
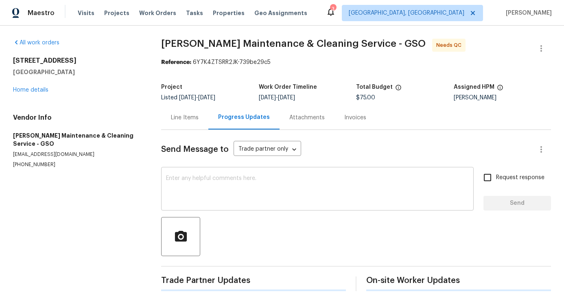
click at [204, 201] on textarea at bounding box center [317, 189] width 303 height 28
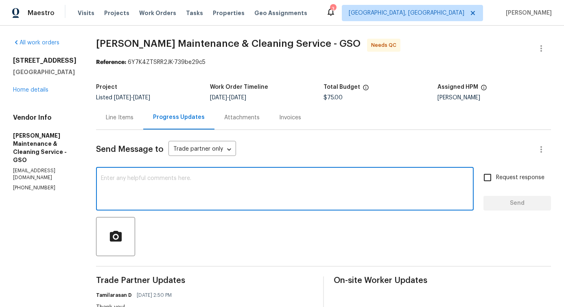
click at [124, 121] on div "Line Items" at bounding box center [120, 118] width 28 height 8
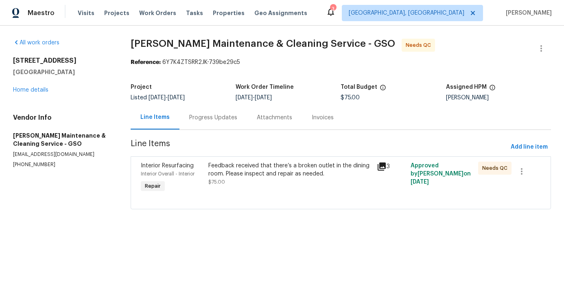
click at [227, 162] on div "Feedback received that there’s a broken outlet in the dining room. Please inspe…" at bounding box center [290, 170] width 164 height 16
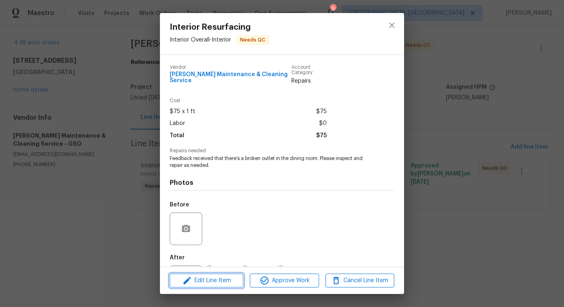
click at [196, 278] on span "Edit Line Item" at bounding box center [206, 280] width 69 height 10
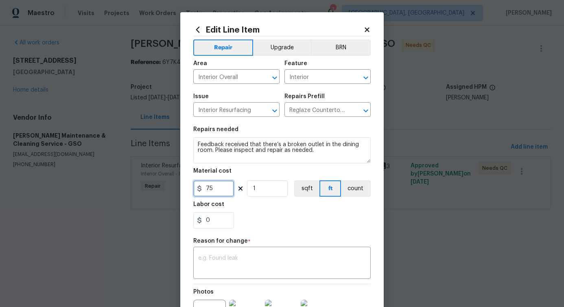
click at [210, 194] on input "75" at bounding box center [213, 188] width 41 height 16
type input "125"
click at [258, 255] on div "x ​" at bounding box center [281, 264] width 177 height 30
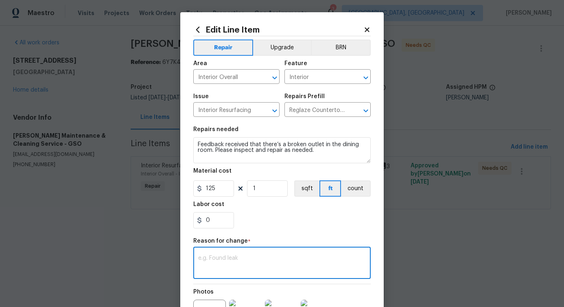
click at [253, 273] on div "x ​" at bounding box center [281, 264] width 177 height 30
paste textarea "(PS) Updated per vendor's final cost."
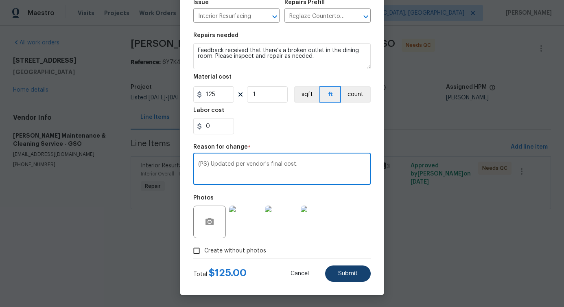
type textarea "(PS) Updated per vendor's final cost."
click at [351, 267] on button "Submit" at bounding box center [348, 273] width 46 height 16
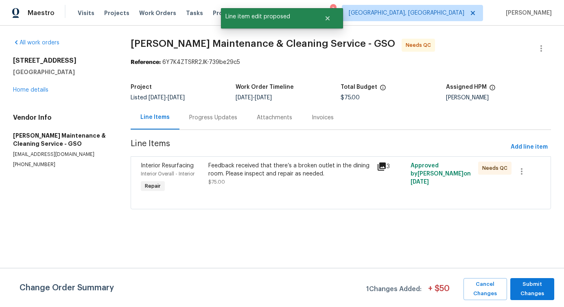
scroll to position [0, 0]
click at [536, 286] on span "Submit Changes" at bounding box center [532, 288] width 36 height 19
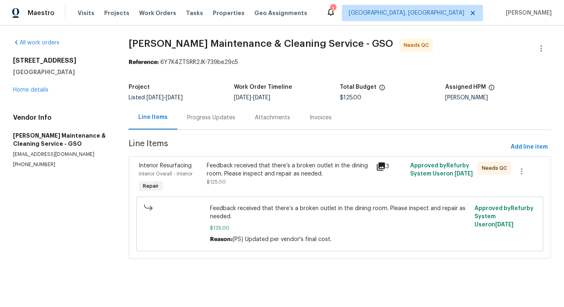
click at [217, 125] on div "Progress Updates" at bounding box center [211, 117] width 68 height 24
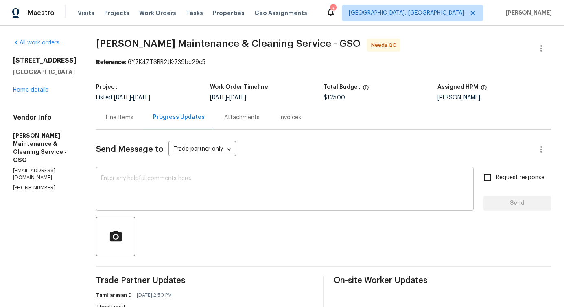
click at [220, 190] on textarea at bounding box center [285, 189] width 368 height 28
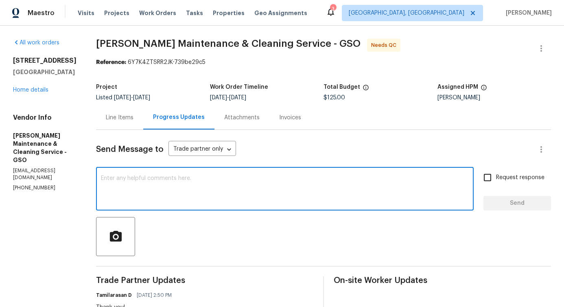
click at [128, 122] on div "Line Items" at bounding box center [119, 117] width 47 height 24
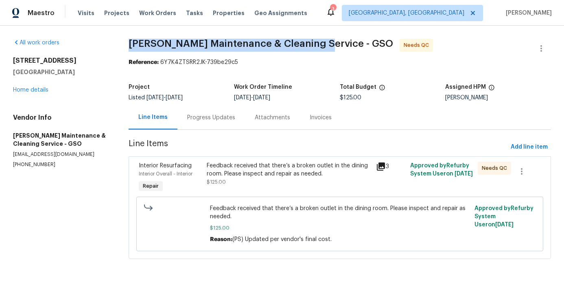
drag, startPoint x: 127, startPoint y: 43, endPoint x: 316, endPoint y: 42, distance: 188.8
click at [316, 42] on div "All work orders [STREET_ADDRESS] Home details Vendor Info [PERSON_NAME] Mainten…" at bounding box center [282, 154] width 564 height 256
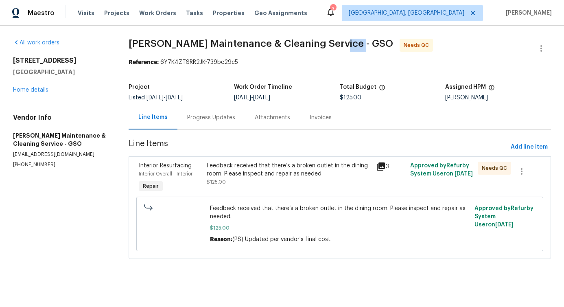
drag, startPoint x: 327, startPoint y: 42, endPoint x: 350, endPoint y: 42, distance: 23.6
click at [350, 42] on span "[PERSON_NAME] Maintenance & Cleaning Service - GSO Needs QC" at bounding box center [330, 49] width 403 height 20
click at [341, 46] on span "[PERSON_NAME] Maintenance & Cleaning Service - GSO" at bounding box center [261, 44] width 264 height 10
drag, startPoint x: 325, startPoint y: 41, endPoint x: 346, endPoint y: 41, distance: 21.2
click at [346, 41] on span "[PERSON_NAME] Maintenance & Cleaning Service - GSO" at bounding box center [261, 44] width 264 height 10
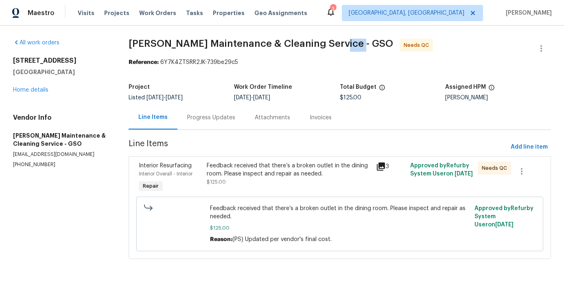
click at [231, 169] on div "Feedback received that there’s a broken outlet in the dining room. Please inspe…" at bounding box center [289, 170] width 165 height 16
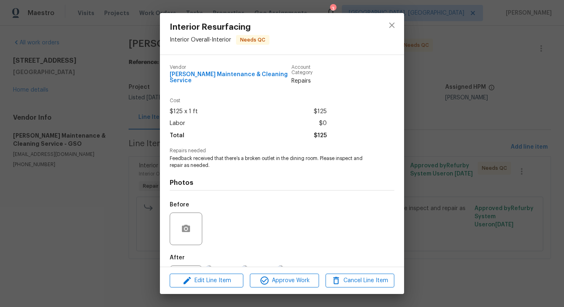
scroll to position [34, 0]
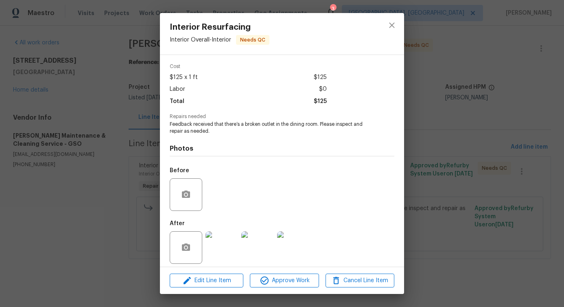
click at [222, 243] on img at bounding box center [221, 247] width 33 height 33
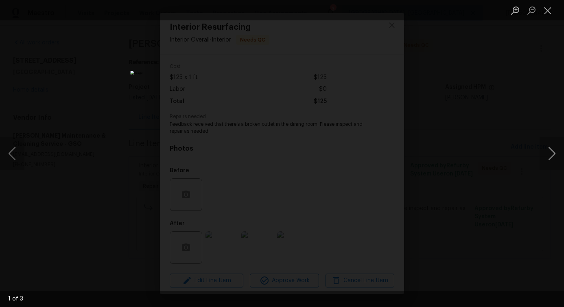
click at [551, 156] on button "Next image" at bounding box center [551, 153] width 24 height 33
click at [546, 12] on button "Close lightbox" at bounding box center [547, 10] width 16 height 14
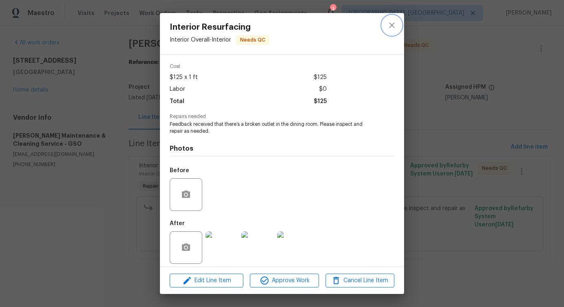
click at [393, 22] on icon "close" at bounding box center [392, 25] width 10 height 10
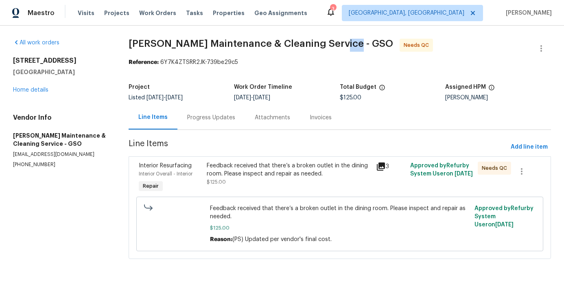
drag, startPoint x: 324, startPoint y: 43, endPoint x: 343, endPoint y: 43, distance: 19.1
click at [343, 43] on span "[PERSON_NAME] Maintenance & Cleaning Service - GSO" at bounding box center [261, 44] width 264 height 10
click at [285, 44] on span "[PERSON_NAME] Maintenance & Cleaning Service - GSO" at bounding box center [261, 44] width 264 height 10
click at [253, 41] on span "[PERSON_NAME] Maintenance & Cleaning Service - GSO" at bounding box center [261, 44] width 264 height 10
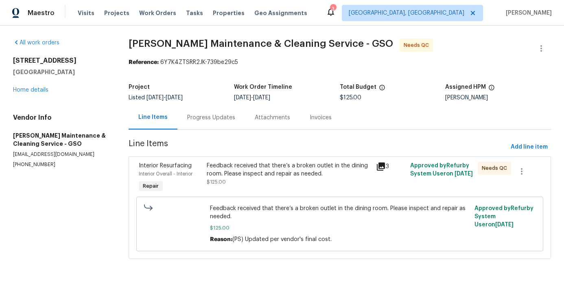
click at [253, 41] on span "[PERSON_NAME] Maintenance & Cleaning Service - GSO" at bounding box center [261, 44] width 264 height 10
drag, startPoint x: 279, startPoint y: 44, endPoint x: 316, endPoint y: 40, distance: 36.4
click at [316, 40] on span "[PERSON_NAME] Maintenance & Cleaning Service - GSO" at bounding box center [261, 44] width 264 height 10
drag, startPoint x: 325, startPoint y: 41, endPoint x: 341, endPoint y: 42, distance: 15.9
click at [341, 42] on span "[PERSON_NAME] Maintenance & Cleaning Service - GSO" at bounding box center [261, 44] width 264 height 10
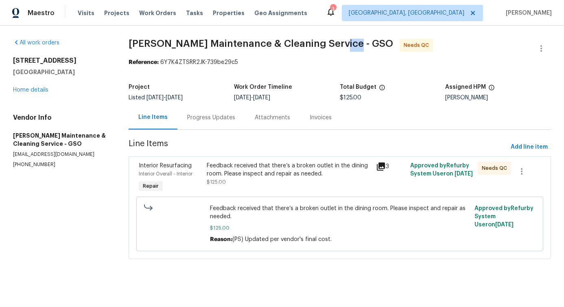
click at [308, 39] on span "[PERSON_NAME] Maintenance & Cleaning Service - GSO" at bounding box center [261, 44] width 264 height 10
click at [295, 43] on span "[PERSON_NAME] Maintenance & Cleaning Service - GSO" at bounding box center [261, 44] width 264 height 10
drag, startPoint x: 236, startPoint y: 42, endPoint x: 278, endPoint y: 42, distance: 42.3
click at [278, 42] on span "[PERSON_NAME] Maintenance & Cleaning Service - GSO" at bounding box center [261, 44] width 264 height 10
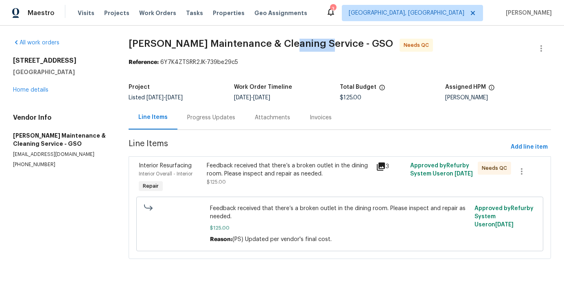
drag, startPoint x: 281, startPoint y: 42, endPoint x: 312, endPoint y: 43, distance: 31.3
click at [312, 43] on span "[PERSON_NAME] Maintenance & Cleaning Service - GSO" at bounding box center [261, 44] width 264 height 10
drag, startPoint x: 325, startPoint y: 43, endPoint x: 341, endPoint y: 44, distance: 16.3
click at [341, 44] on span "[PERSON_NAME] Maintenance & Cleaning Service - GSO" at bounding box center [261, 44] width 264 height 10
drag, startPoint x: 280, startPoint y: 43, endPoint x: 313, endPoint y: 45, distance: 33.0
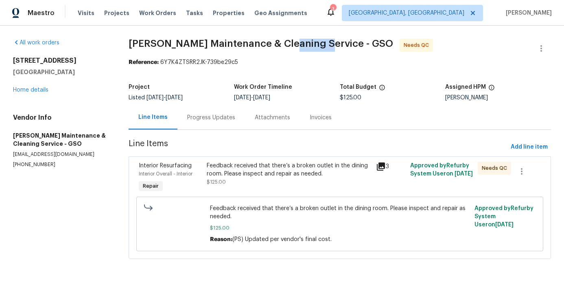
click at [313, 45] on span "[PERSON_NAME] Maintenance & Cleaning Service - GSO" at bounding box center [261, 44] width 264 height 10
drag, startPoint x: 325, startPoint y: 43, endPoint x: 341, endPoint y: 44, distance: 16.3
click at [341, 44] on span "[PERSON_NAME] Maintenance & Cleaning Service - GSO" at bounding box center [261, 44] width 264 height 10
click at [297, 41] on span "[PERSON_NAME] Maintenance & Cleaning Service - GSO" at bounding box center [261, 44] width 264 height 10
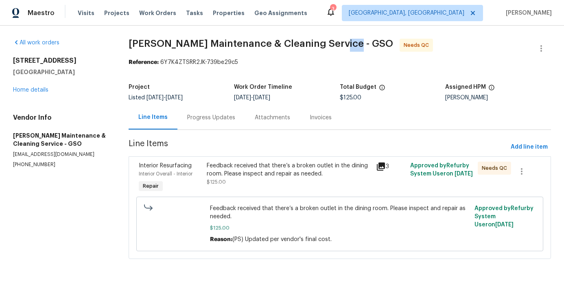
drag, startPoint x: 325, startPoint y: 41, endPoint x: 341, endPoint y: 42, distance: 15.9
click at [341, 42] on span "[PERSON_NAME] Maintenance & Cleaning Service - GSO" at bounding box center [261, 44] width 264 height 10
click at [292, 45] on span "[PERSON_NAME] Maintenance & Cleaning Service - GSO" at bounding box center [261, 44] width 264 height 10
click at [255, 39] on span "[PERSON_NAME] Maintenance & Cleaning Service - GSO" at bounding box center [261, 44] width 264 height 10
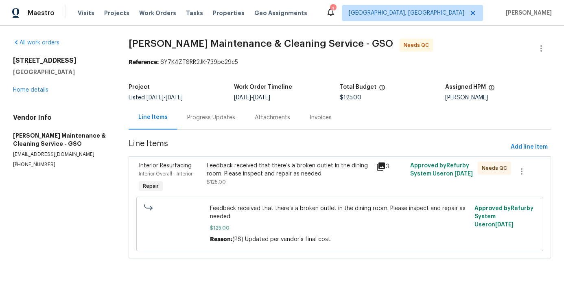
click at [255, 39] on span "[PERSON_NAME] Maintenance & Cleaning Service - GSO" at bounding box center [261, 44] width 264 height 10
click at [240, 41] on span "[PERSON_NAME] Maintenance & Cleaning Service - GSO" at bounding box center [261, 44] width 264 height 10
drag, startPoint x: 238, startPoint y: 42, endPoint x: 275, endPoint y: 43, distance: 37.4
click at [275, 43] on span "[PERSON_NAME] Maintenance & Cleaning Service - GSO" at bounding box center [261, 44] width 264 height 10
drag, startPoint x: 279, startPoint y: 41, endPoint x: 314, endPoint y: 41, distance: 34.6
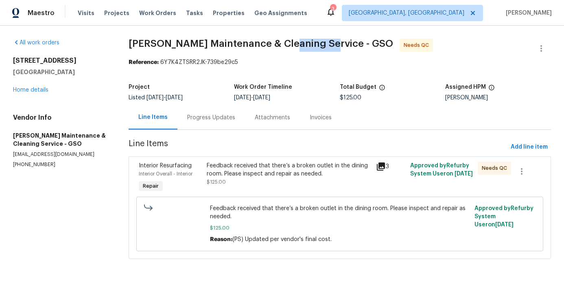
click at [314, 41] on span "[PERSON_NAME] Maintenance & Cleaning Service - GSO" at bounding box center [261, 44] width 264 height 10
click at [256, 41] on span "[PERSON_NAME] Maintenance & Cleaning Service - GSO" at bounding box center [261, 44] width 264 height 10
drag, startPoint x: 280, startPoint y: 43, endPoint x: 313, endPoint y: 44, distance: 33.0
click at [313, 44] on span "[PERSON_NAME] Maintenance & Cleaning Service - GSO" at bounding box center [261, 44] width 264 height 10
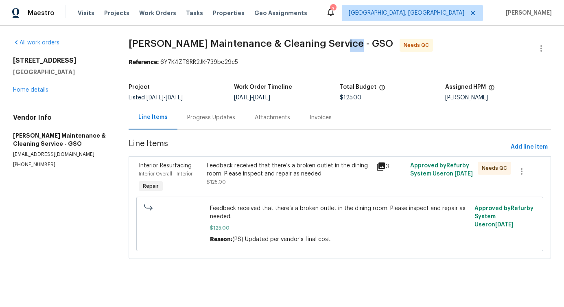
drag, startPoint x: 325, startPoint y: 43, endPoint x: 342, endPoint y: 44, distance: 16.3
click at [342, 44] on span "[PERSON_NAME] Maintenance & Cleaning Service - GSO" at bounding box center [261, 44] width 264 height 10
click at [295, 44] on span "[PERSON_NAME] Maintenance & Cleaning Service - GSO" at bounding box center [261, 44] width 264 height 10
drag, startPoint x: 236, startPoint y: 42, endPoint x: 276, endPoint y: 41, distance: 39.5
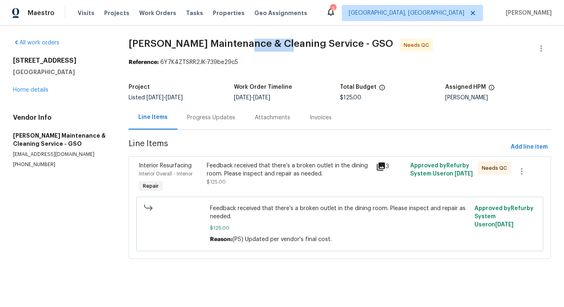
click at [276, 41] on span "[PERSON_NAME] Maintenance & Cleaning Service - GSO" at bounding box center [261, 44] width 264 height 10
drag, startPoint x: 282, startPoint y: 41, endPoint x: 312, endPoint y: 41, distance: 30.5
click at [312, 41] on span "[PERSON_NAME] Maintenance & Cleaning Service - GSO" at bounding box center [261, 44] width 264 height 10
drag, startPoint x: 326, startPoint y: 41, endPoint x: 341, endPoint y: 41, distance: 14.6
click at [341, 41] on span "[PERSON_NAME] Maintenance & Cleaning Service - GSO" at bounding box center [261, 44] width 264 height 10
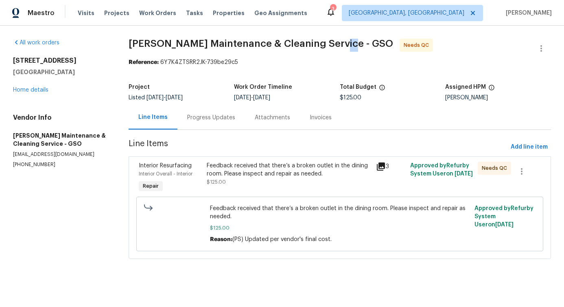
click at [332, 41] on span "[PERSON_NAME] Maintenance & Cleaning Service - GSO" at bounding box center [261, 44] width 264 height 10
drag, startPoint x: 325, startPoint y: 42, endPoint x: 345, endPoint y: 42, distance: 19.1
click at [345, 42] on span "[PERSON_NAME] Maintenance & Cleaning Service - GSO" at bounding box center [261, 44] width 264 height 10
click at [330, 44] on span "[PERSON_NAME] Maintenance & Cleaning Service - GSO" at bounding box center [261, 44] width 264 height 10
drag, startPoint x: 324, startPoint y: 43, endPoint x: 343, endPoint y: 45, distance: 19.3
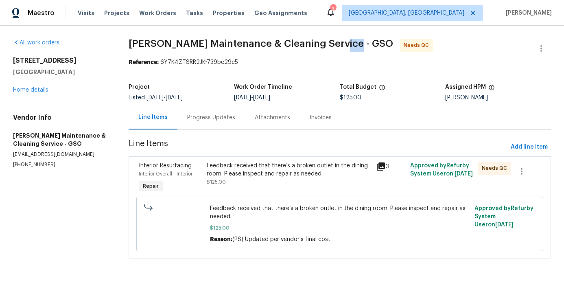
click at [343, 45] on span "[PERSON_NAME] Maintenance & Cleaning Service - GSO" at bounding box center [261, 44] width 264 height 10
drag, startPoint x: 357, startPoint y: 44, endPoint x: 380, endPoint y: 45, distance: 22.8
click at [399, 45] on div "Needs QC" at bounding box center [415, 45] width 33 height 13
click at [404, 45] on span "Needs QC" at bounding box center [418, 45] width 28 height 8
drag, startPoint x: 358, startPoint y: 44, endPoint x: 384, endPoint y: 45, distance: 26.9
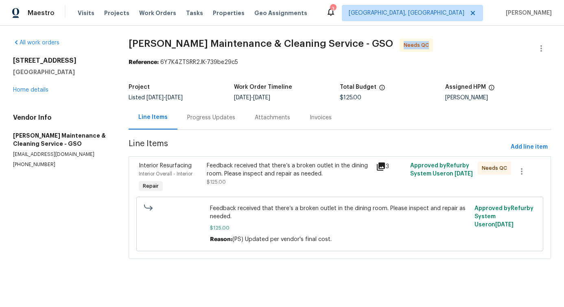
click at [399, 45] on div "Needs QC" at bounding box center [415, 45] width 33 height 13
click at [404, 44] on span "Needs QC" at bounding box center [418, 45] width 28 height 8
drag, startPoint x: 358, startPoint y: 44, endPoint x: 385, endPoint y: 45, distance: 26.4
click at [399, 45] on div "Needs QC" at bounding box center [415, 45] width 33 height 13
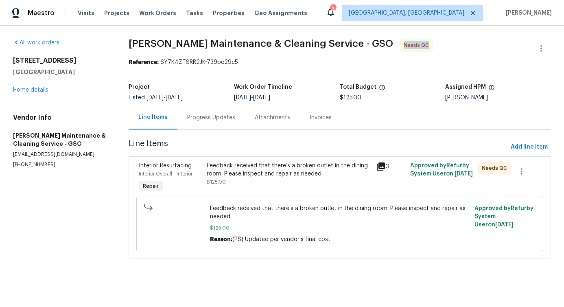
drag, startPoint x: 358, startPoint y: 45, endPoint x: 381, endPoint y: 49, distance: 23.1
click at [404, 49] on span "Needs QC" at bounding box center [418, 45] width 28 height 8
click at [404, 46] on span "Needs QC" at bounding box center [418, 45] width 28 height 8
drag, startPoint x: 357, startPoint y: 46, endPoint x: 383, endPoint y: 48, distance: 25.7
click at [399, 48] on div "Needs QC" at bounding box center [415, 45] width 33 height 13
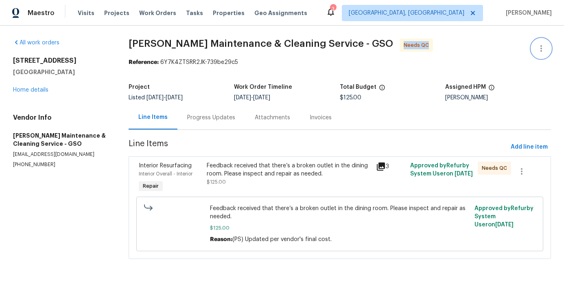
click at [543, 46] on icon "button" at bounding box center [541, 49] width 10 height 10
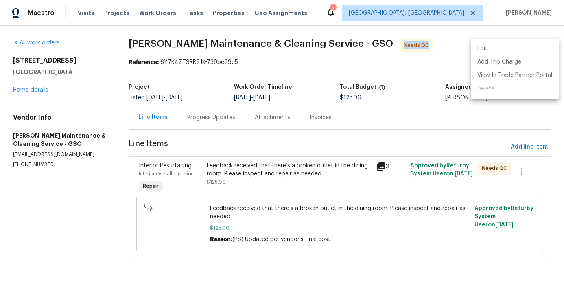
click at [504, 48] on li "Edit" at bounding box center [515, 48] width 88 height 13
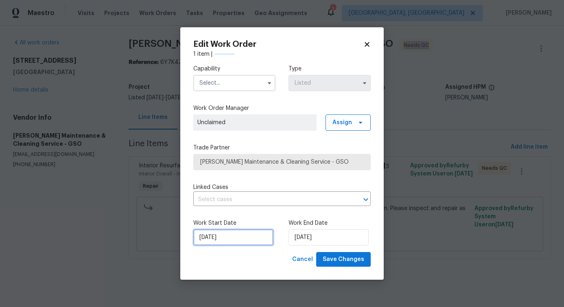
click at [244, 242] on input "[DATE]" at bounding box center [233, 237] width 80 height 16
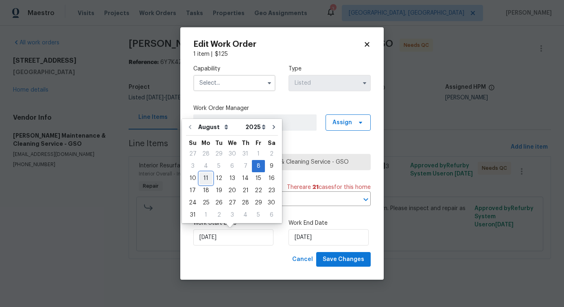
click at [206, 179] on div "11" at bounding box center [205, 177] width 13 height 11
type input "[DATE]"
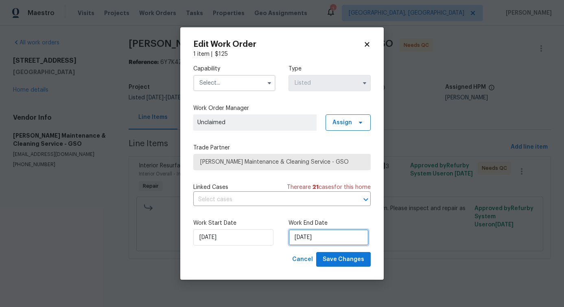
click at [301, 237] on input "[DATE]" at bounding box center [328, 237] width 80 height 16
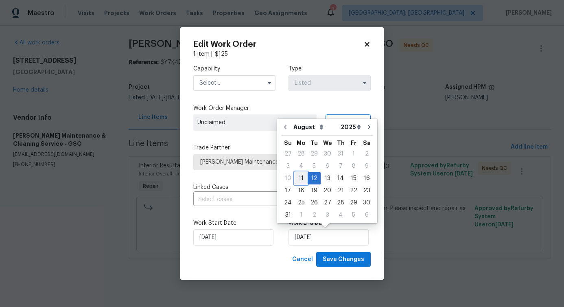
click at [295, 177] on div "11" at bounding box center [301, 177] width 13 height 11
type input "[DATE]"
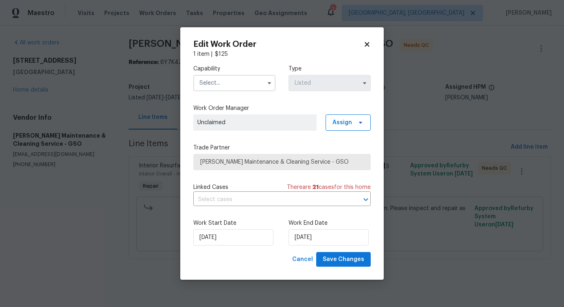
click at [225, 77] on input "text" at bounding box center [234, 83] width 82 height 16
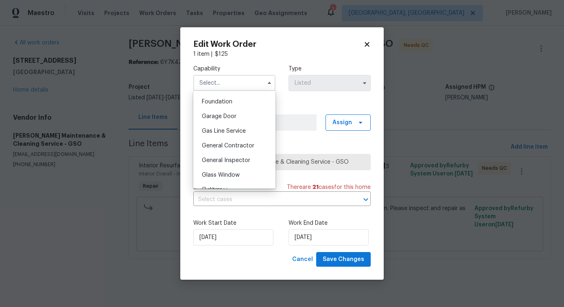
scroll to position [349, 0]
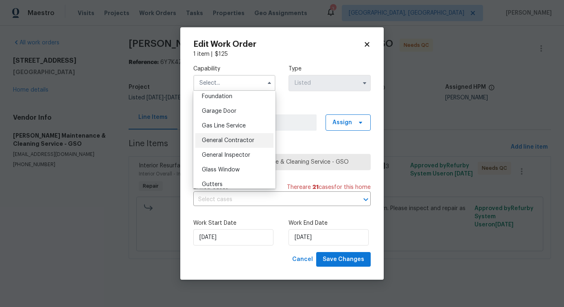
click at [238, 142] on span "General Contractor" at bounding box center [228, 141] width 52 height 6
type input "General Contractor"
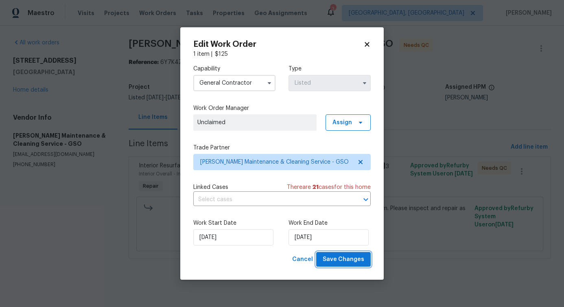
click at [352, 255] on span "Save Changes" at bounding box center [343, 259] width 41 height 10
click at [105, 259] on body "Maestro Visits Projects Work Orders Tasks Properties Geo Assignments 3 Albuquer…" at bounding box center [282, 141] width 564 height 282
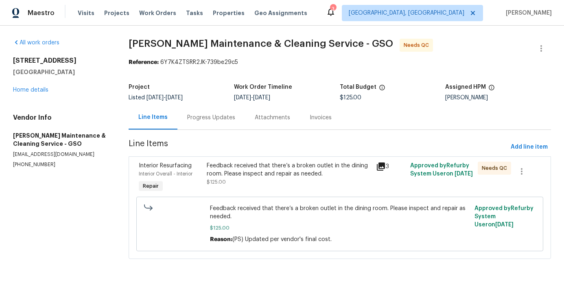
click at [270, 174] on div "Feedback received that there’s a broken outlet in the dining room. Please inspe…" at bounding box center [289, 170] width 165 height 16
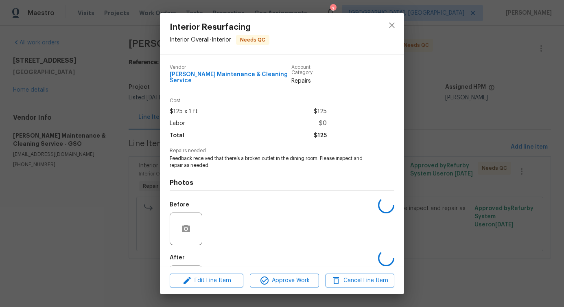
scroll to position [34, 0]
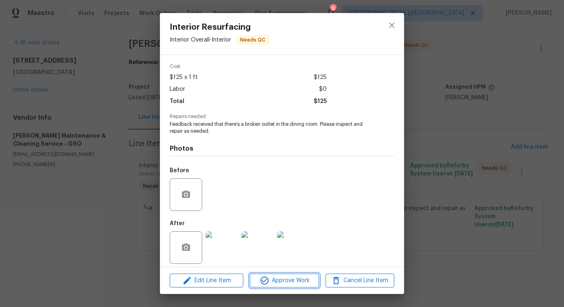
click at [282, 281] on span "Approve Work" at bounding box center [284, 280] width 64 height 10
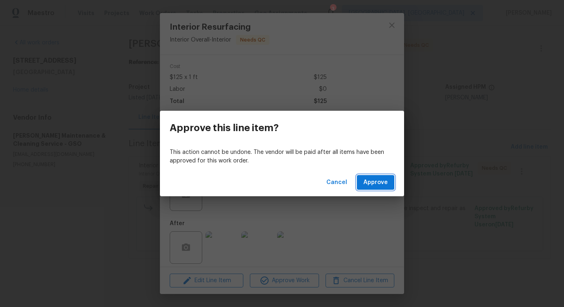
click at [367, 186] on span "Approve" at bounding box center [375, 182] width 24 height 10
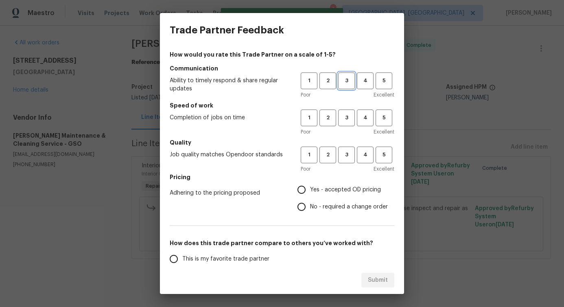
click at [352, 86] on button "3" at bounding box center [346, 80] width 17 height 17
click at [351, 125] on button "3" at bounding box center [346, 117] width 17 height 17
click at [350, 154] on span "3" at bounding box center [346, 154] width 15 height 9
click at [336, 211] on label "No - required a change order" at bounding box center [340, 206] width 95 height 17
click at [310, 211] on input "No - required a change order" at bounding box center [301, 206] width 17 height 17
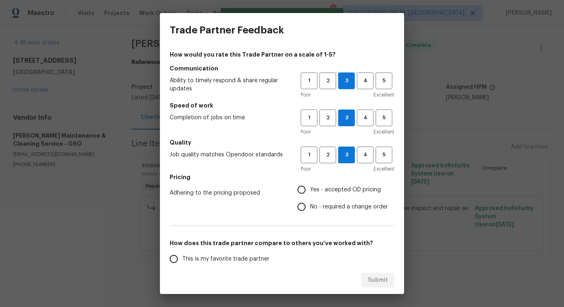
radio input "true"
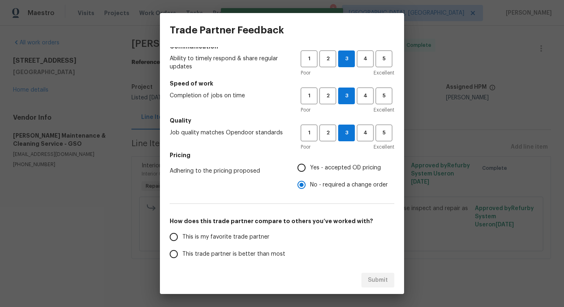
scroll to position [55, 0]
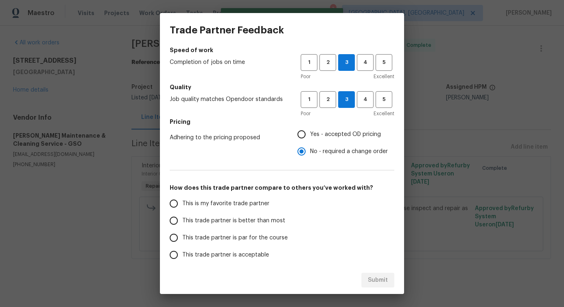
click at [271, 218] on span "This trade partner is better than most" at bounding box center [233, 220] width 103 height 9
click at [182, 218] on input "This trade partner is better than most" at bounding box center [173, 220] width 17 height 17
click at [381, 279] on span "Submit" at bounding box center [378, 280] width 20 height 10
radio input "true"
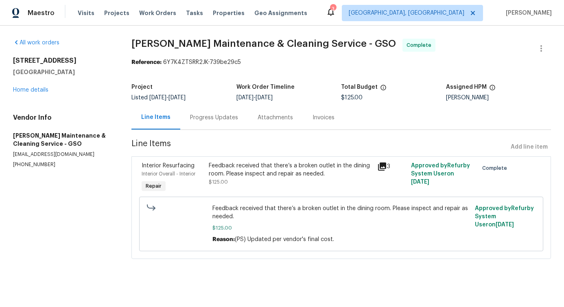
click at [237, 178] on div "Feedback received that there’s a broken outlet in the dining room. Please inspe…" at bounding box center [291, 174] width 164 height 24
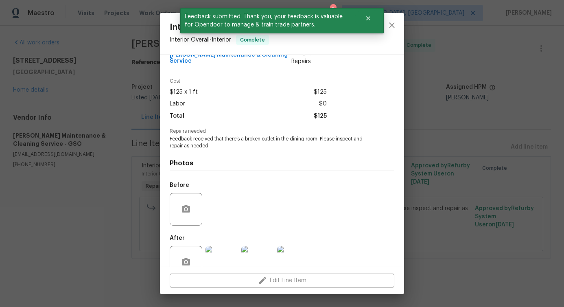
scroll to position [0, 0]
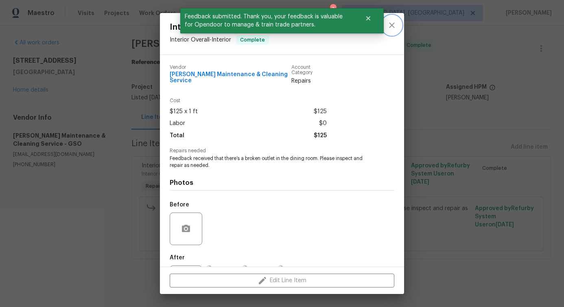
click at [389, 28] on icon "close" at bounding box center [392, 25] width 10 height 10
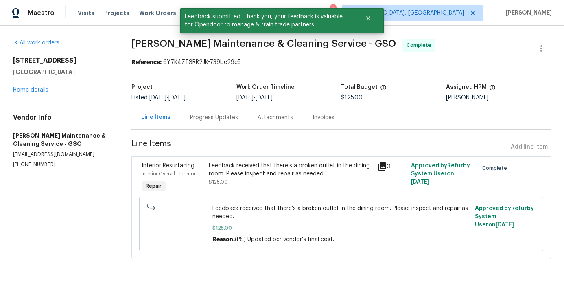
click at [206, 116] on div "Progress Updates" at bounding box center [214, 118] width 48 height 8
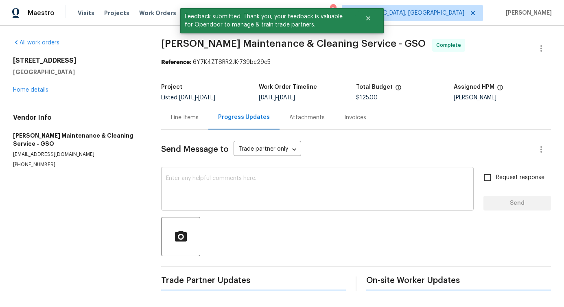
click at [236, 204] on div "x ​" at bounding box center [317, 189] width 312 height 41
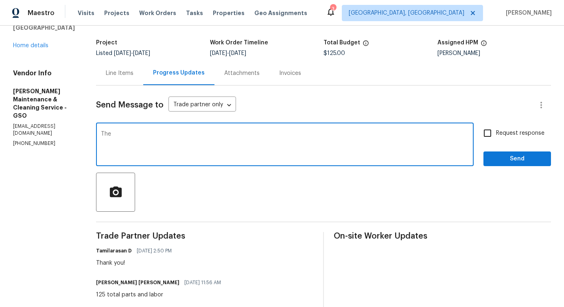
scroll to position [44, 0]
drag, startPoint x: 183, startPoint y: 136, endPoint x: 311, endPoint y: 141, distance: 128.2
click at [311, 141] on textarea "The price has been updated to $125, and the work order has been approved." at bounding box center [285, 145] width 368 height 28
type textarea "The price has been updated to $125, and the work order has been approved."
click at [508, 162] on span "Send" at bounding box center [517, 159] width 55 height 10
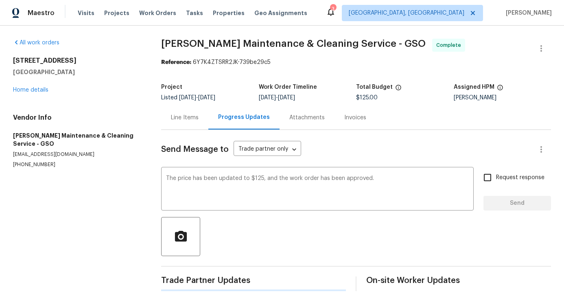
scroll to position [0, 0]
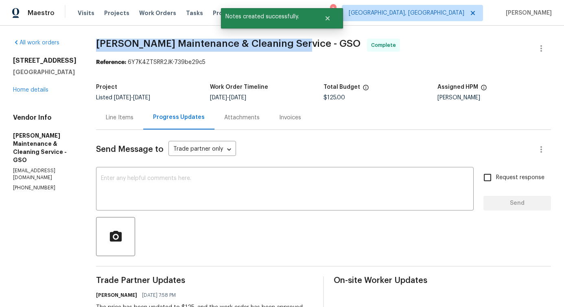
drag, startPoint x: 108, startPoint y: 44, endPoint x: 297, endPoint y: 46, distance: 189.2
click at [297, 46] on span "[PERSON_NAME] Maintenance & Cleaning Service - GSO" at bounding box center [228, 44] width 264 height 10
copy span "[PERSON_NAME] Maintenance & Cleaning Service -"
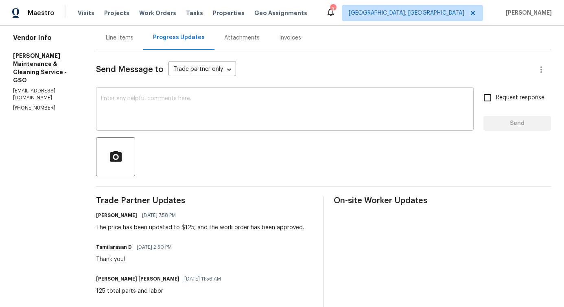
scroll to position [83, 0]
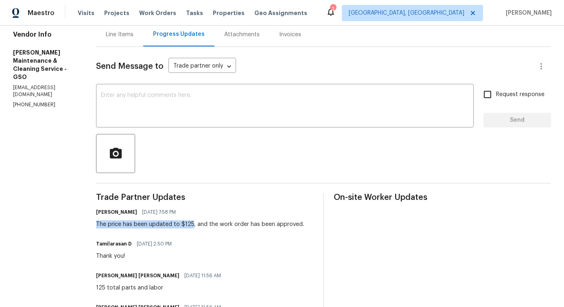
drag, startPoint x: 104, startPoint y: 225, endPoint x: 199, endPoint y: 225, distance: 95.2
click at [199, 225] on div "All work orders [STREET_ADDRESS] Home details Vendor Info [PERSON_NAME] Mainten…" at bounding box center [282, 193] width 564 height 500
copy div "The price has been updated to $125"
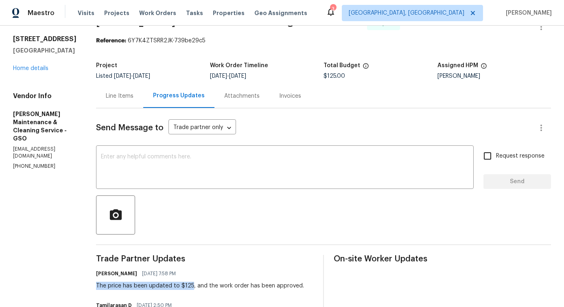
scroll to position [17, 0]
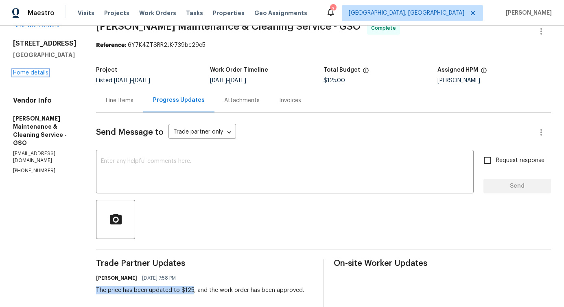
click at [32, 73] on link "Home details" at bounding box center [30, 73] width 35 height 6
